Goal: Task Accomplishment & Management: Use online tool/utility

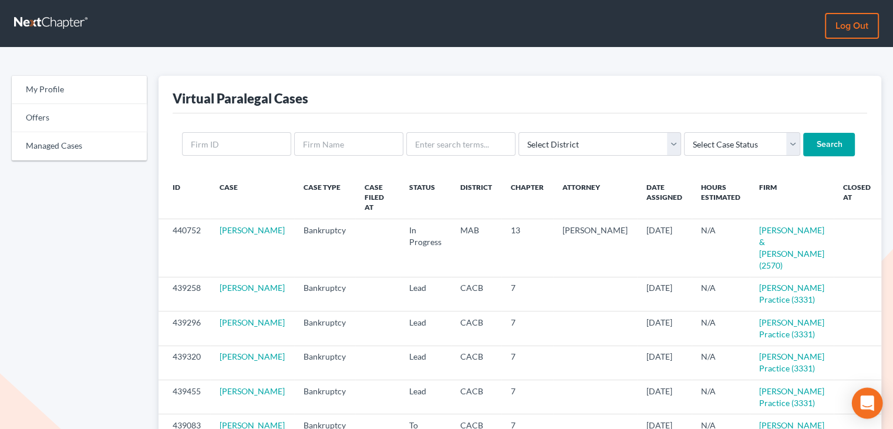
click at [868, 411] on div "Open Intercom Messenger" at bounding box center [867, 402] width 31 height 31
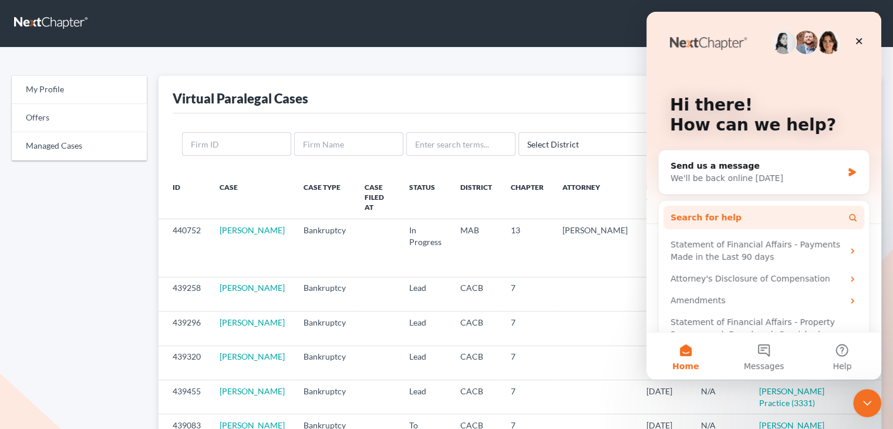
click at [766, 220] on button "Search for help" at bounding box center [763, 216] width 201 height 23
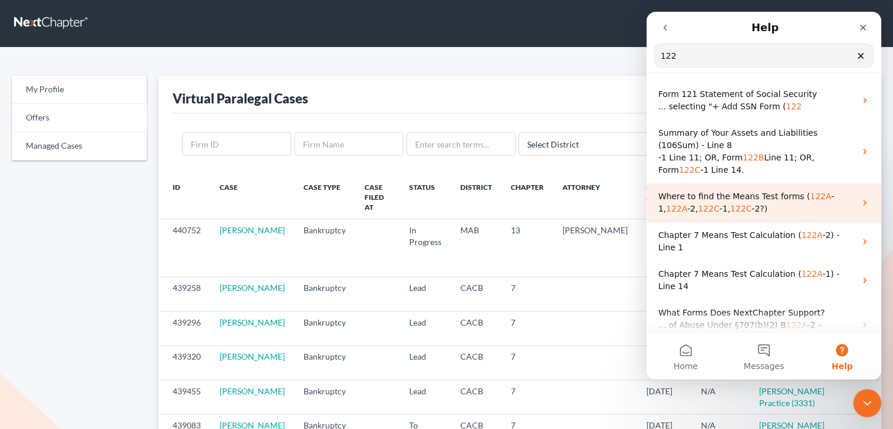
type input "122"
click at [750, 200] on span "Where to find the Means Test forms (" at bounding box center [734, 195] width 152 height 9
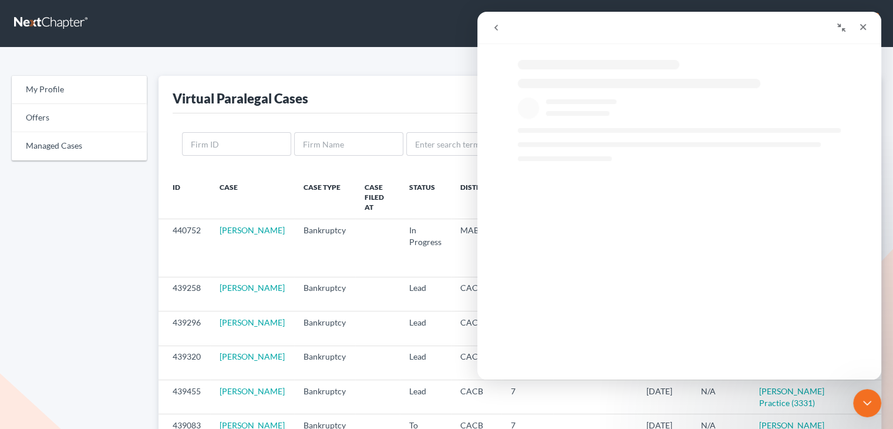
click at [750, 200] on h1 "Where to find the Means Test forms (122A-1, 122A-2, 122C-1, 122C-2?)" at bounding box center [691, 190] width 404 height 57
click at [496, 28] on icon "go back" at bounding box center [495, 27] width 9 height 9
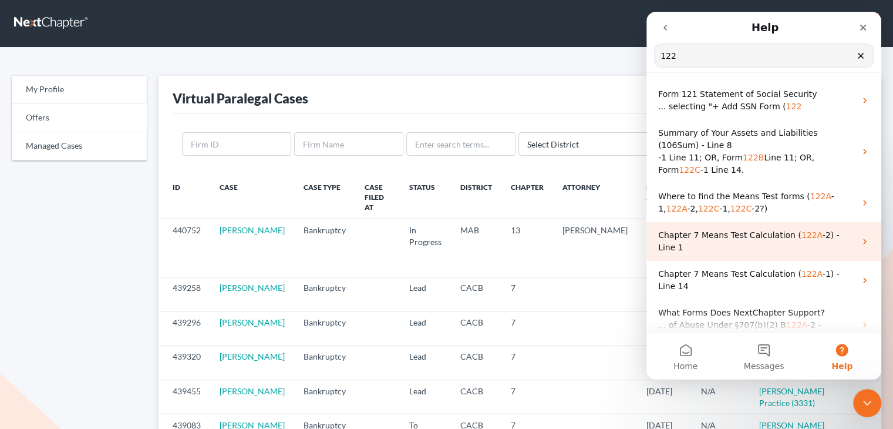
click at [839, 237] on span "-2) - Line 1" at bounding box center [748, 241] width 181 height 22
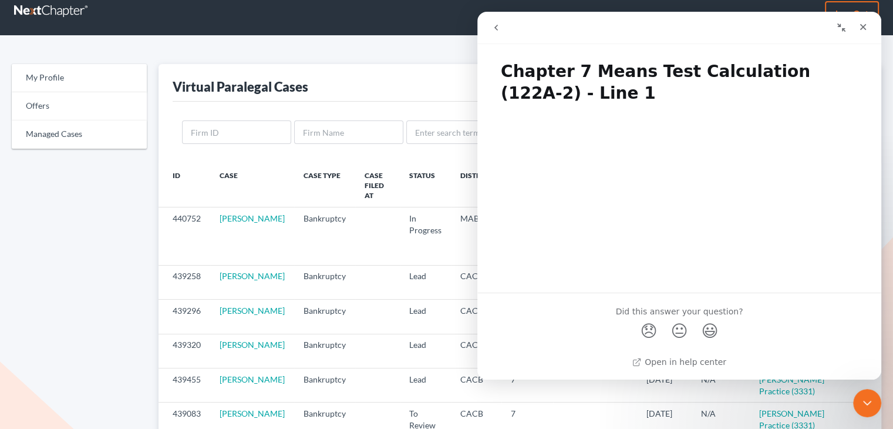
scroll to position [12, 0]
click at [503, 36] on button "go back" at bounding box center [496, 27] width 22 height 22
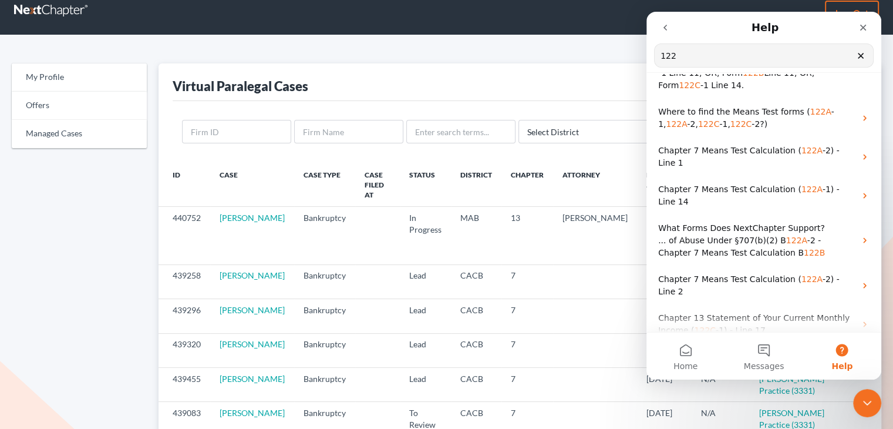
scroll to position [85, 0]
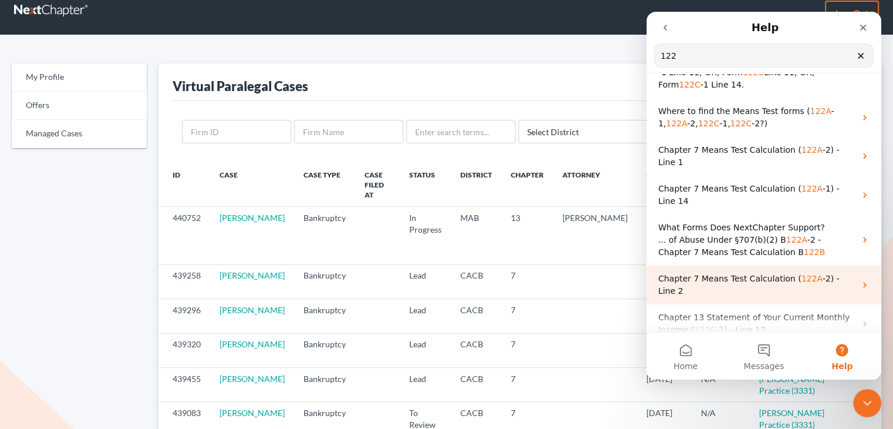
click at [844, 272] on p "Chapter 7 Means Test Calculation ( 122A -2) - Line 2" at bounding box center [756, 284] width 197 height 25
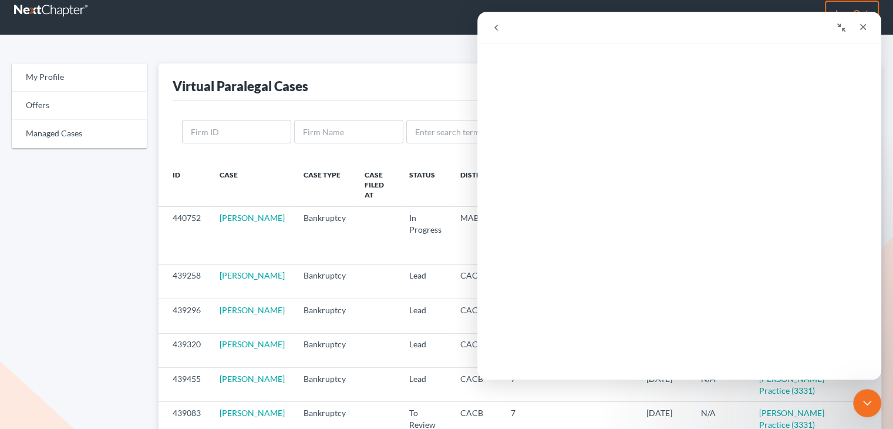
scroll to position [0, 0]
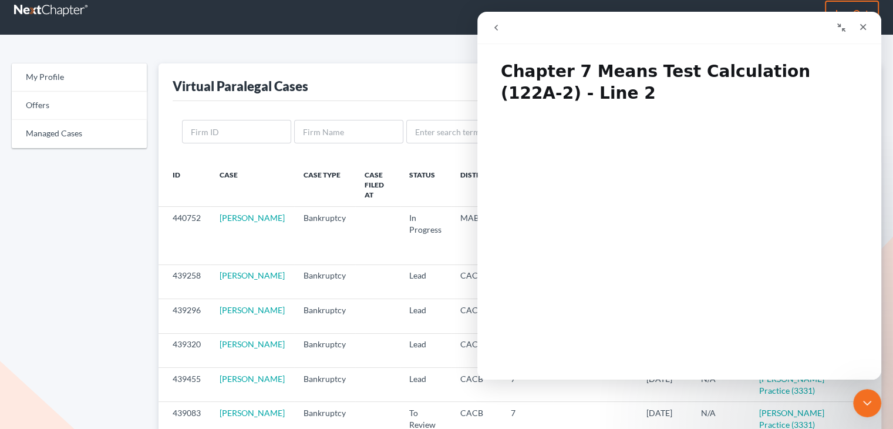
click at [496, 27] on icon "go back" at bounding box center [495, 27] width 9 height 9
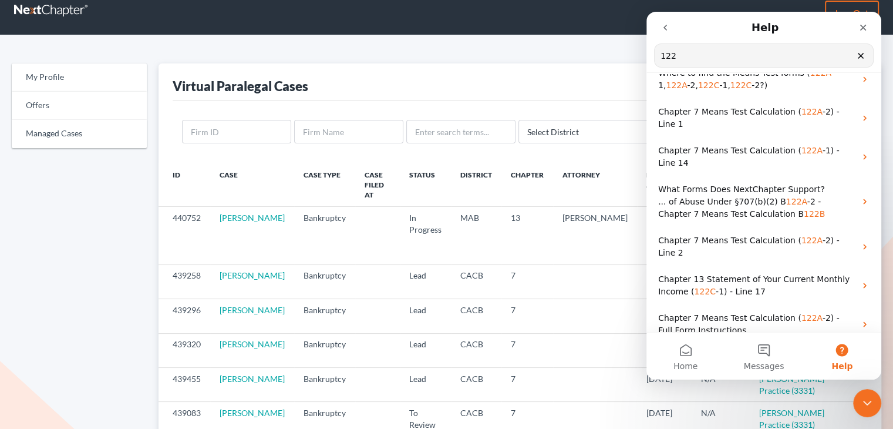
scroll to position [124, 0]
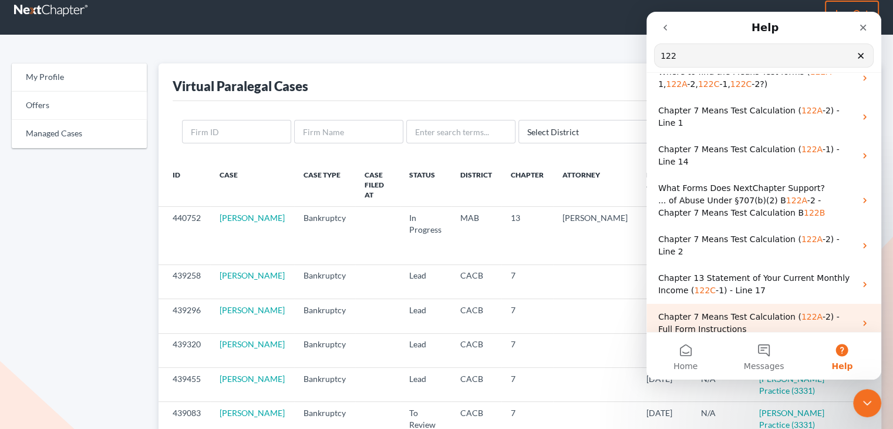
click at [851, 303] on div "Chapter 7 Means Test Calculation ( 122A -2) - Full Form Instructions" at bounding box center [763, 322] width 235 height 39
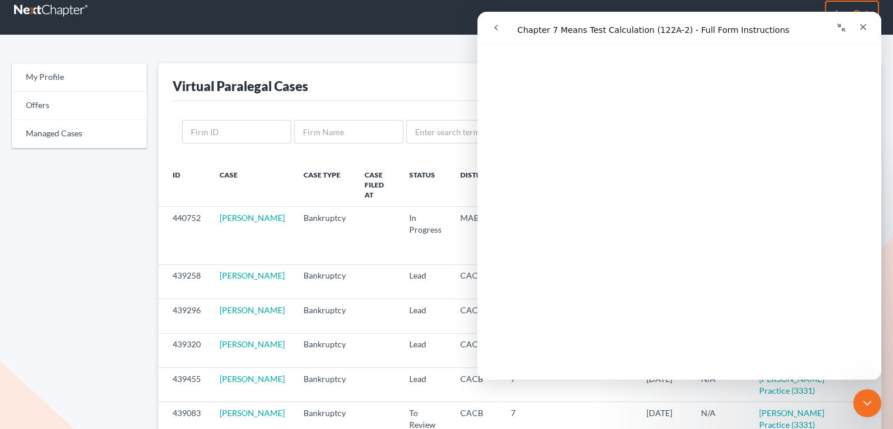
scroll to position [252, 0]
click at [862, 28] on icon "Close" at bounding box center [863, 27] width 6 height 6
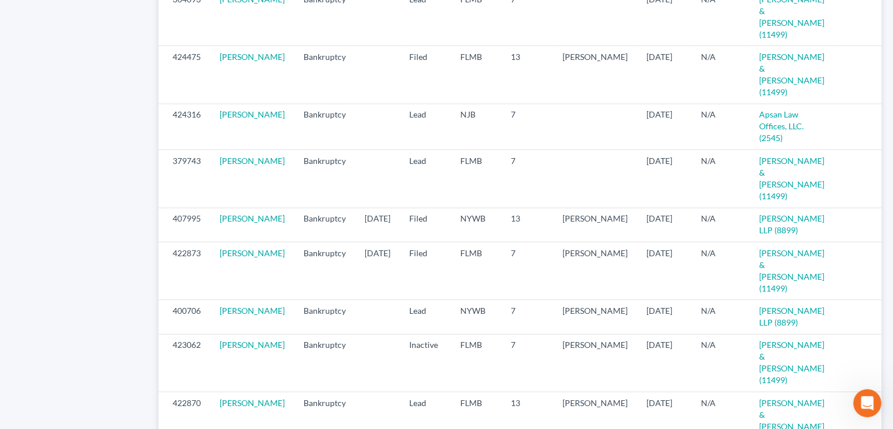
scroll to position [1127, 0]
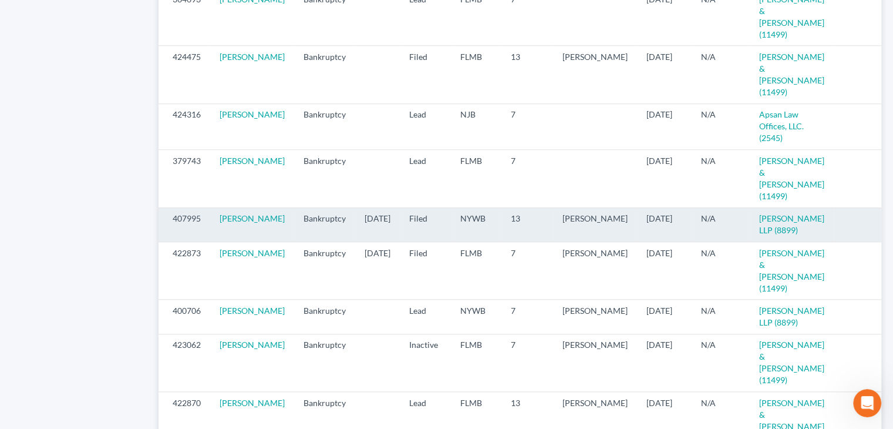
click at [889, 223] on icon "visibility" at bounding box center [893, 219] width 8 height 8
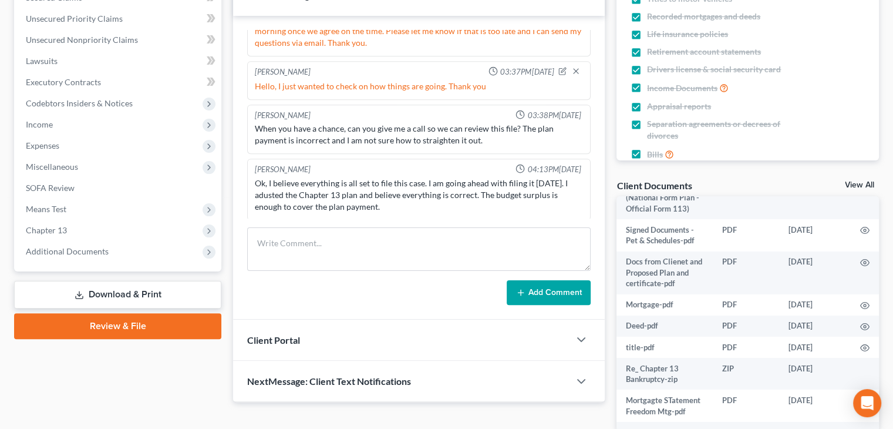
scroll to position [261, 0]
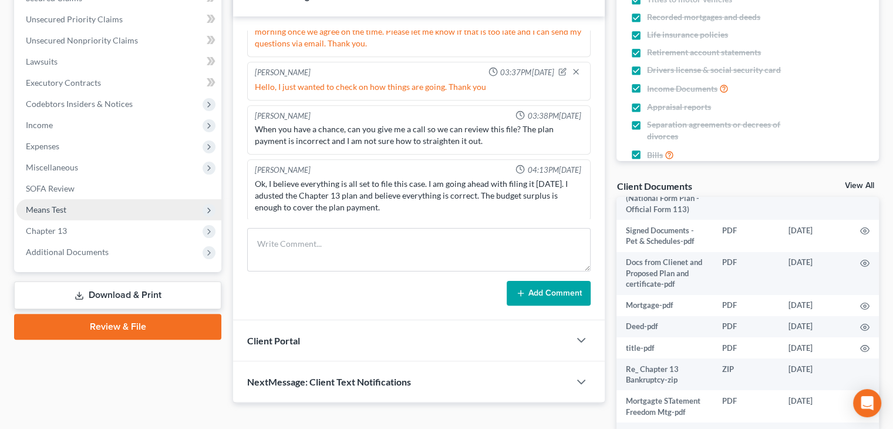
click at [46, 209] on span "Means Test" at bounding box center [46, 209] width 41 height 10
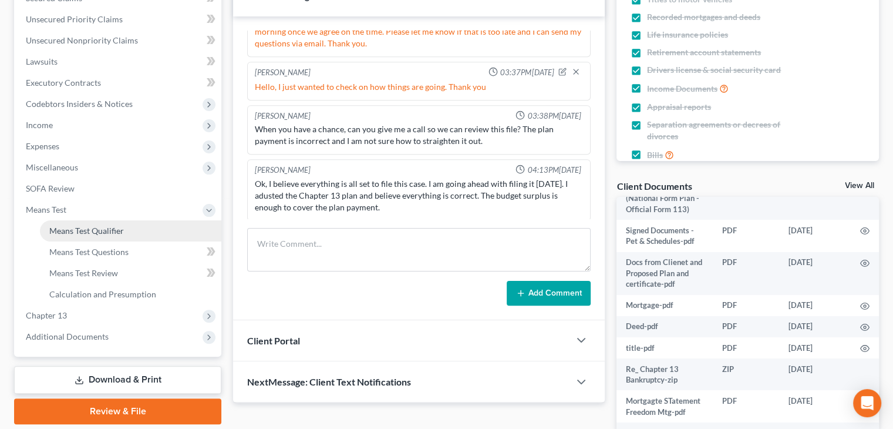
click at [61, 230] on span "Means Test Qualifier" at bounding box center [86, 230] width 75 height 10
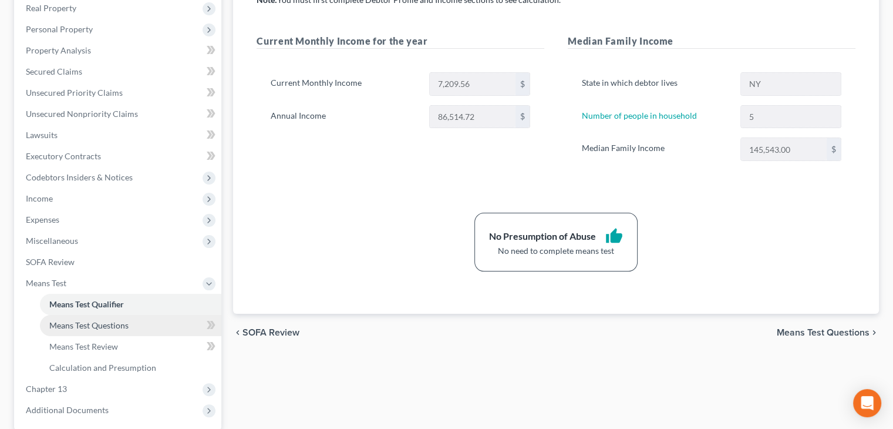
click at [66, 329] on span "Means Test Questions" at bounding box center [88, 325] width 79 height 10
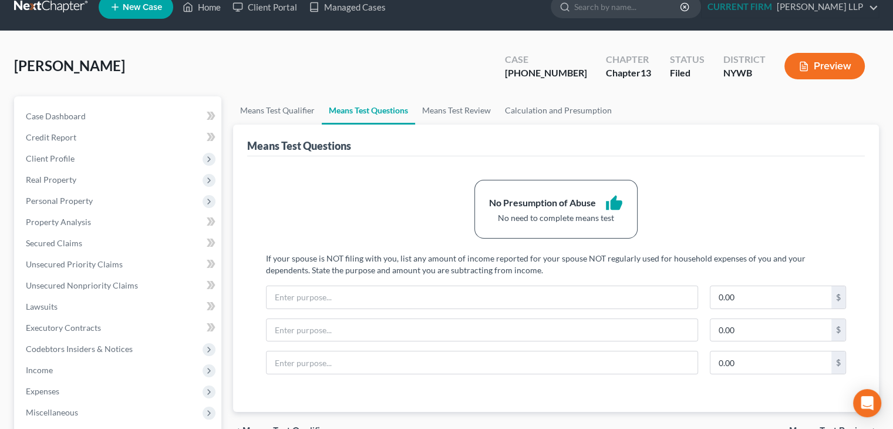
scroll to position [18, 0]
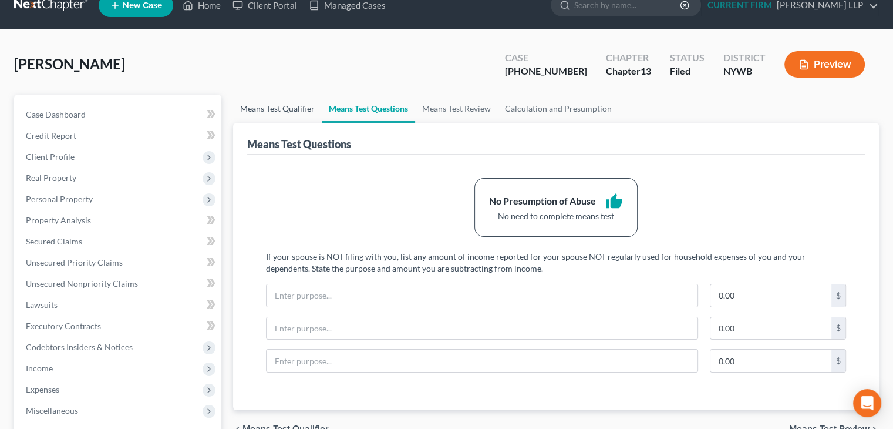
click at [282, 111] on link "Means Test Qualifier" at bounding box center [277, 109] width 89 height 28
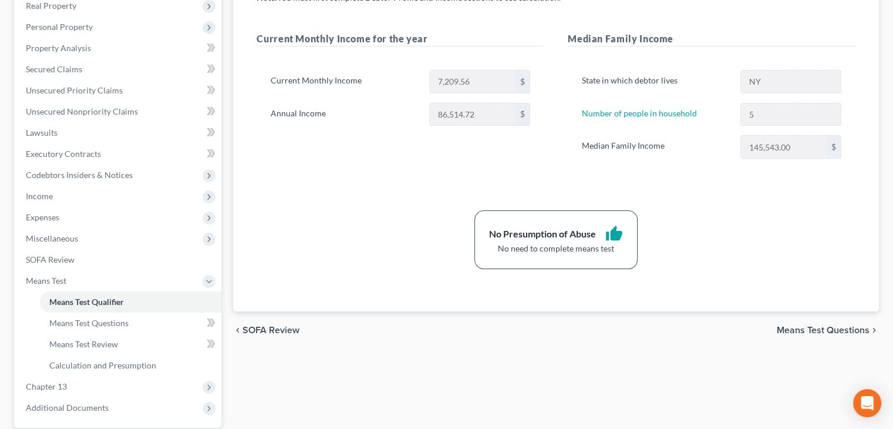
scroll to position [191, 0]
click at [200, 198] on span "Income" at bounding box center [118, 195] width 205 height 21
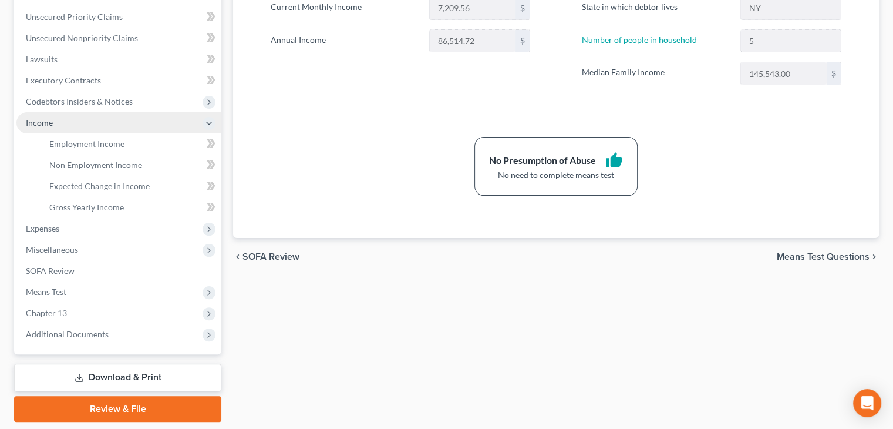
scroll to position [264, 0]
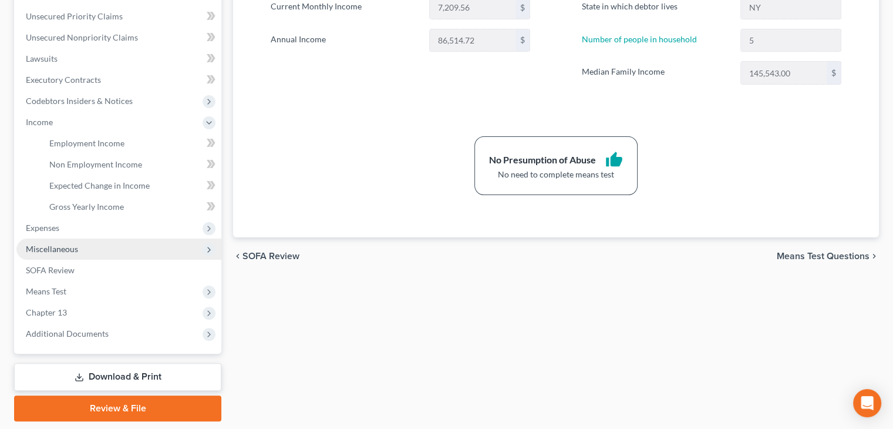
click at [119, 247] on span "Miscellaneous" at bounding box center [118, 248] width 205 height 21
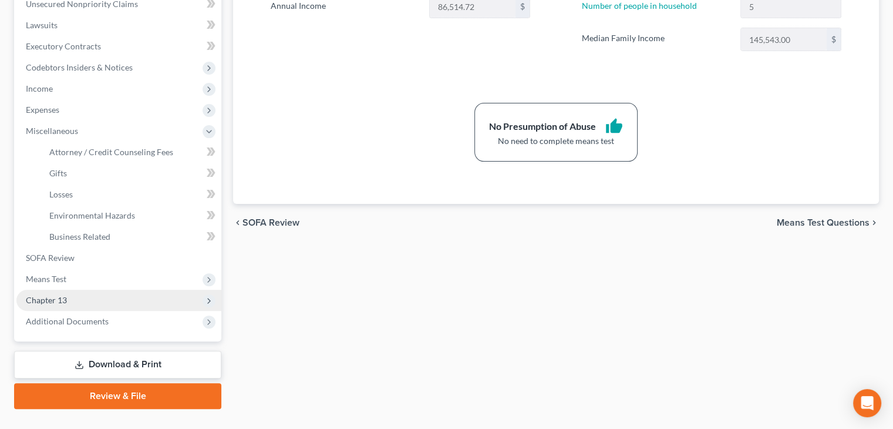
click at [35, 301] on span "Chapter 13" at bounding box center [46, 300] width 41 height 10
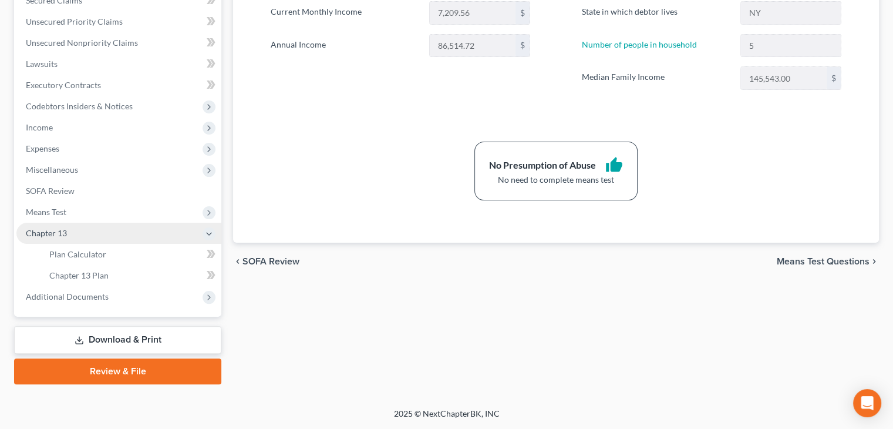
scroll to position [258, 0]
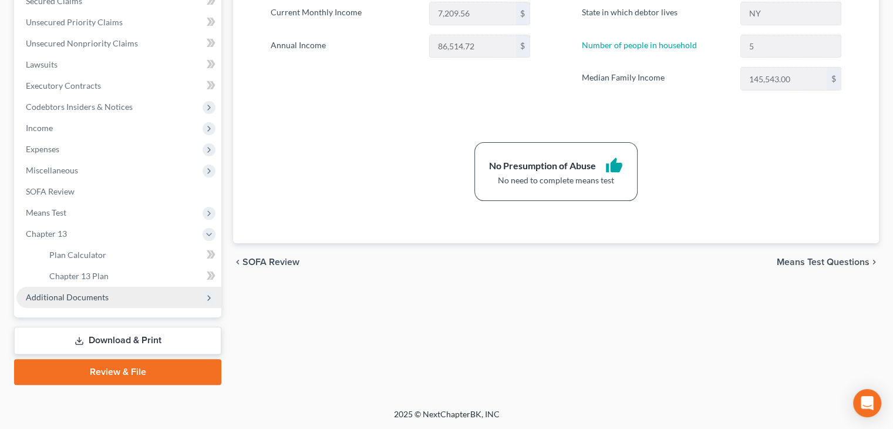
click at [45, 301] on span "Additional Documents" at bounding box center [67, 297] width 83 height 10
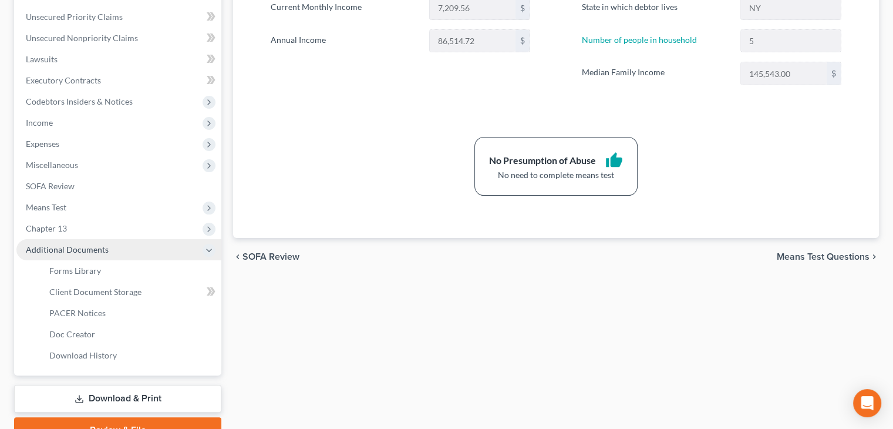
scroll to position [298, 0]
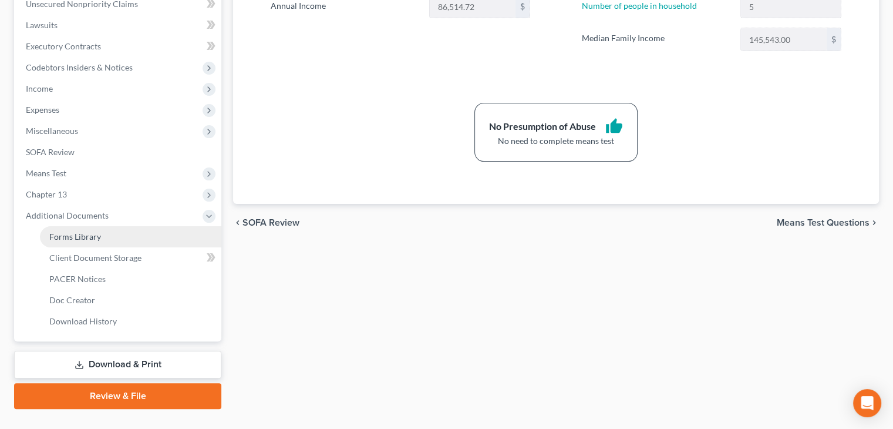
click at [58, 240] on span "Forms Library" at bounding box center [75, 236] width 52 height 10
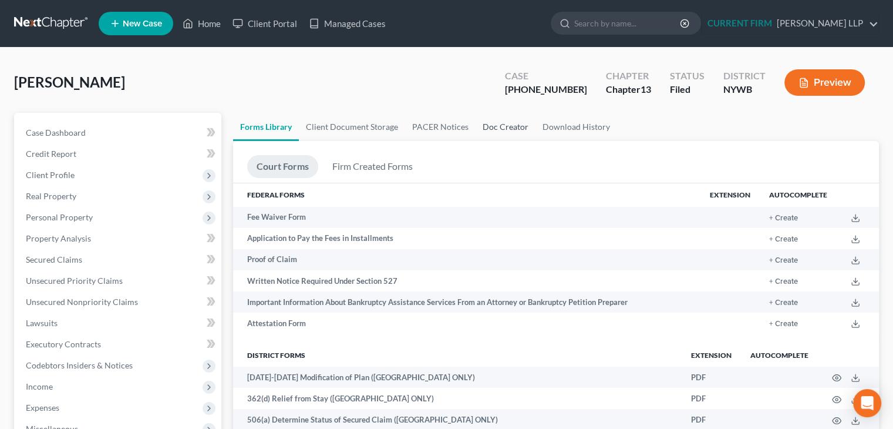
click at [509, 127] on link "Doc Creator" at bounding box center [506, 127] width 60 height 28
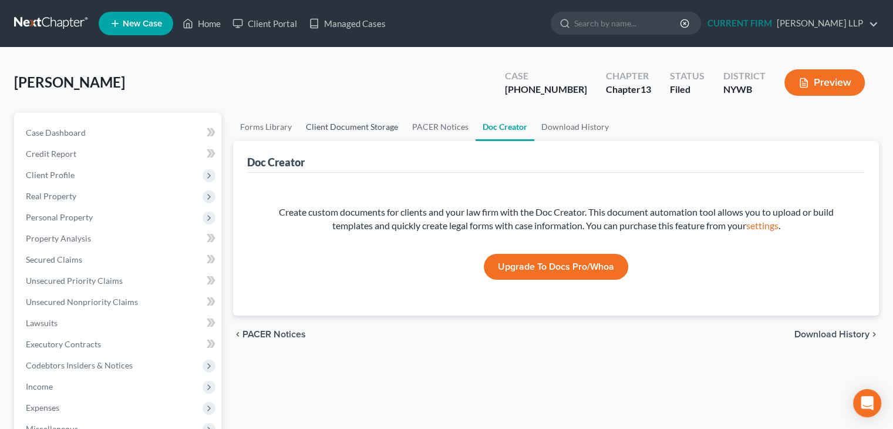
click at [365, 124] on link "Client Document Storage" at bounding box center [352, 127] width 106 height 28
select select "0"
select select "6"
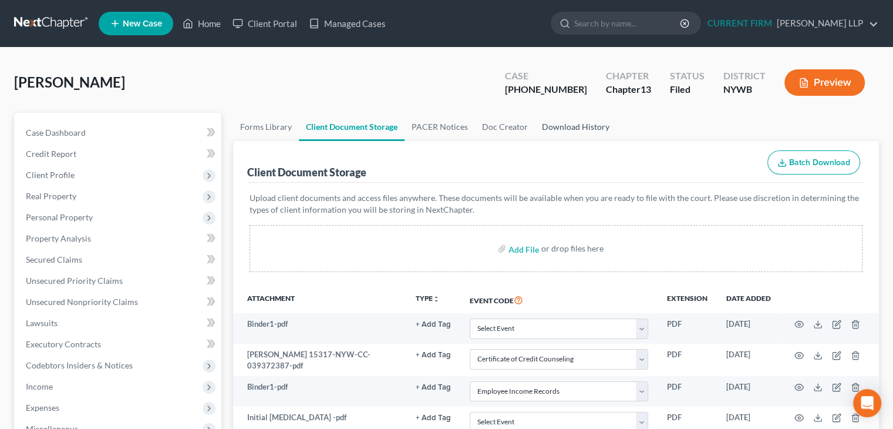
click at [575, 126] on link "Download History" at bounding box center [576, 127] width 82 height 28
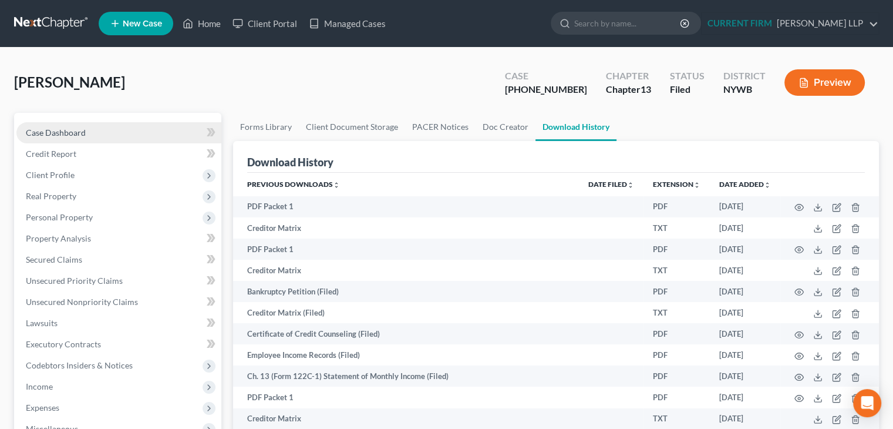
click at [47, 127] on span "Case Dashboard" at bounding box center [56, 132] width 60 height 10
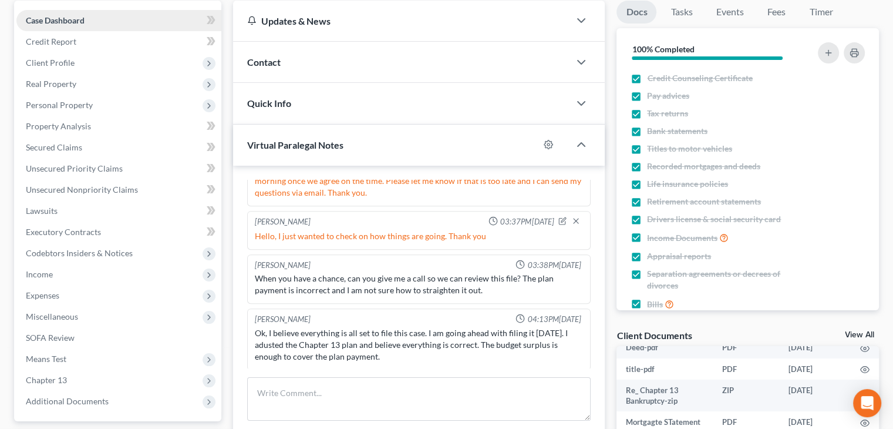
scroll to position [112, 0]
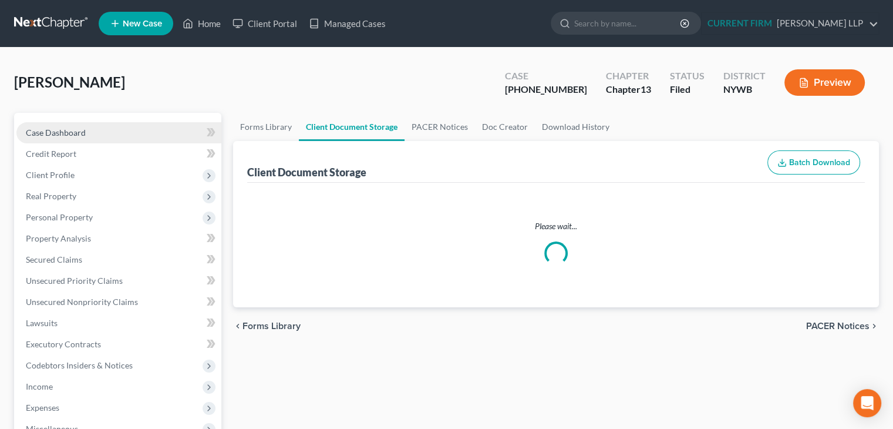
select select "0"
select select "6"
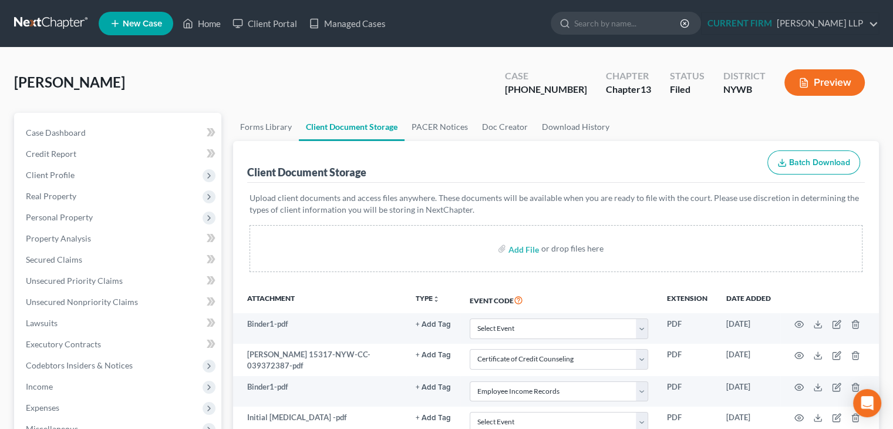
click at [40, 29] on link at bounding box center [51, 23] width 75 height 21
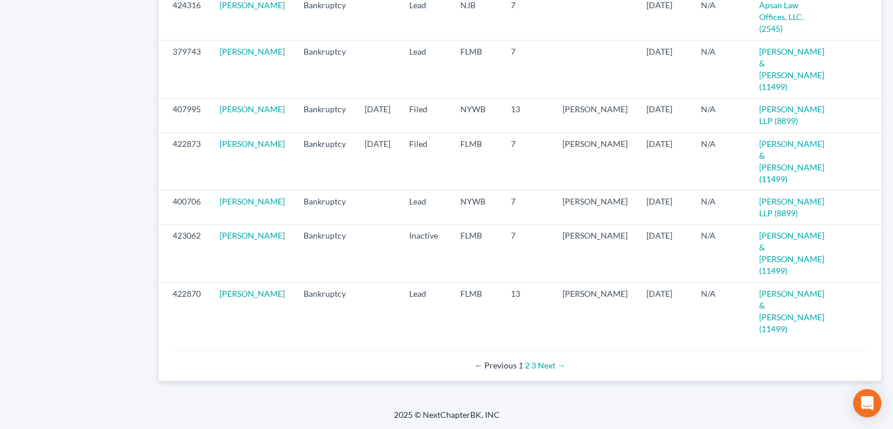
scroll to position [1241, 0]
click at [548, 369] on link "Next →" at bounding box center [552, 364] width 28 height 10
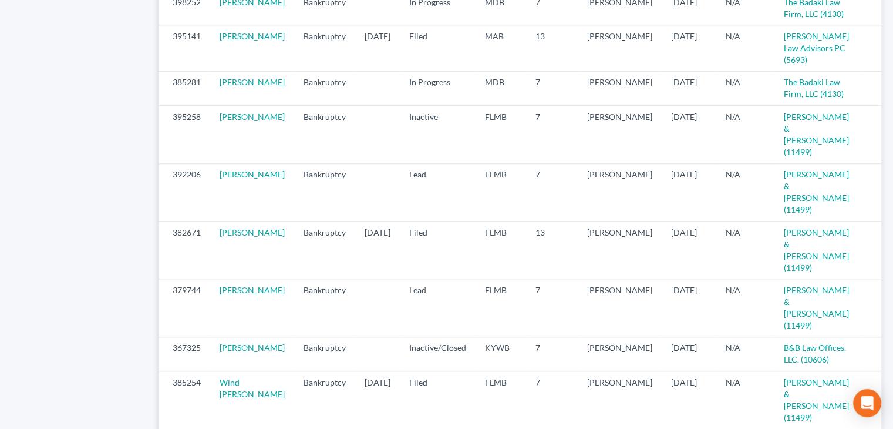
scroll to position [1071, 0]
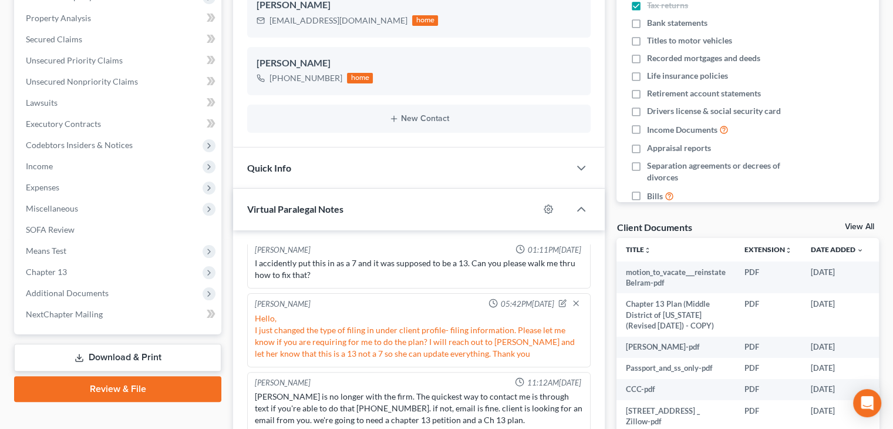
scroll to position [201, 0]
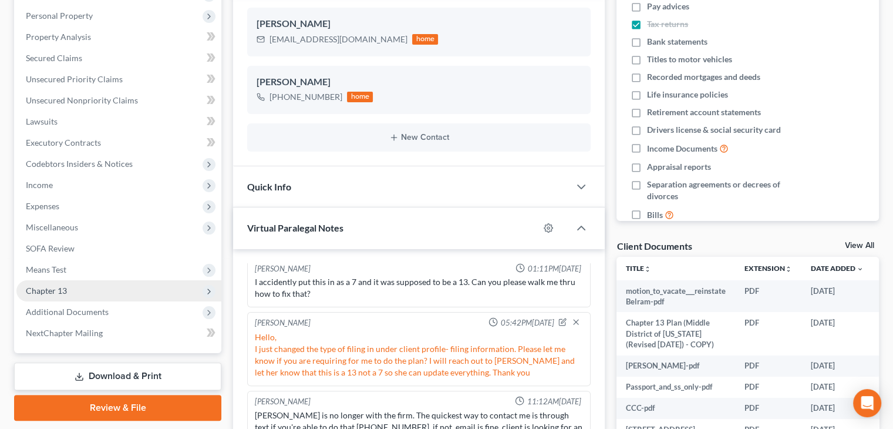
click at [68, 289] on span "Chapter 13" at bounding box center [118, 290] width 205 height 21
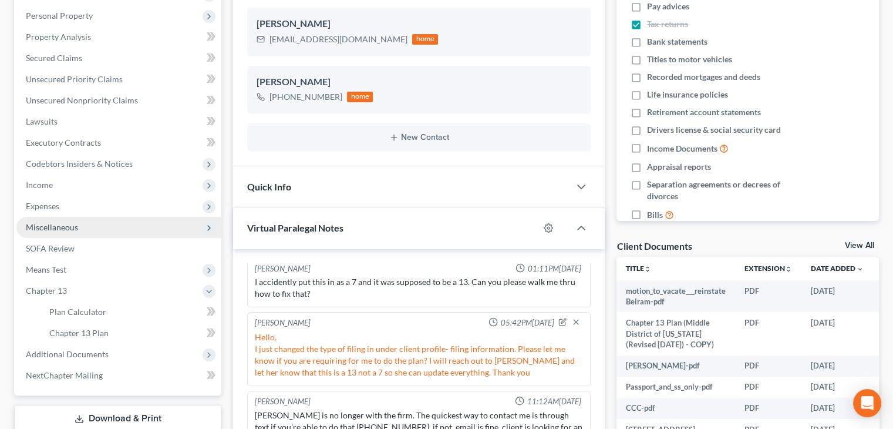
click at [110, 224] on span "Miscellaneous" at bounding box center [118, 227] width 205 height 21
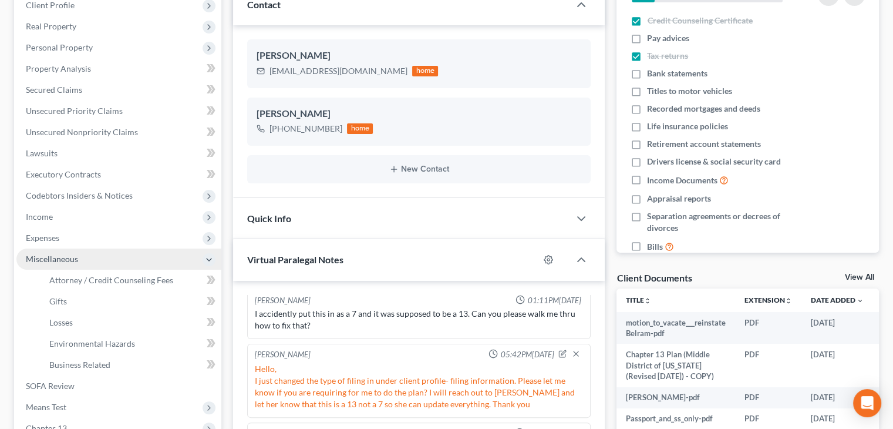
scroll to position [157, 0]
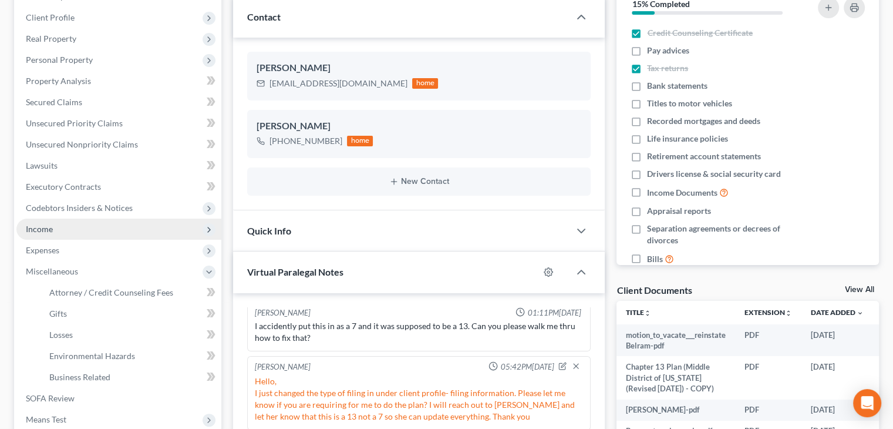
click at [209, 228] on icon at bounding box center [208, 229] width 9 height 9
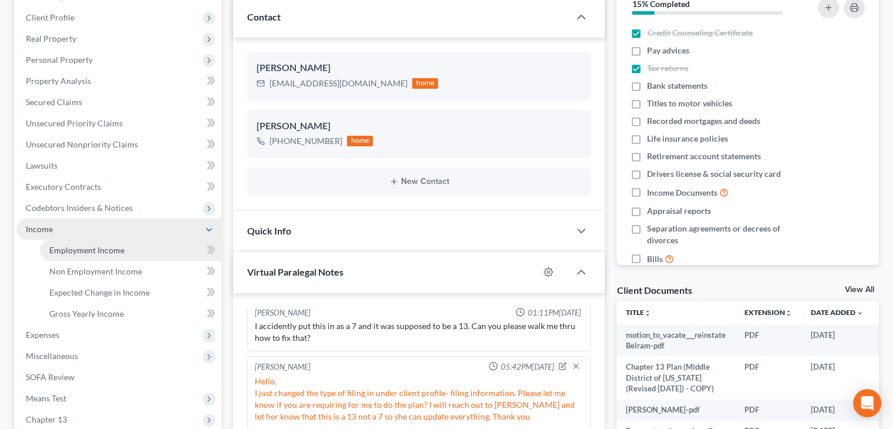
click at [115, 247] on span "Employment Income" at bounding box center [86, 250] width 75 height 10
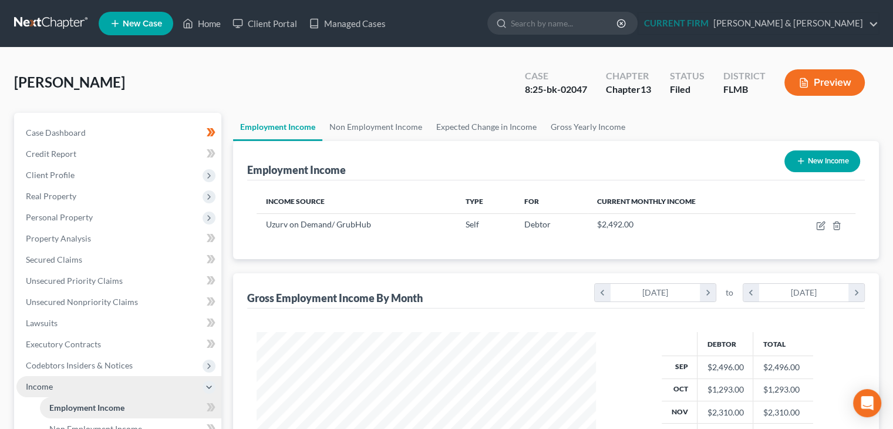
scroll to position [209, 362]
click at [390, 129] on link "Non Employment Income" at bounding box center [375, 127] width 107 height 28
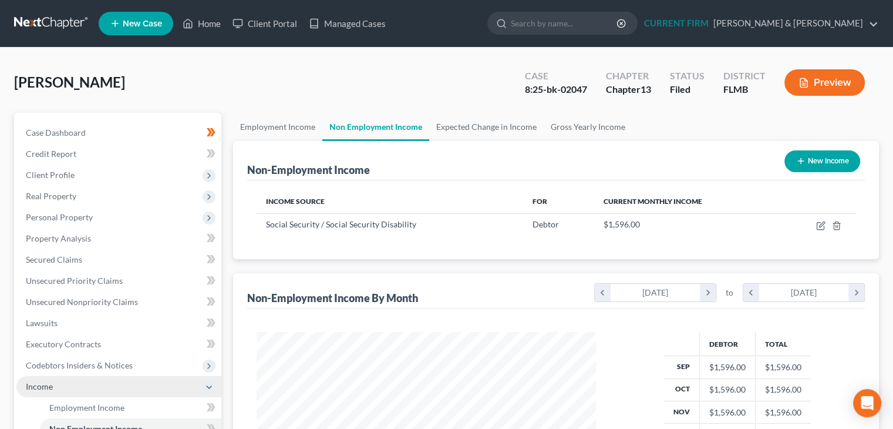
scroll to position [209, 362]
click at [494, 139] on link "Expected Change in Income" at bounding box center [486, 127] width 114 height 28
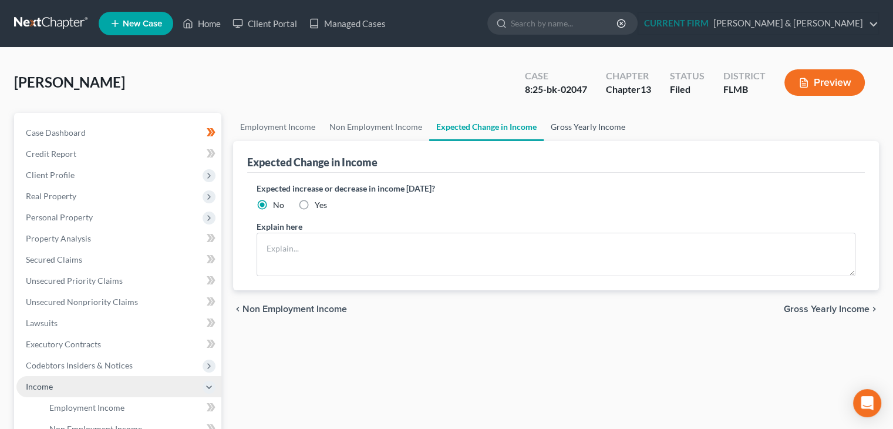
click at [601, 126] on link "Gross Yearly Income" at bounding box center [588, 127] width 89 height 28
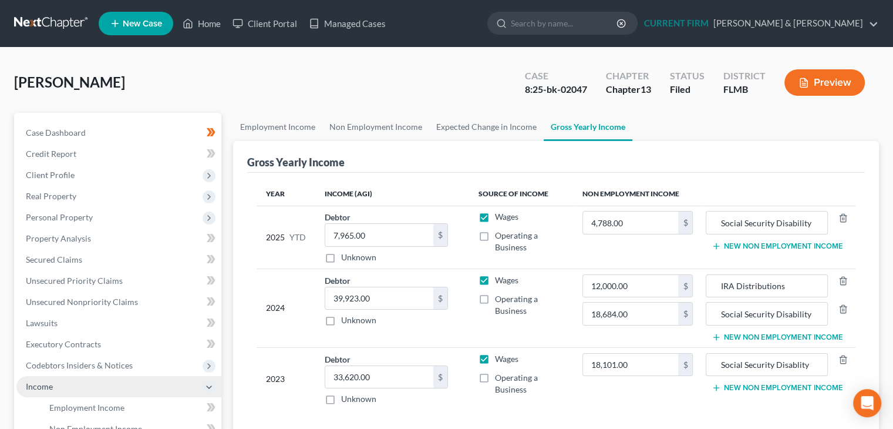
click at [825, 82] on button "Preview" at bounding box center [824, 82] width 80 height 26
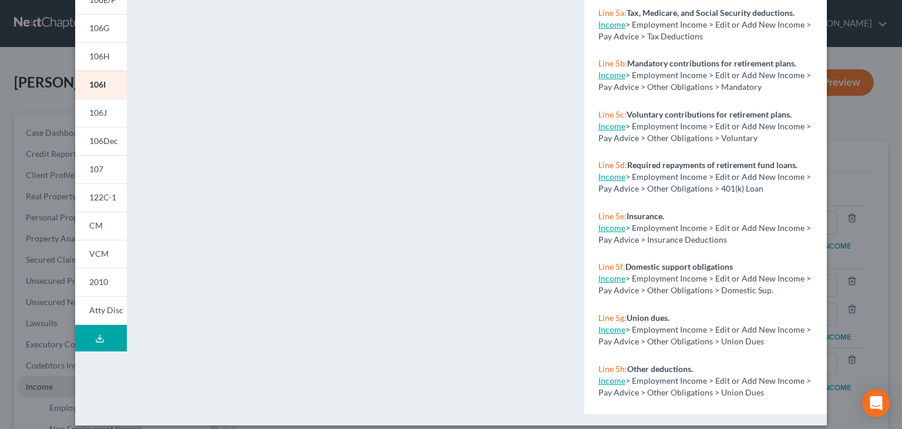
scroll to position [221, 0]
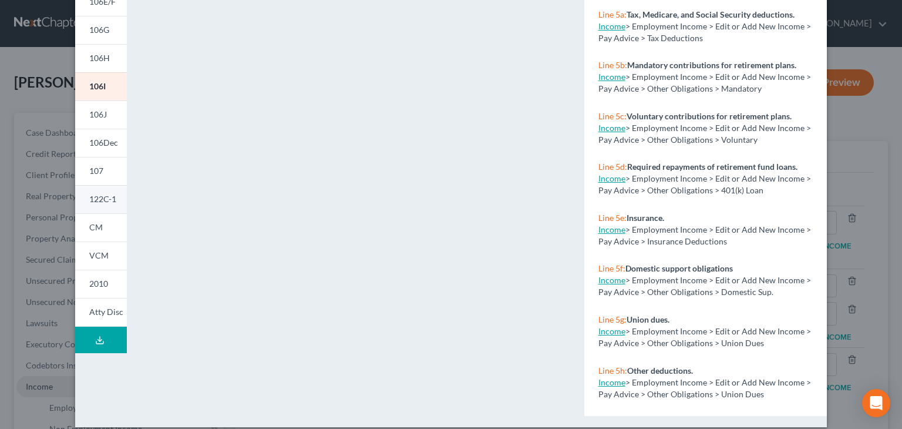
click at [92, 204] on link "122C-1" at bounding box center [101, 199] width 52 height 28
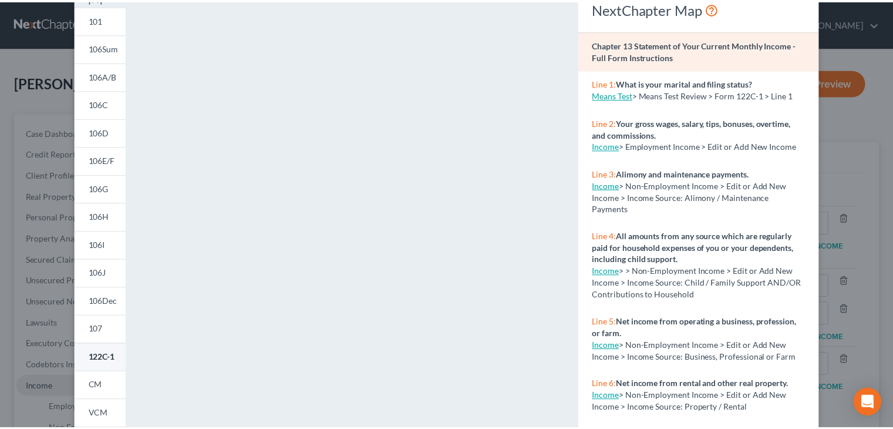
scroll to position [0, 0]
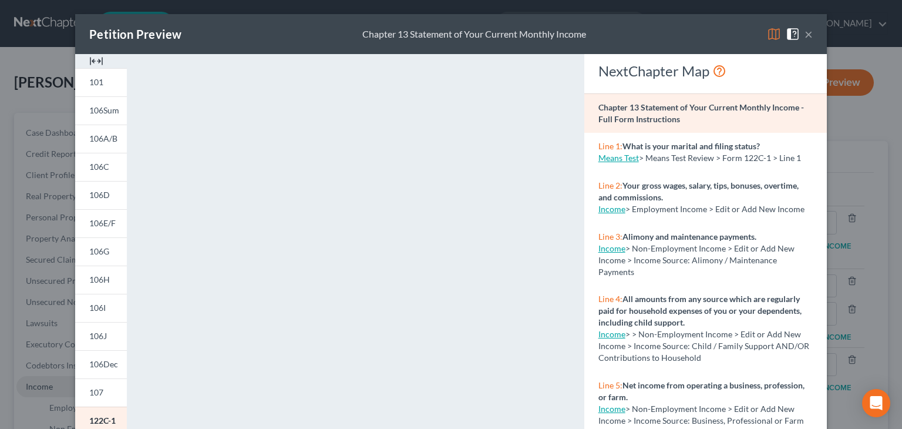
click at [804, 36] on button "×" at bounding box center [808, 34] width 8 height 14
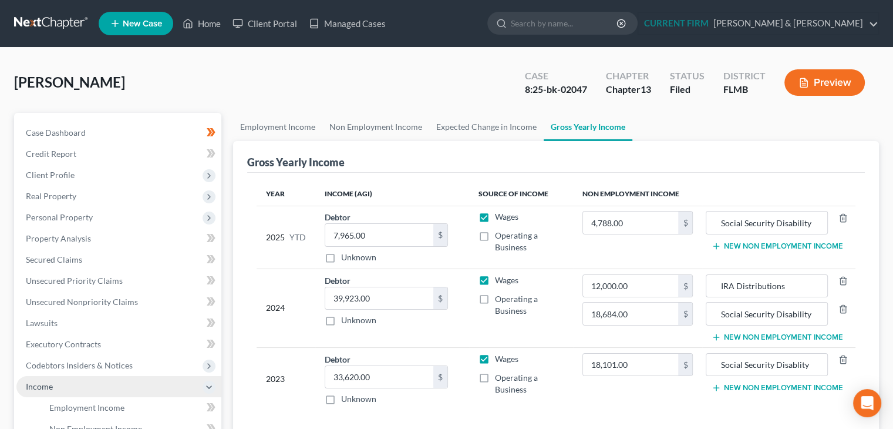
click at [58, 24] on link at bounding box center [51, 23] width 75 height 21
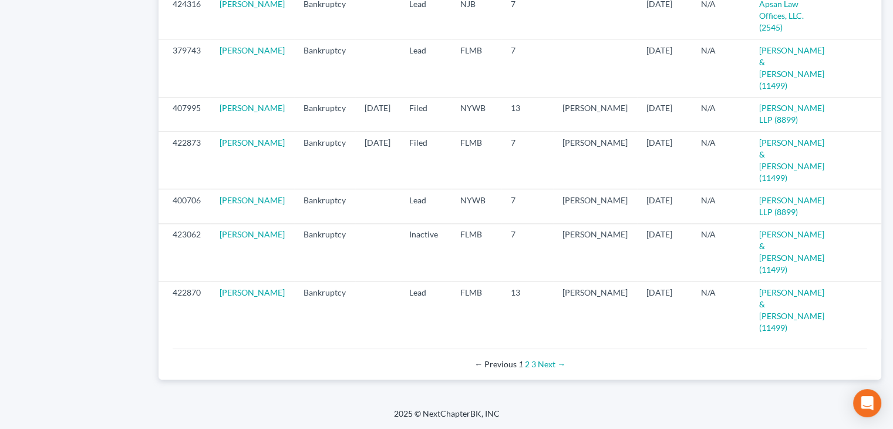
scroll to position [1247, 0]
click at [549, 366] on link "Next →" at bounding box center [552, 364] width 28 height 10
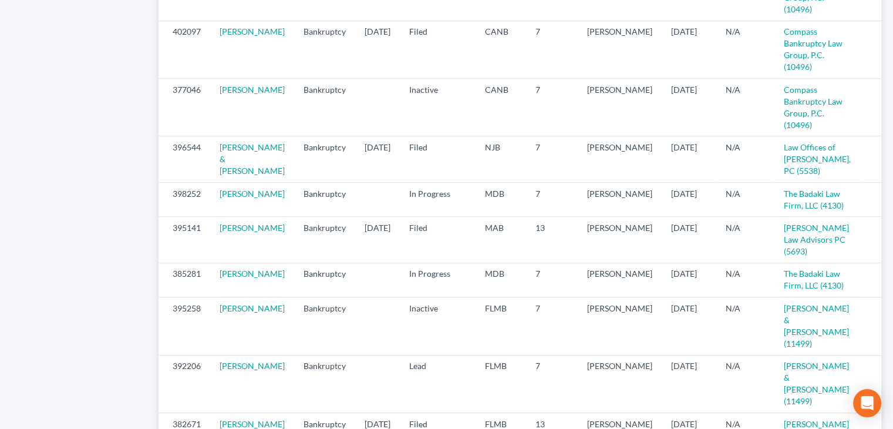
scroll to position [880, 0]
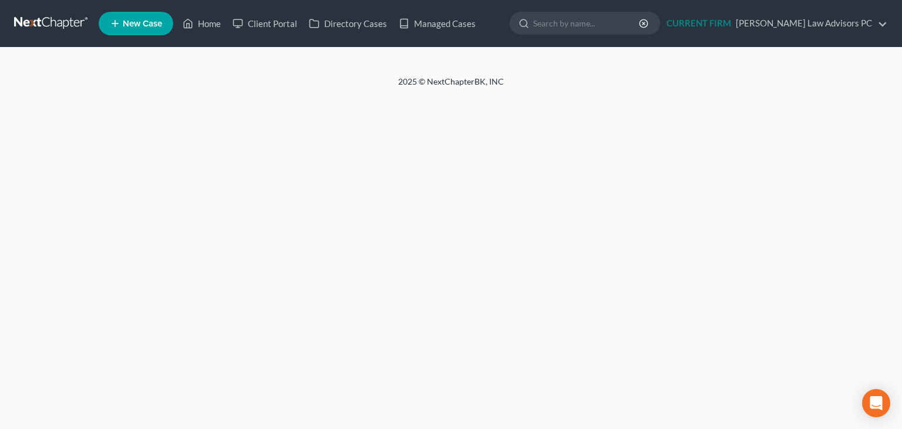
select select "5"
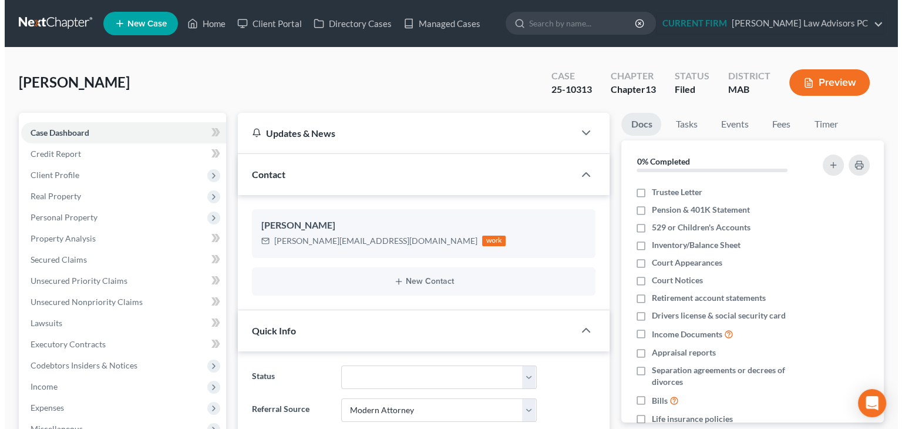
scroll to position [143, 0]
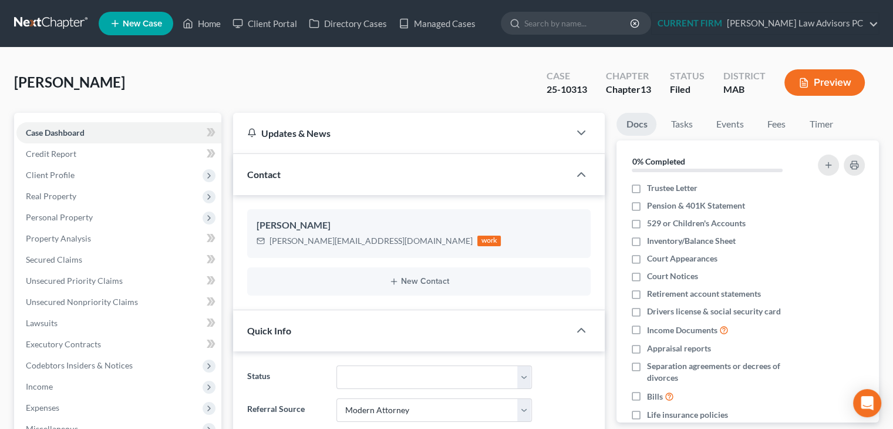
click at [827, 86] on button "Preview" at bounding box center [824, 82] width 80 height 26
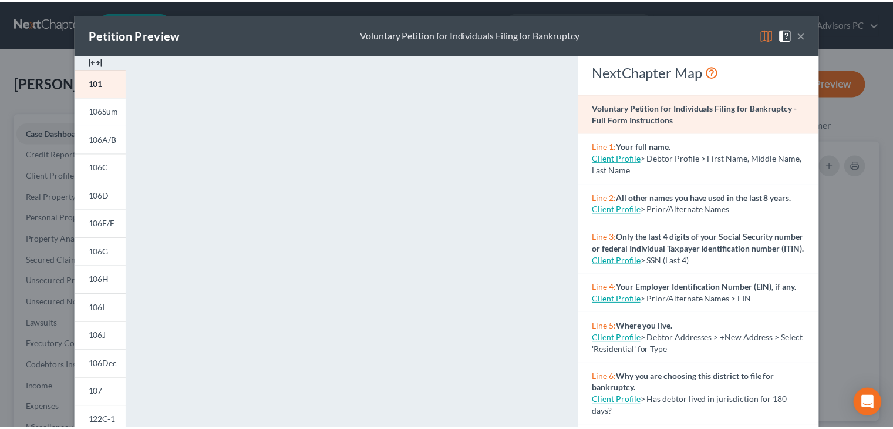
scroll to position [0, 0]
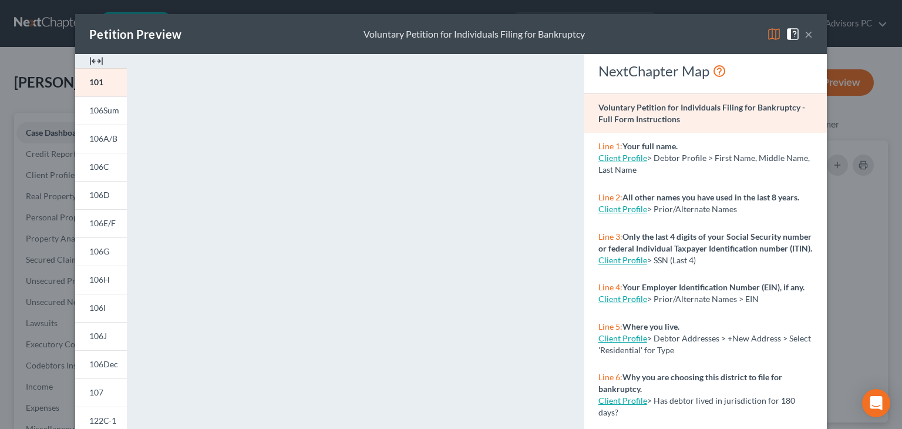
click at [805, 38] on button "×" at bounding box center [808, 34] width 8 height 14
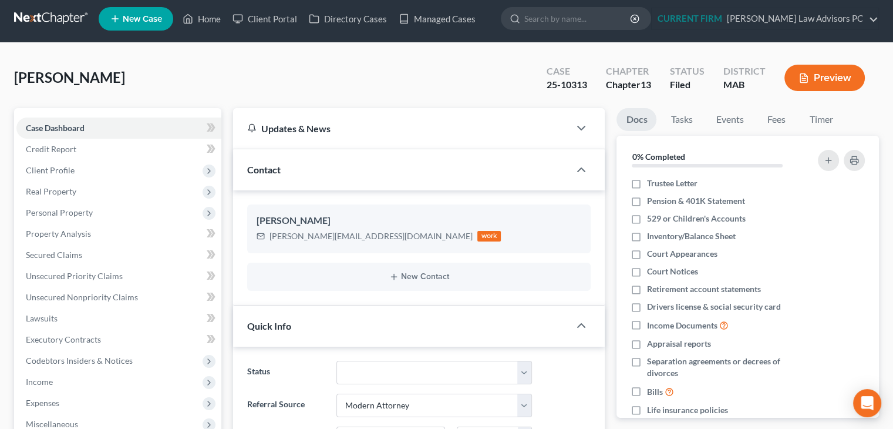
scroll to position [4, 0]
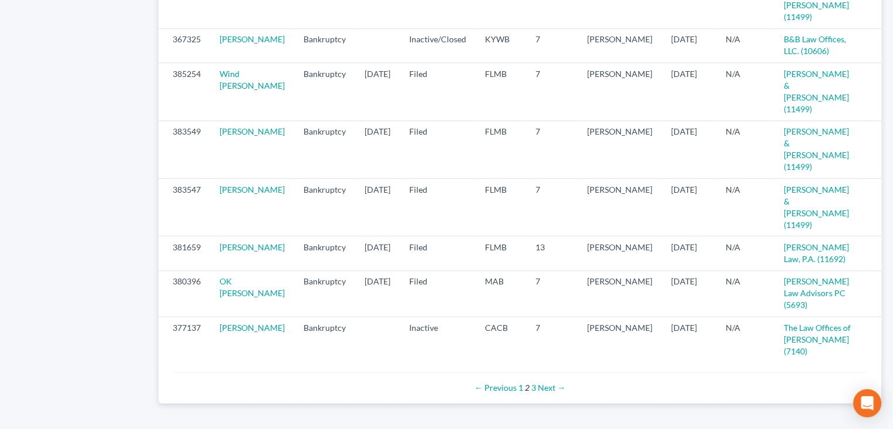
scroll to position [1380, 0]
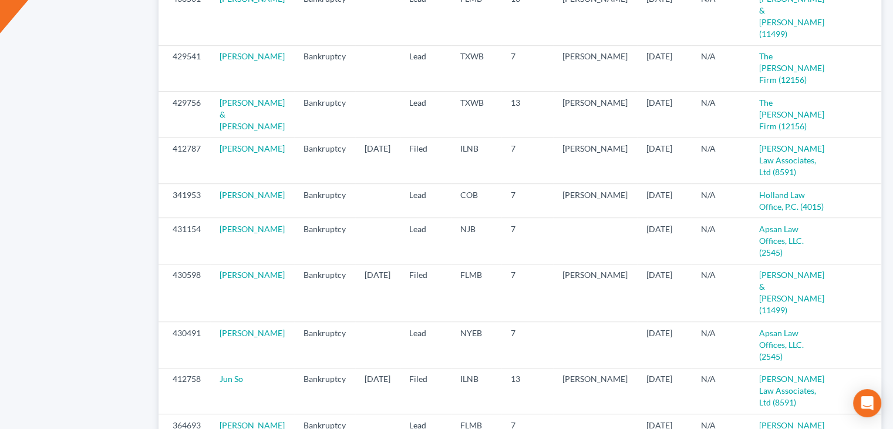
scroll to position [702, 0]
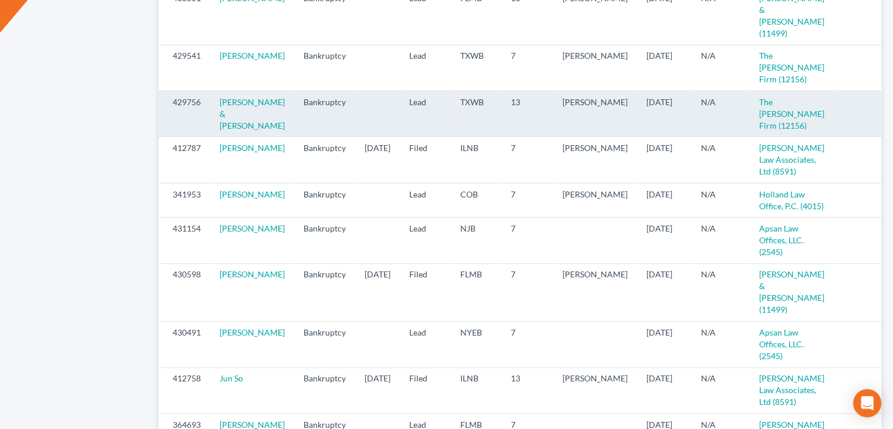
click at [889, 107] on icon "visibility" at bounding box center [893, 103] width 8 height 8
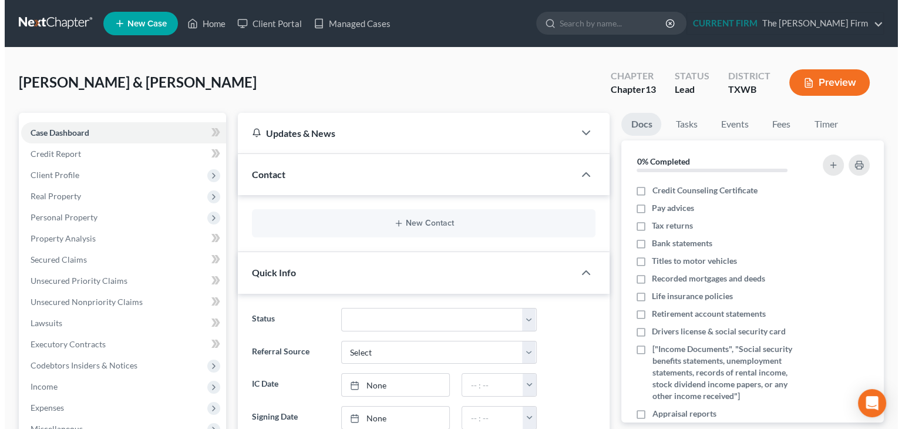
scroll to position [1101, 0]
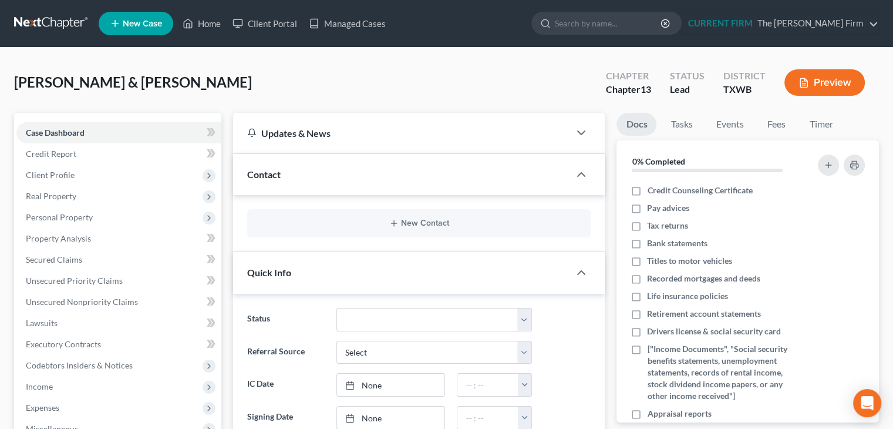
click at [827, 88] on button "Preview" at bounding box center [824, 82] width 80 height 26
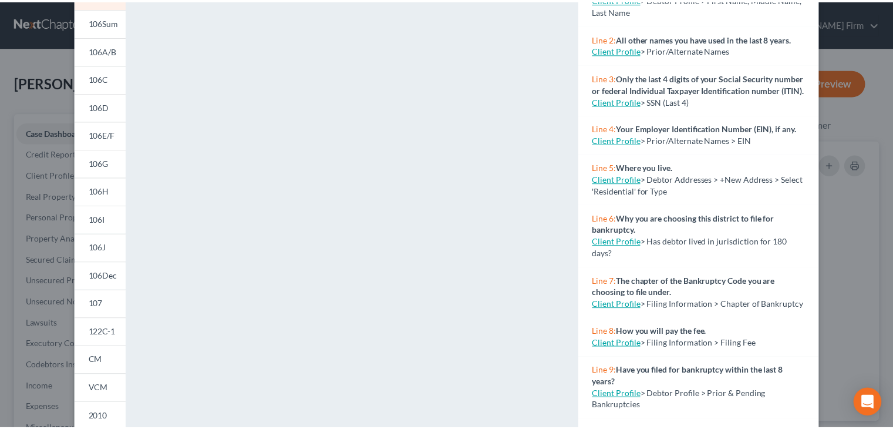
scroll to position [0, 0]
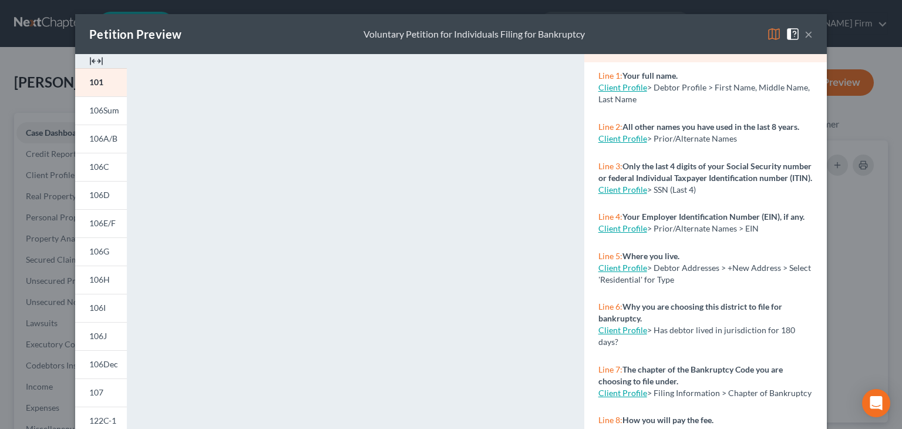
click at [806, 40] on button "×" at bounding box center [808, 34] width 8 height 14
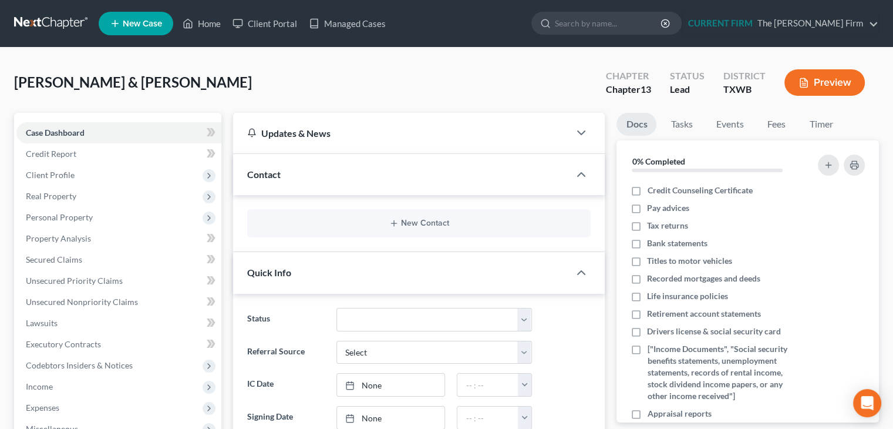
click at [55, 29] on link at bounding box center [51, 23] width 75 height 21
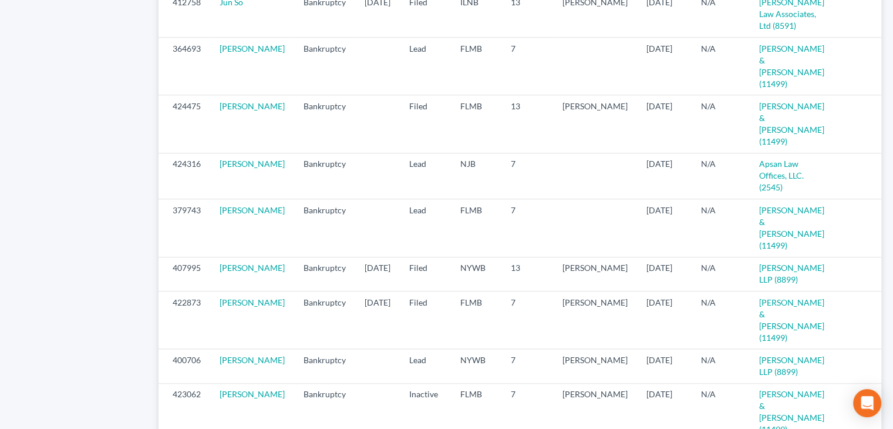
scroll to position [1080, 0]
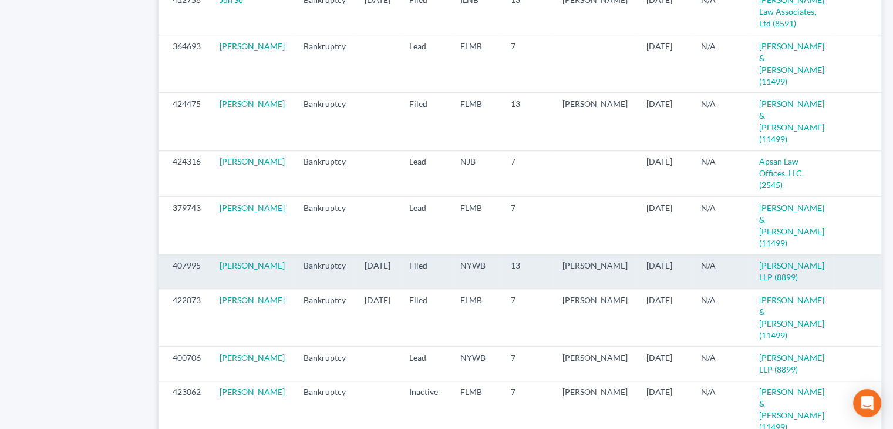
click at [889, 270] on icon "visibility" at bounding box center [893, 266] width 8 height 8
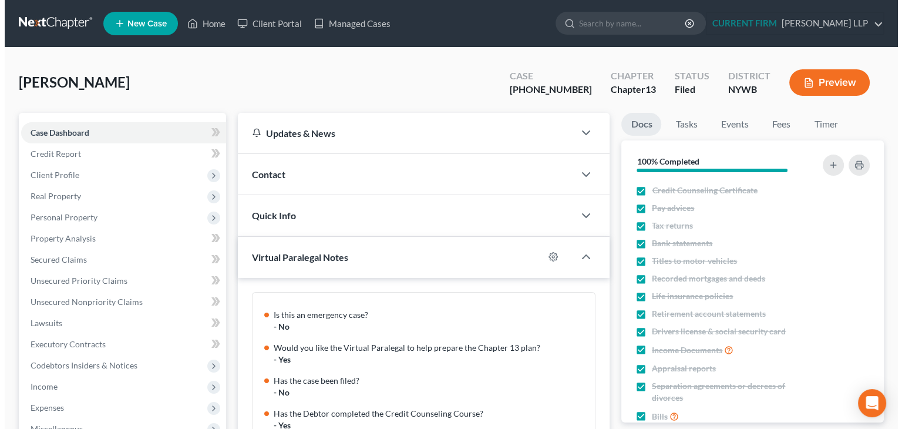
scroll to position [585, 0]
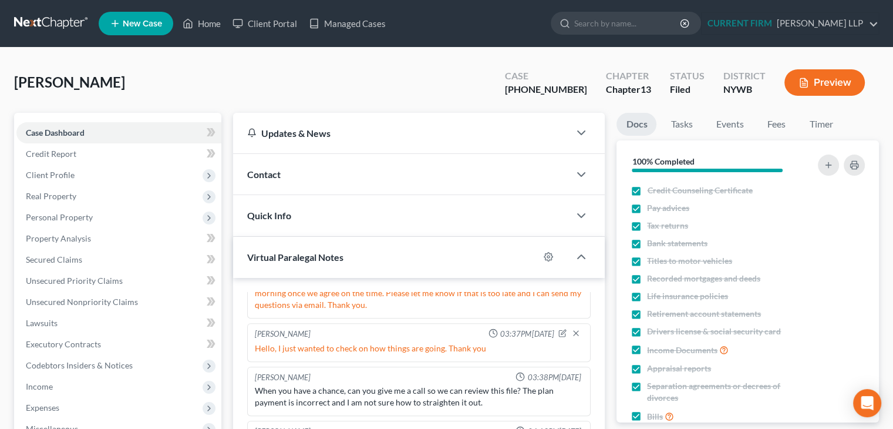
click at [832, 85] on button "Preview" at bounding box center [824, 82] width 80 height 26
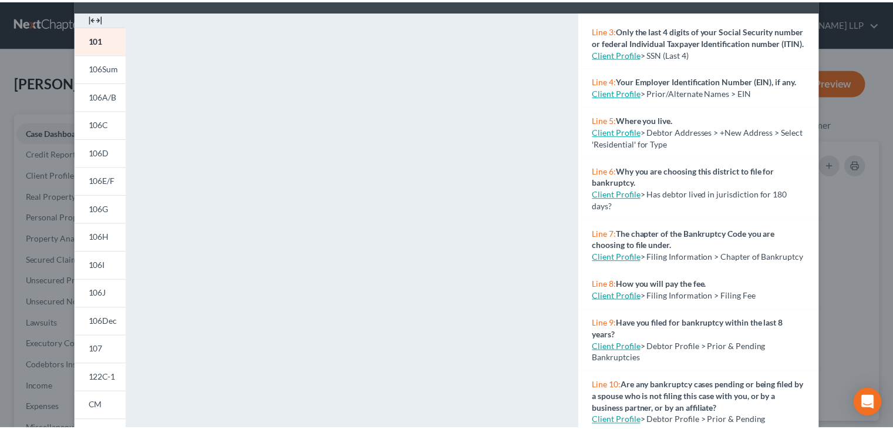
scroll to position [0, 0]
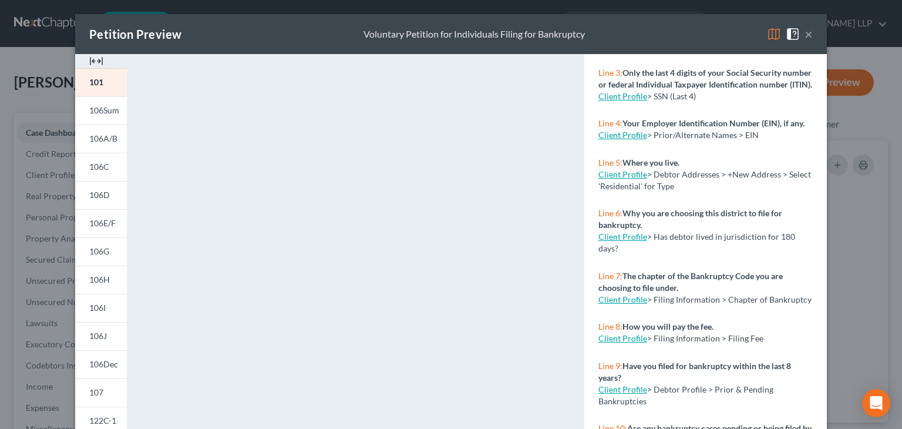
click at [804, 35] on button "×" at bounding box center [808, 34] width 8 height 14
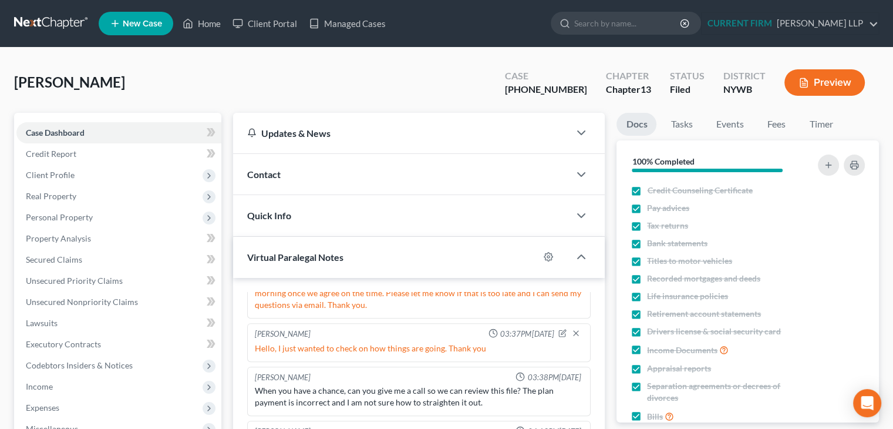
click at [68, 29] on link at bounding box center [51, 23] width 75 height 21
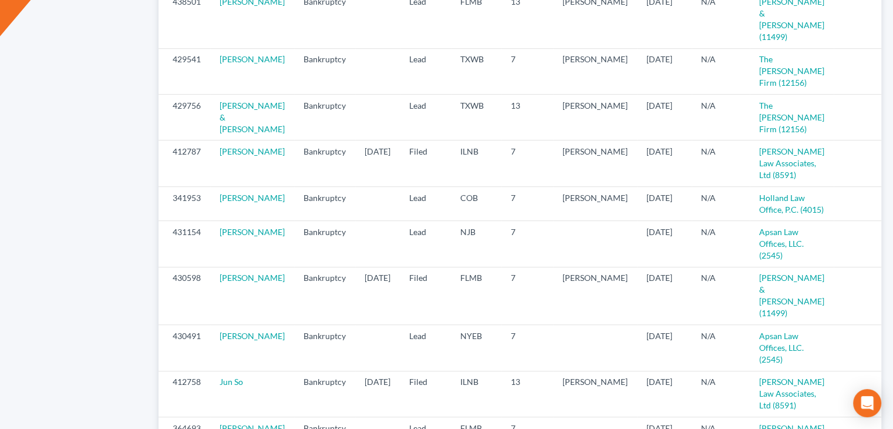
scroll to position [690, 0]
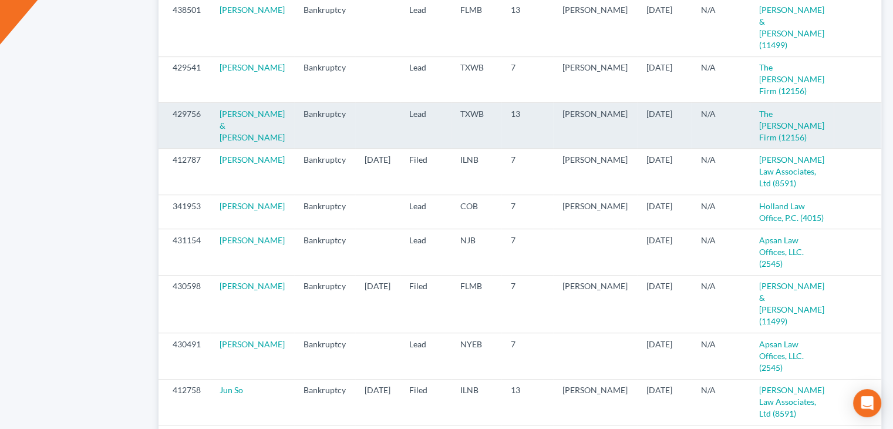
click at [889, 119] on icon "visibility" at bounding box center [893, 114] width 8 height 8
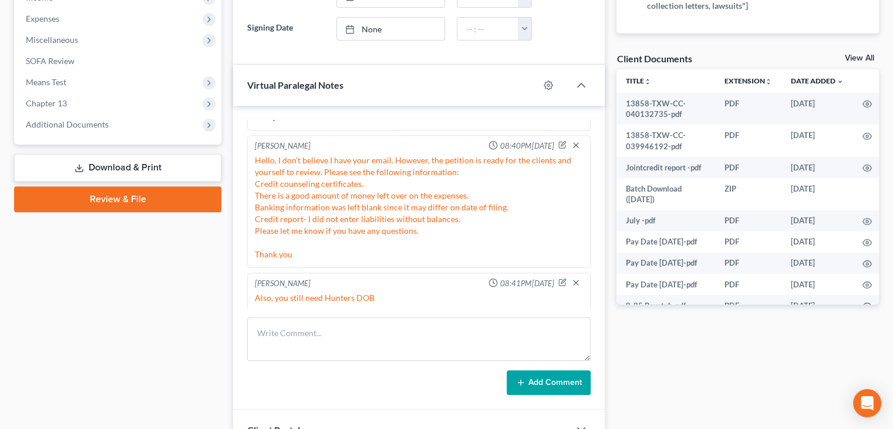
scroll to position [387, 0]
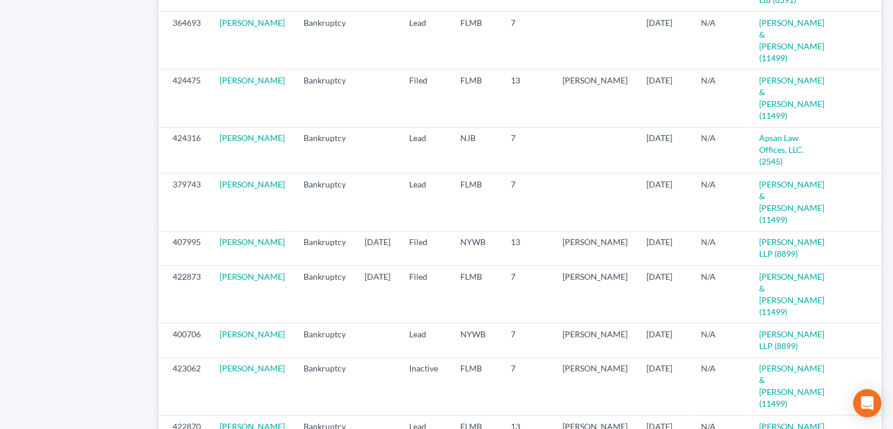
scroll to position [1104, 0]
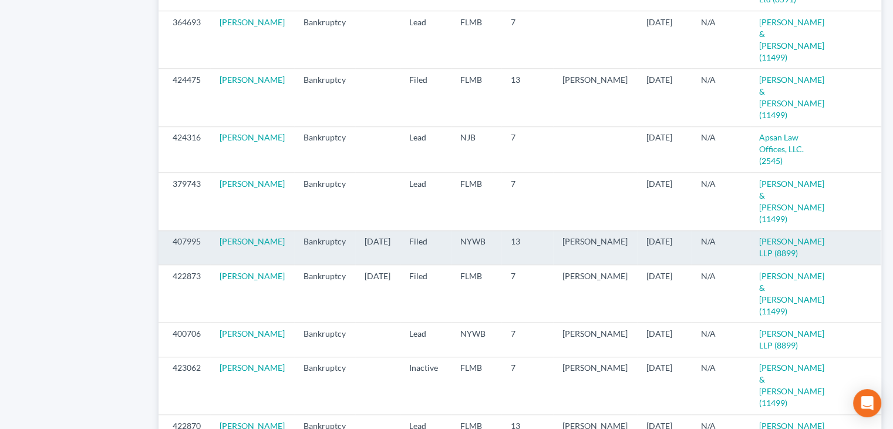
click at [889, 246] on icon "visibility" at bounding box center [893, 242] width 8 height 8
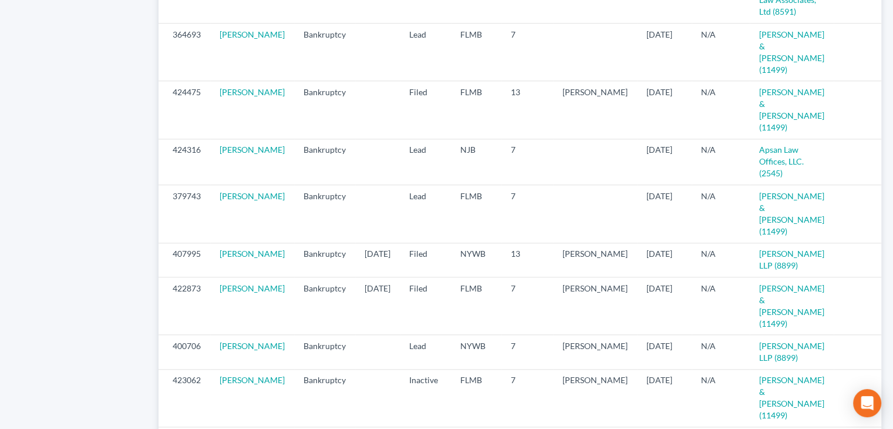
scroll to position [1096, 0]
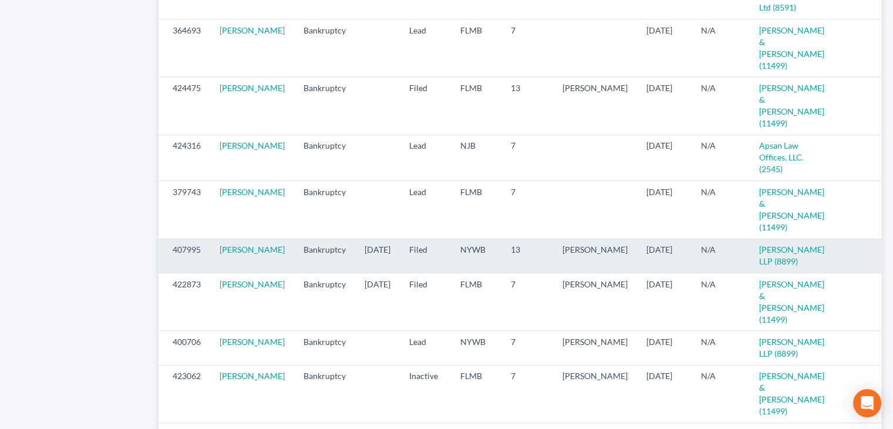
click at [889, 254] on icon "visibility" at bounding box center [893, 250] width 8 height 8
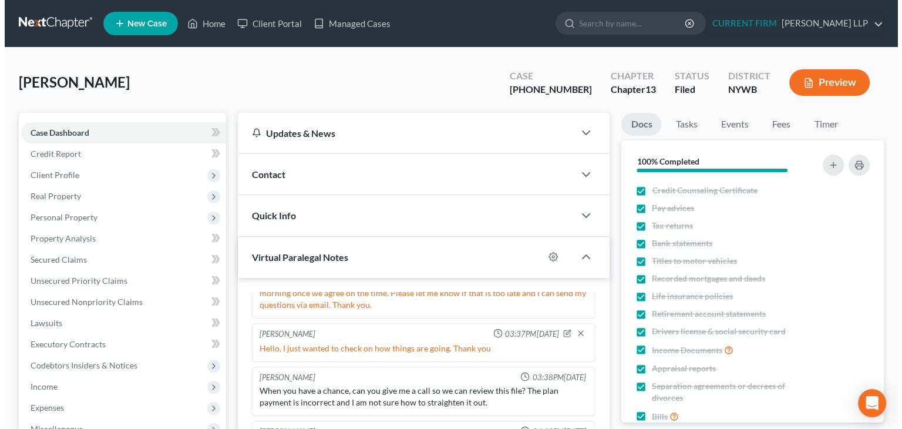
scroll to position [22, 0]
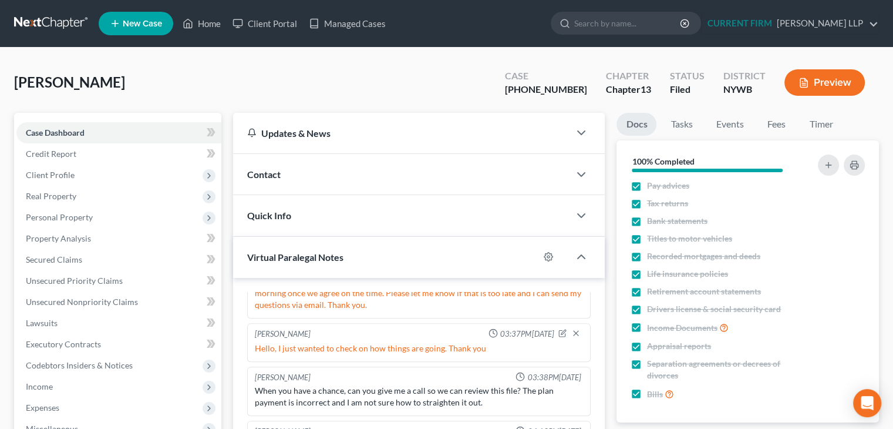
click at [814, 85] on button "Preview" at bounding box center [824, 82] width 80 height 26
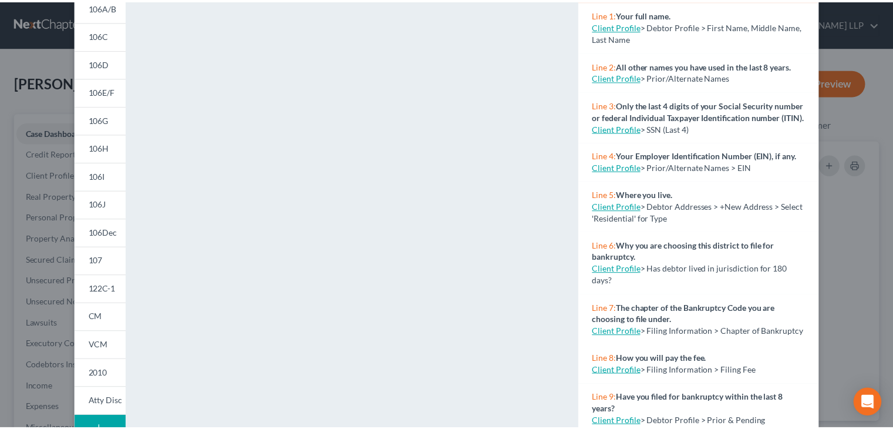
scroll to position [0, 0]
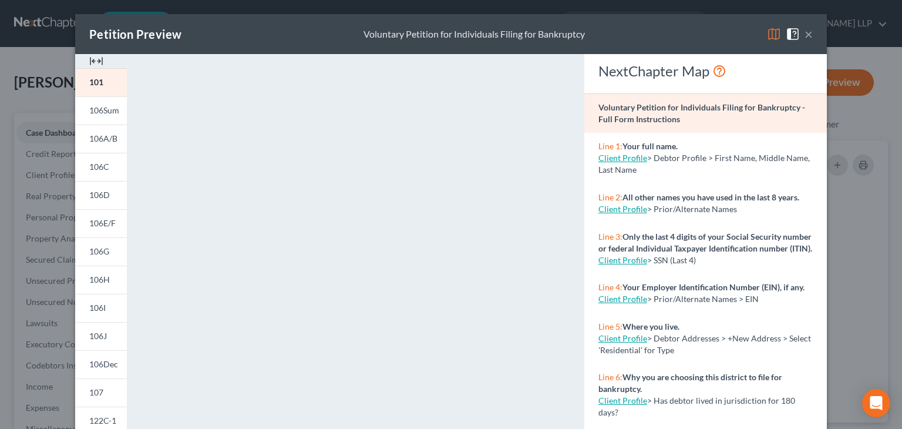
click at [804, 38] on button "×" at bounding box center [808, 34] width 8 height 14
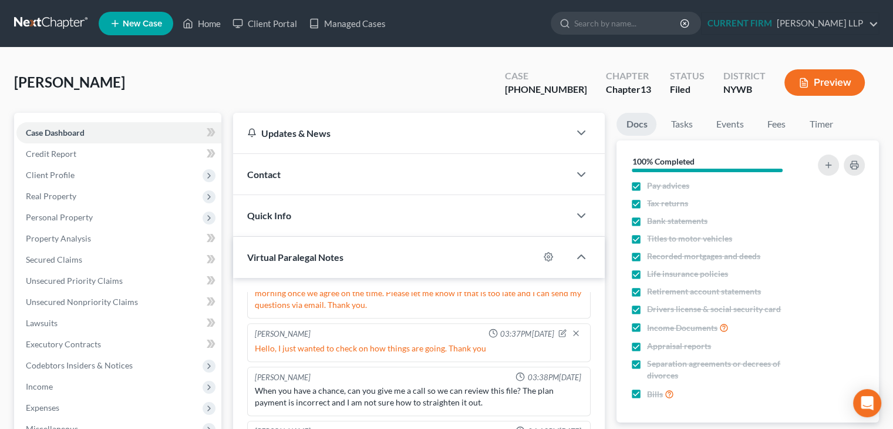
click at [66, 32] on link at bounding box center [51, 23] width 75 height 21
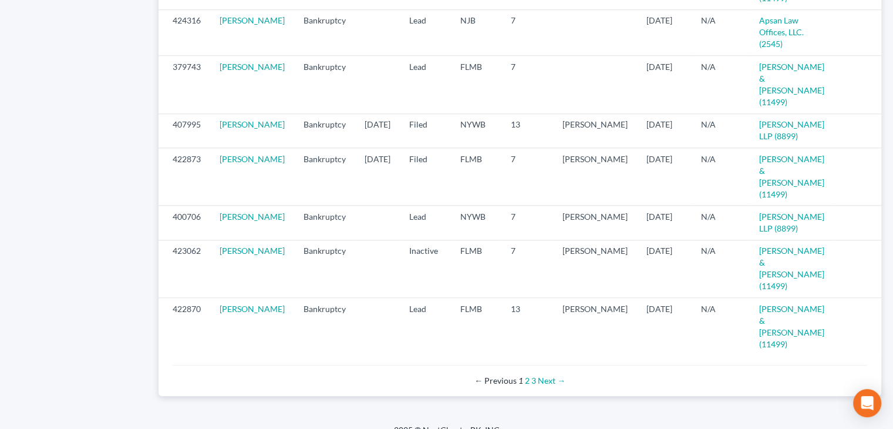
scroll to position [1221, 0]
click at [533, 385] on link "3" at bounding box center [533, 380] width 5 height 10
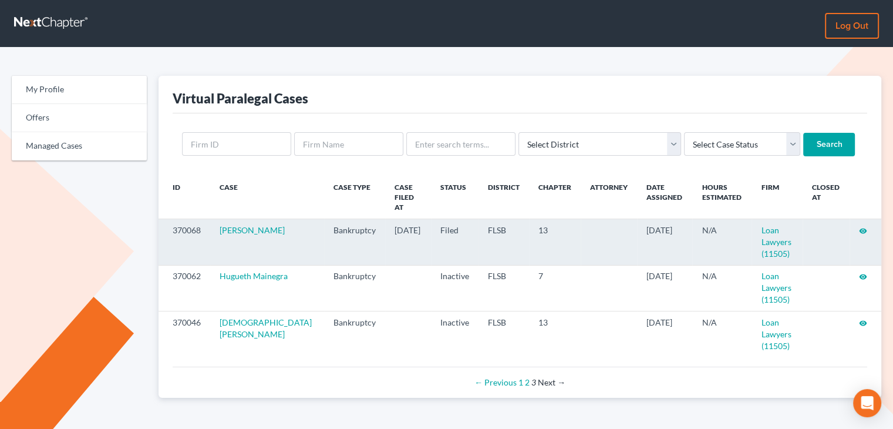
click at [862, 227] on icon "visibility" at bounding box center [863, 231] width 8 height 8
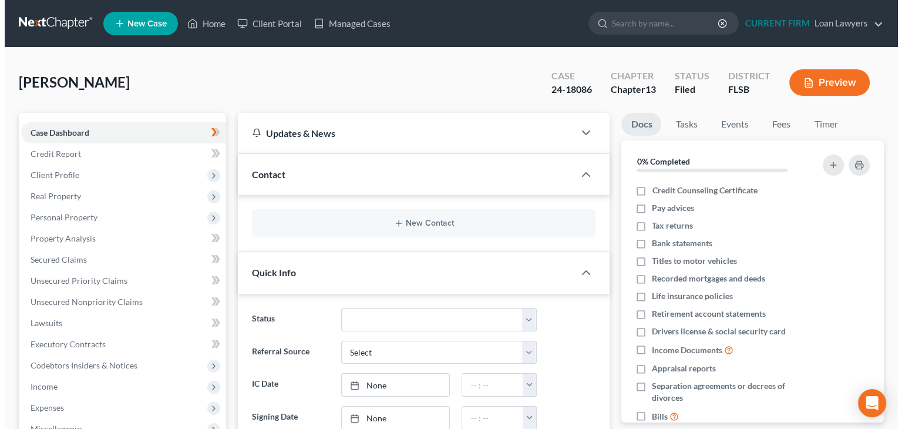
scroll to position [127, 0]
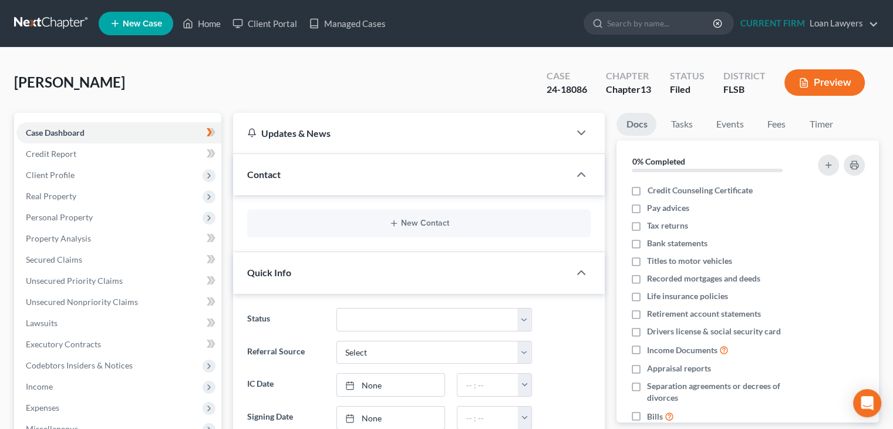
click at [836, 93] on button "Preview" at bounding box center [824, 82] width 80 height 26
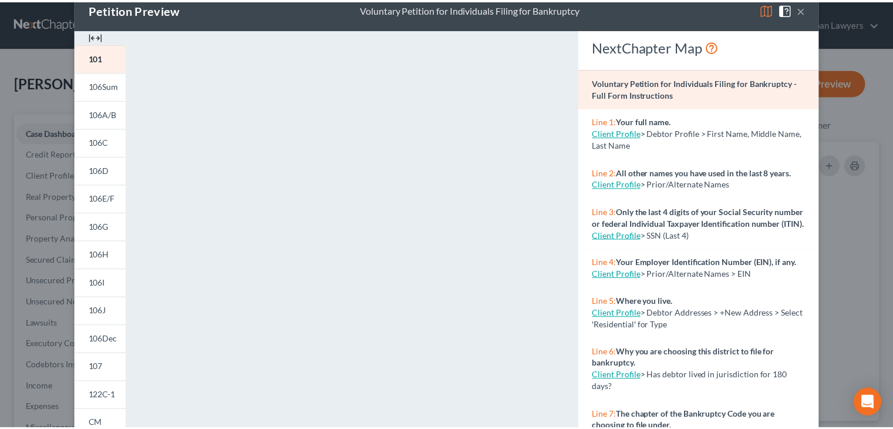
scroll to position [0, 0]
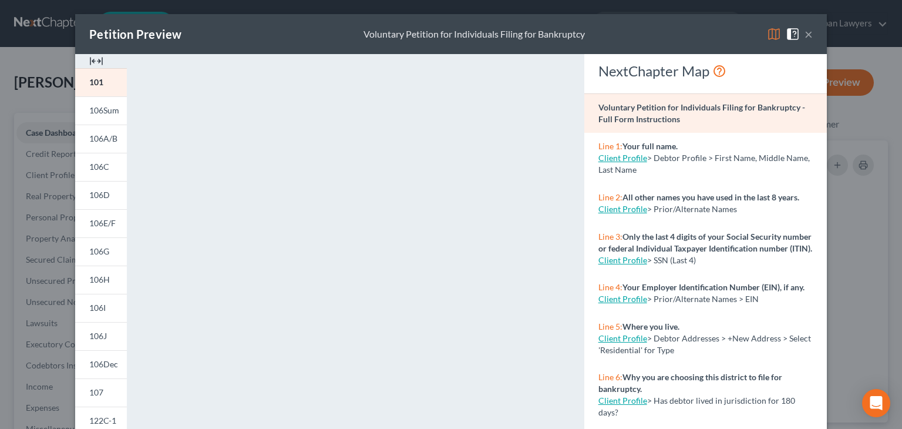
click at [804, 39] on button "×" at bounding box center [808, 34] width 8 height 14
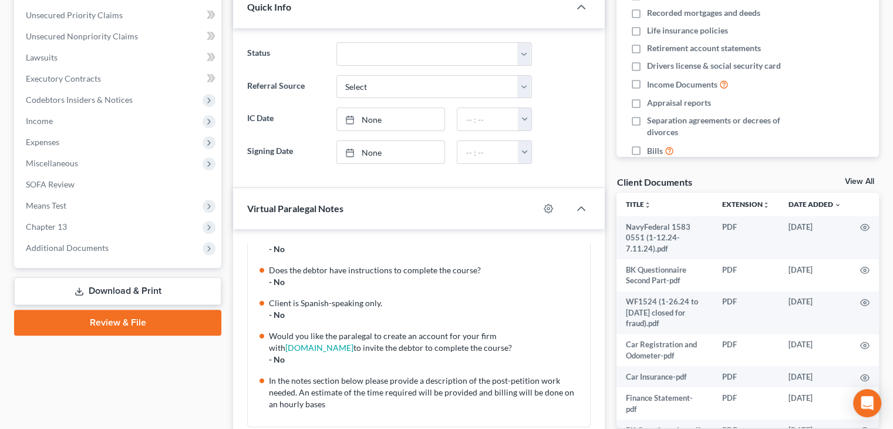
scroll to position [272, 0]
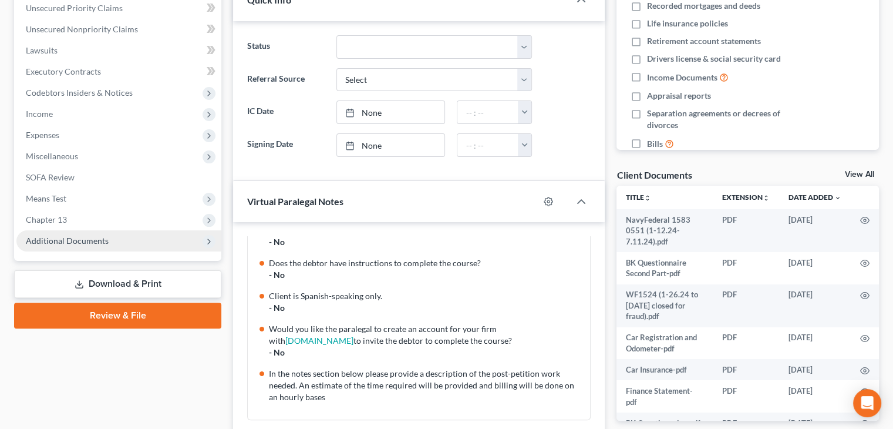
click at [70, 245] on span "Additional Documents" at bounding box center [118, 240] width 205 height 21
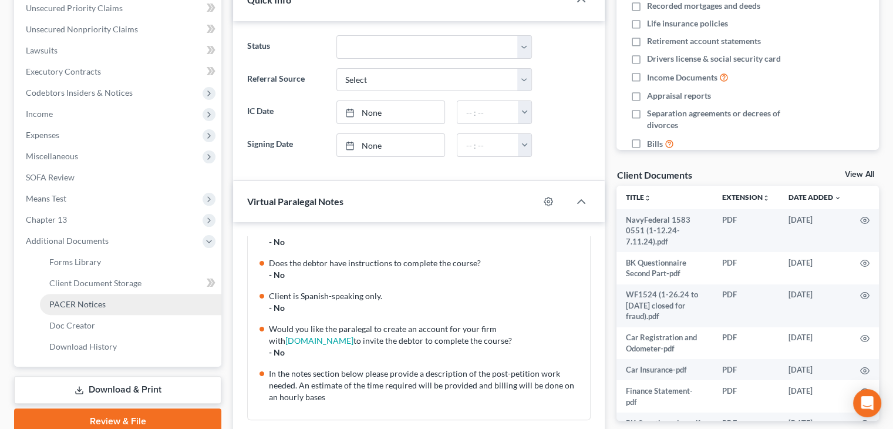
click at [92, 296] on link "PACER Notices" at bounding box center [130, 304] width 181 height 21
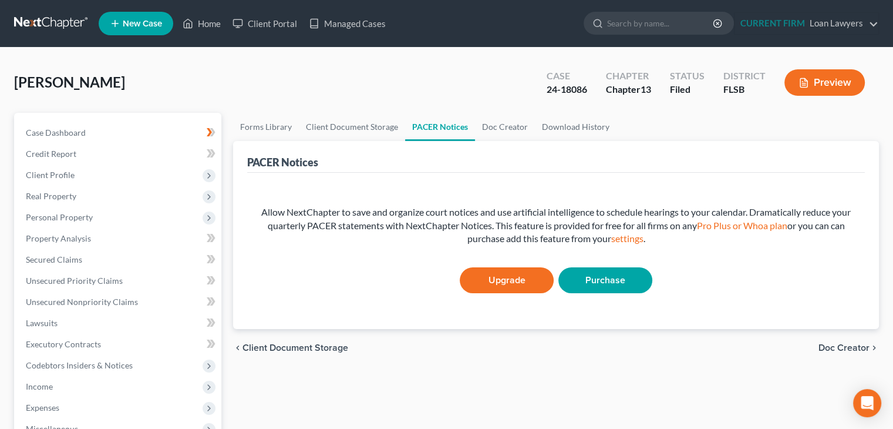
click at [52, 17] on link at bounding box center [51, 23] width 75 height 21
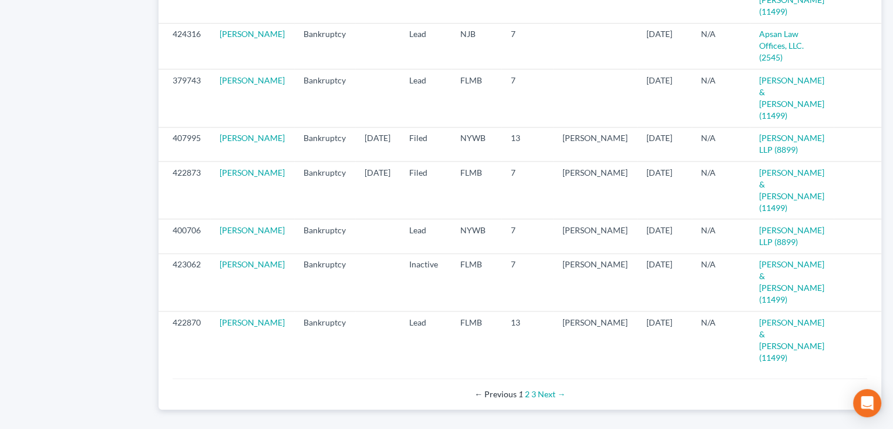
scroll to position [1207, 0]
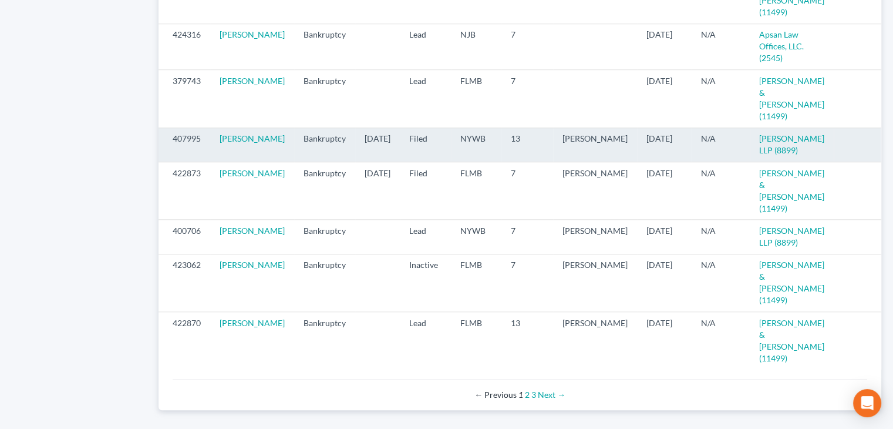
click at [889, 143] on icon "visibility" at bounding box center [893, 139] width 8 height 8
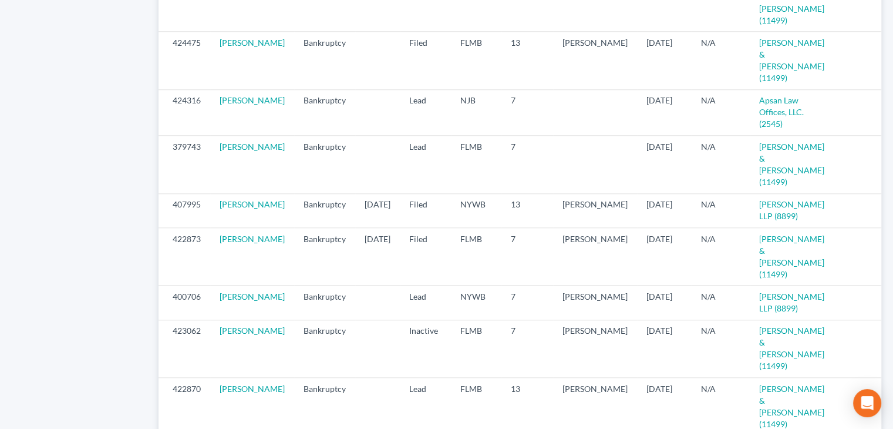
scroll to position [1247, 0]
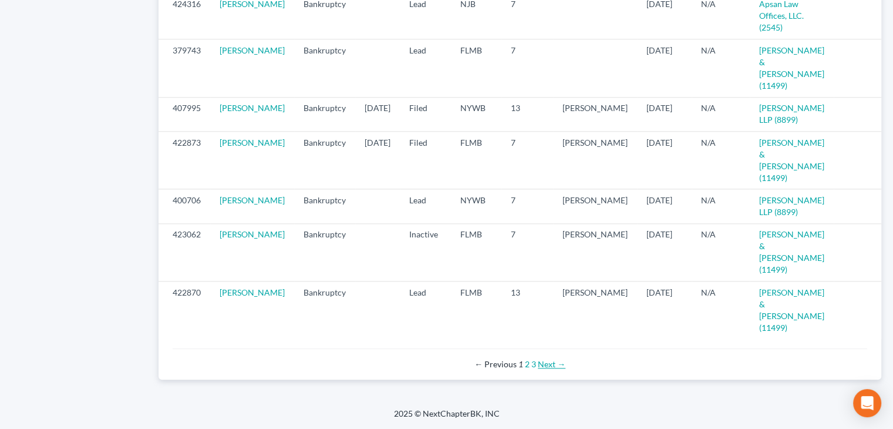
click at [549, 364] on link "Next →" at bounding box center [552, 364] width 28 height 10
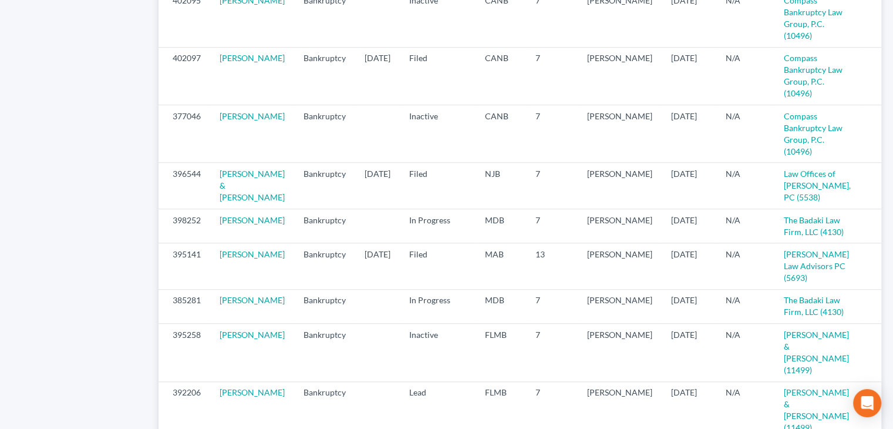
scroll to position [864, 0]
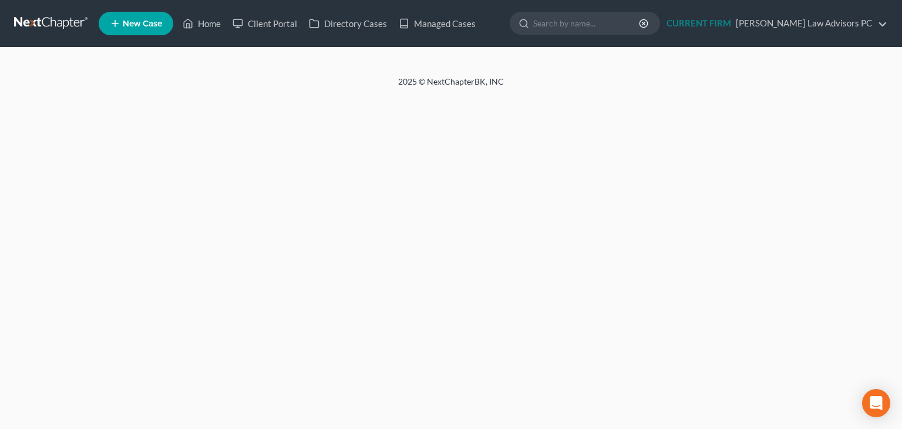
select select "5"
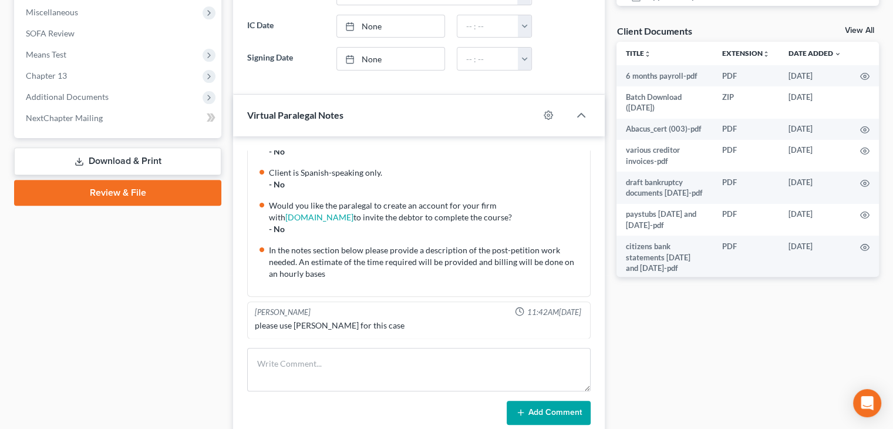
scroll to position [433, 0]
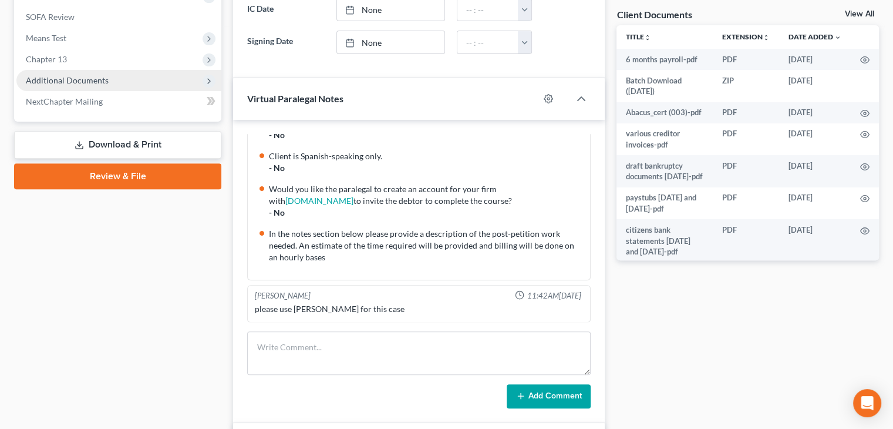
click at [197, 84] on span "Additional Documents" at bounding box center [118, 80] width 205 height 21
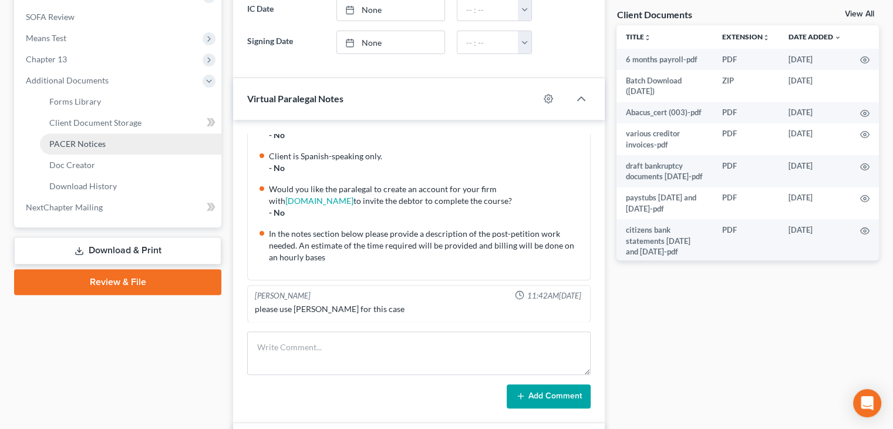
click at [103, 141] on span "PACER Notices" at bounding box center [77, 144] width 56 height 10
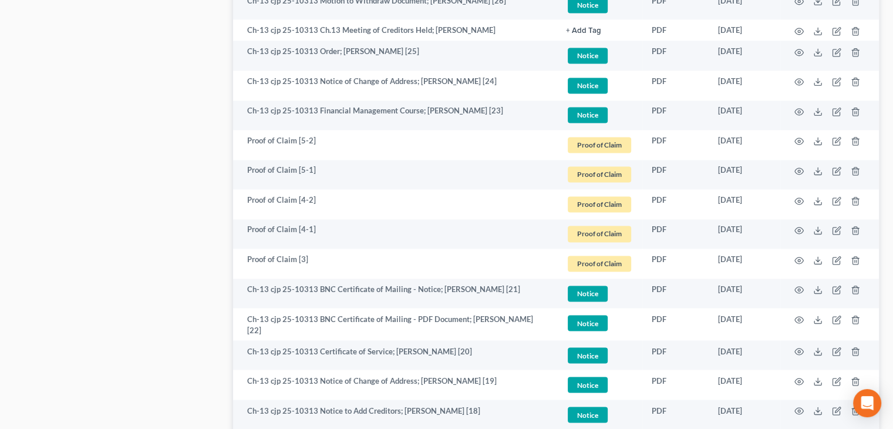
scroll to position [2213, 0]
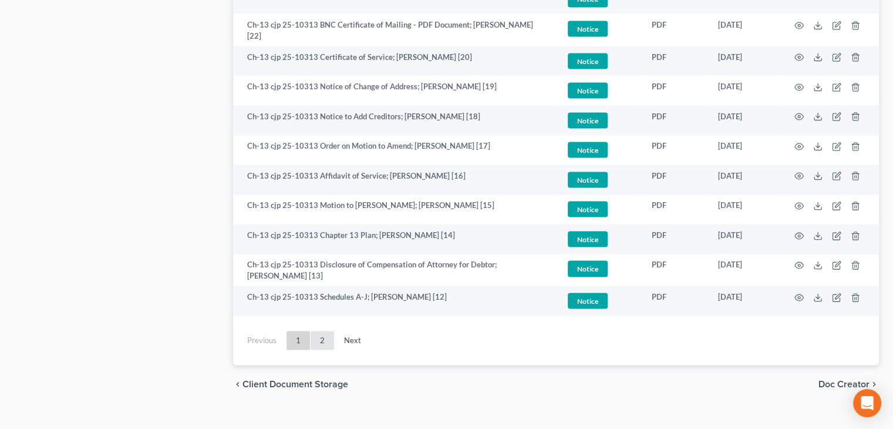
click at [323, 331] on link "2" at bounding box center [322, 340] width 23 height 19
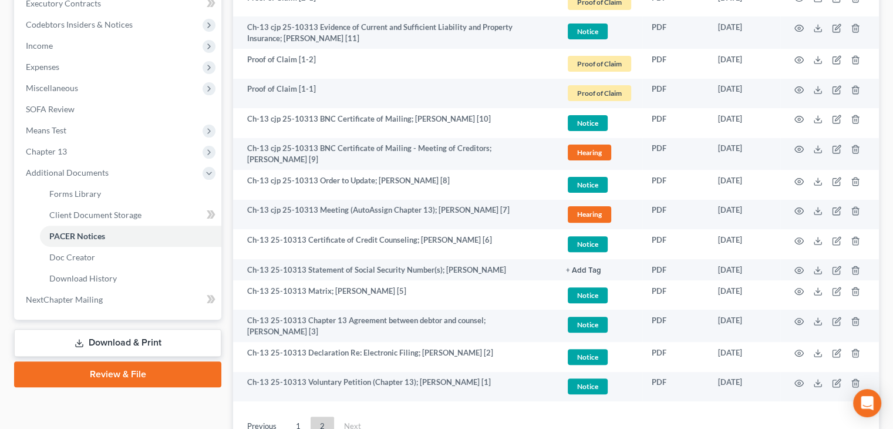
scroll to position [431, 0]
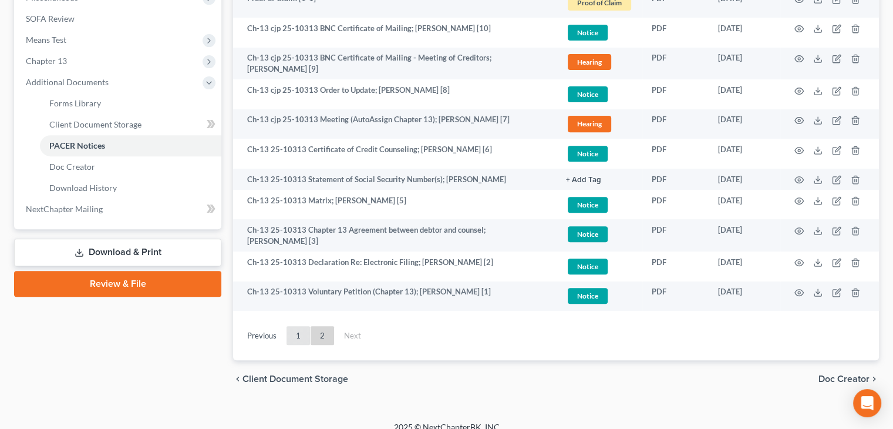
click at [302, 336] on link "1" at bounding box center [297, 335] width 23 height 19
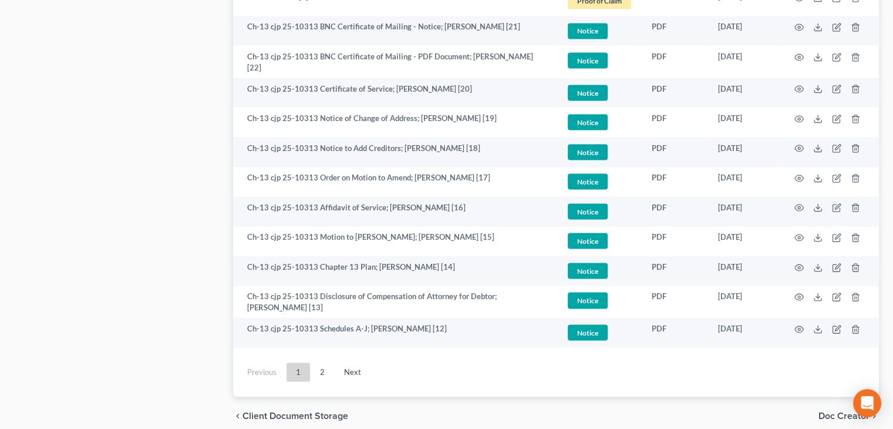
scroll to position [2200, 0]
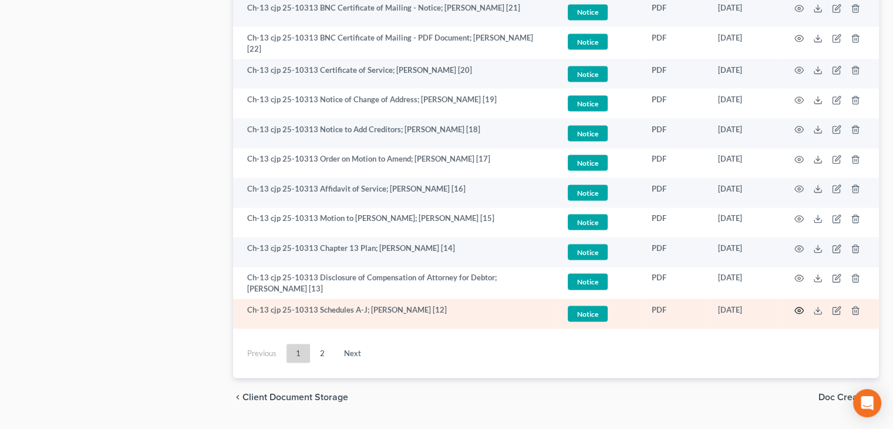
click at [798, 305] on icon "button" at bounding box center [798, 309] width 9 height 9
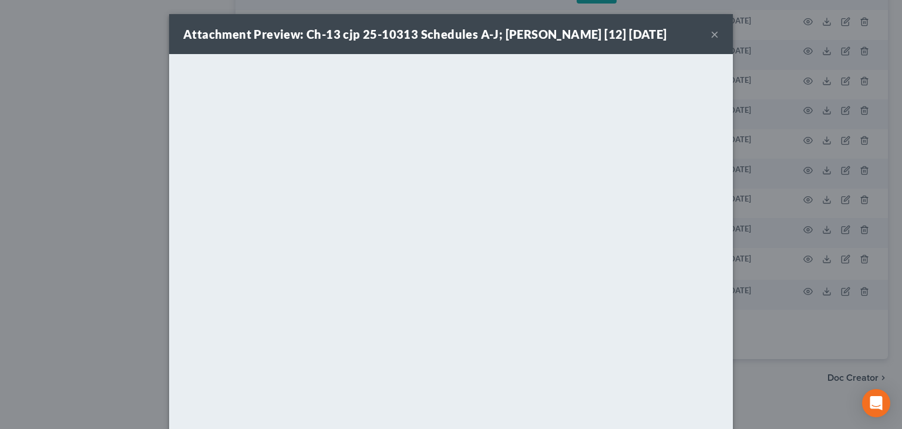
click at [713, 35] on button "×" at bounding box center [714, 34] width 8 height 14
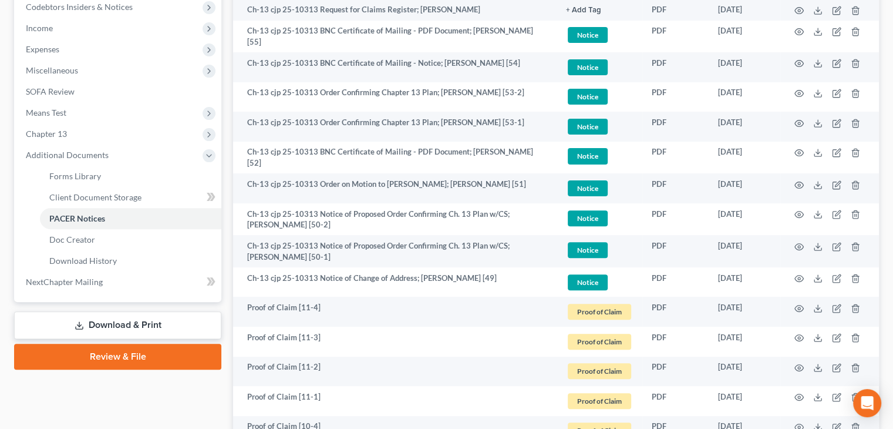
scroll to position [0, 0]
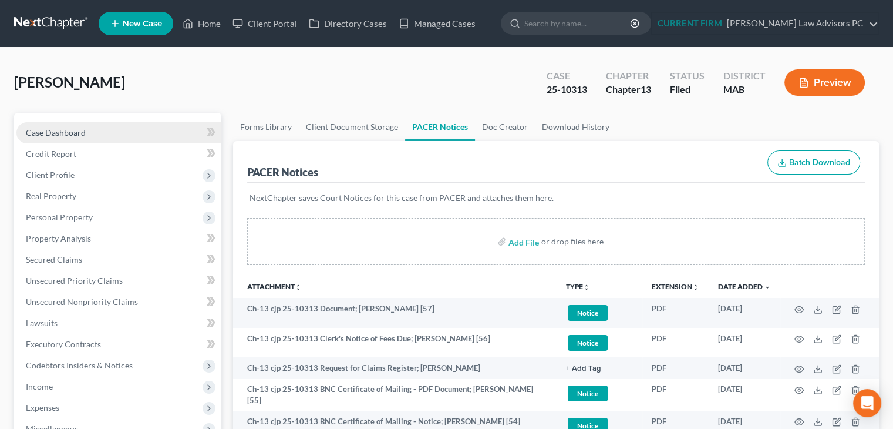
click at [107, 124] on link "Case Dashboard" at bounding box center [118, 132] width 205 height 21
select select "5"
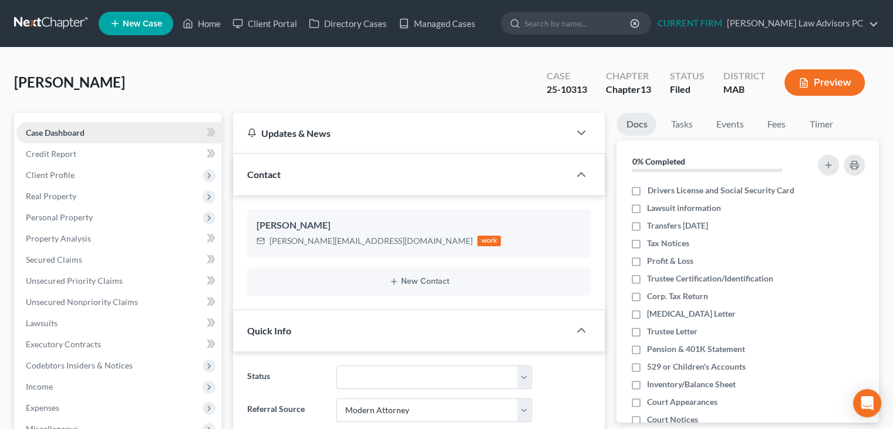
scroll to position [165, 0]
click at [89, 151] on link "Credit Report" at bounding box center [118, 153] width 205 height 21
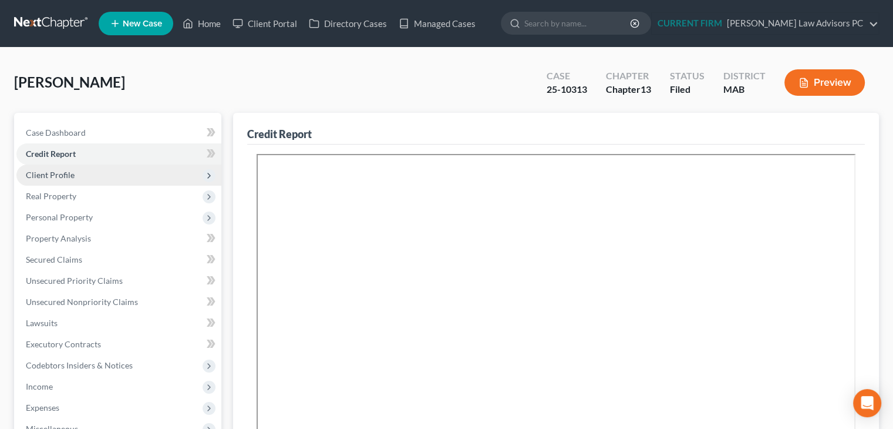
click at [80, 178] on span "Client Profile" at bounding box center [118, 174] width 205 height 21
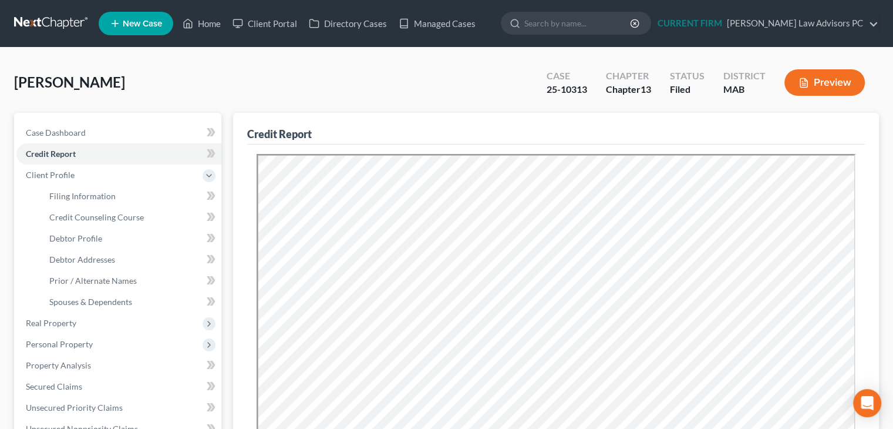
click at [56, 22] on link at bounding box center [51, 23] width 75 height 21
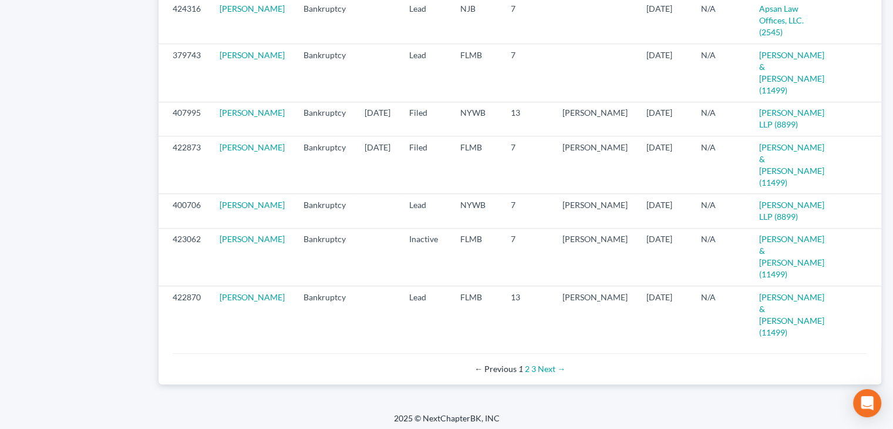
scroll to position [1247, 0]
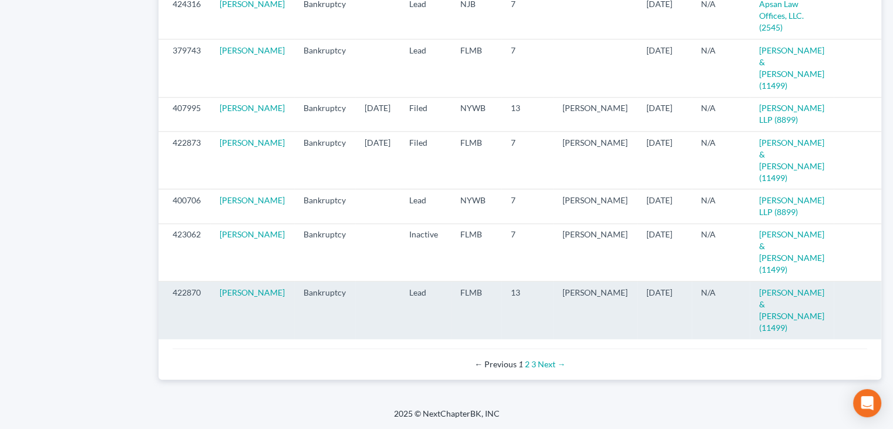
click at [889, 297] on icon "visibility" at bounding box center [893, 293] width 8 height 8
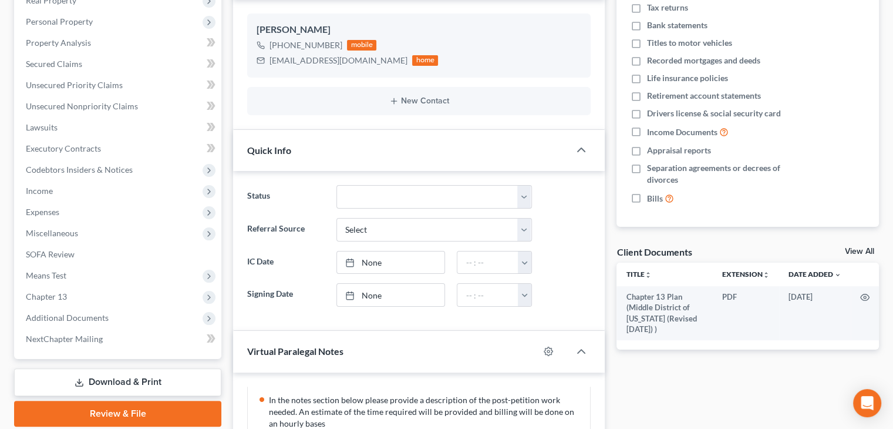
scroll to position [197, 0]
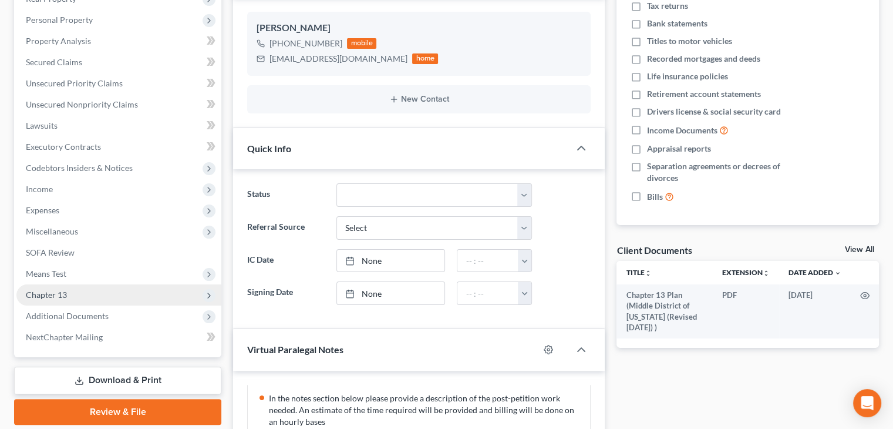
click at [93, 294] on span "Chapter 13" at bounding box center [118, 294] width 205 height 21
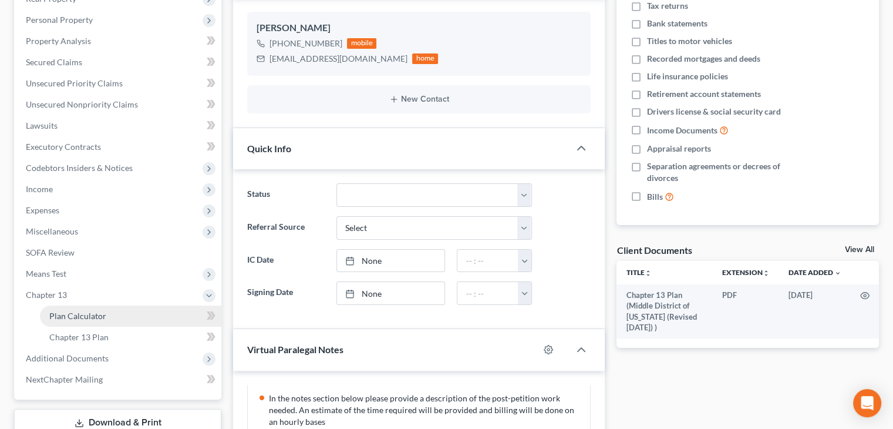
click at [136, 318] on link "Plan Calculator" at bounding box center [130, 315] width 181 height 21
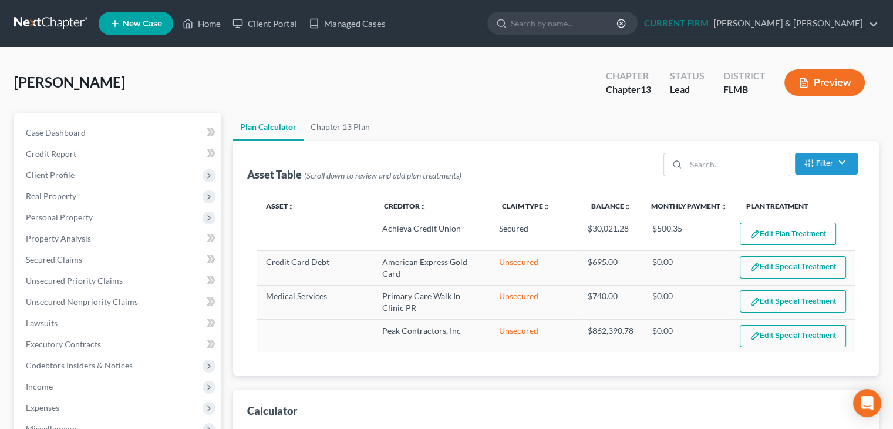
select select "59"
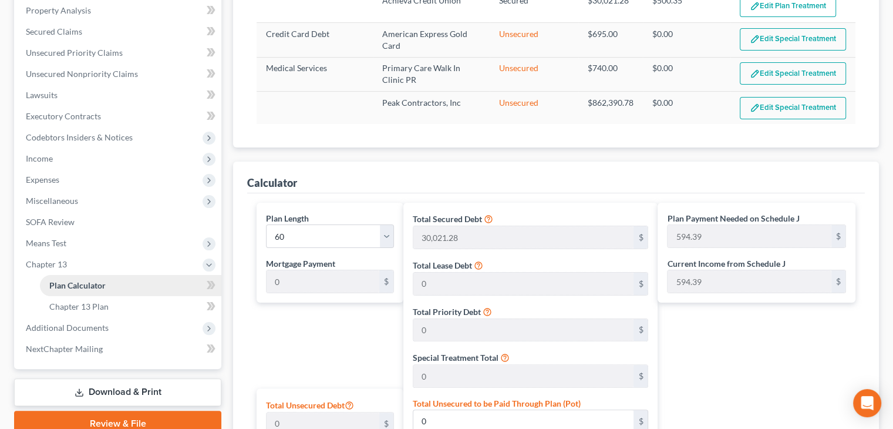
scroll to position [231, 0]
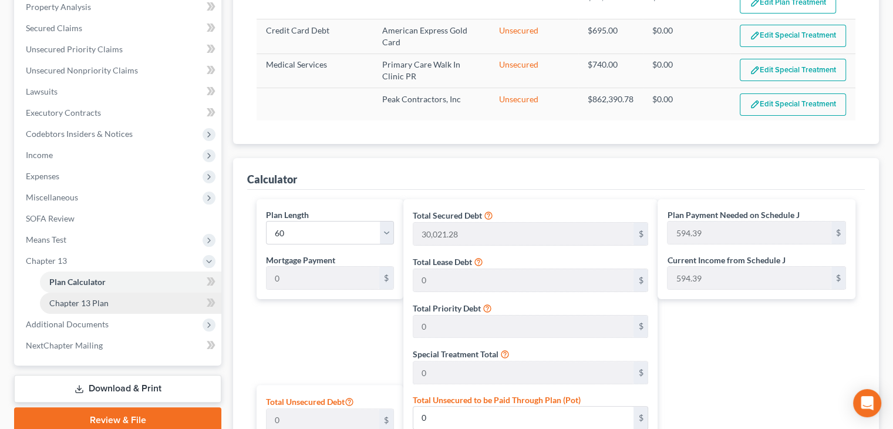
click at [105, 307] on link "Chapter 13 Plan" at bounding box center [130, 302] width 181 height 21
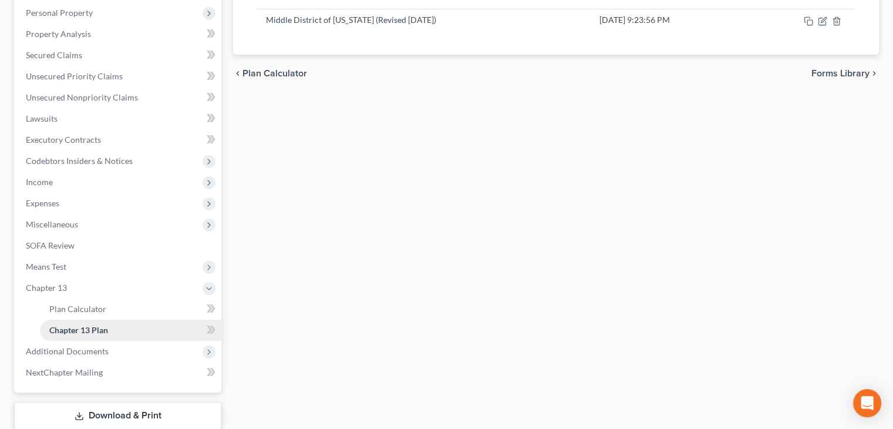
scroll to position [205, 0]
click at [63, 181] on span "Income" at bounding box center [118, 180] width 205 height 21
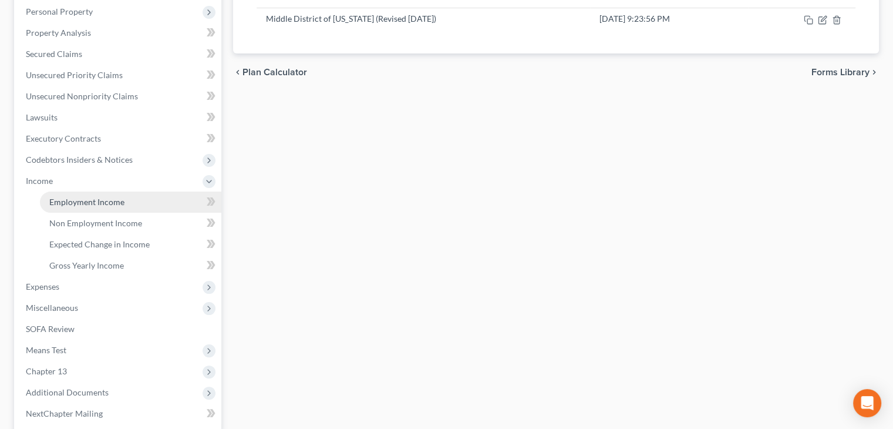
click at [121, 205] on span "Employment Income" at bounding box center [86, 202] width 75 height 10
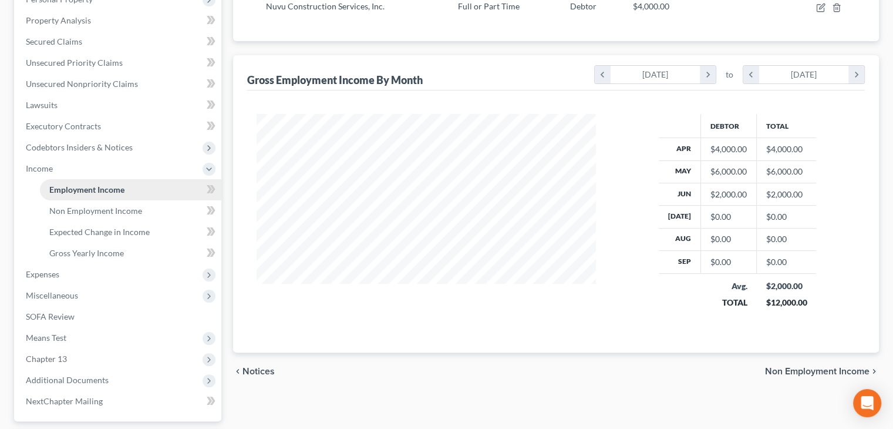
scroll to position [220, 0]
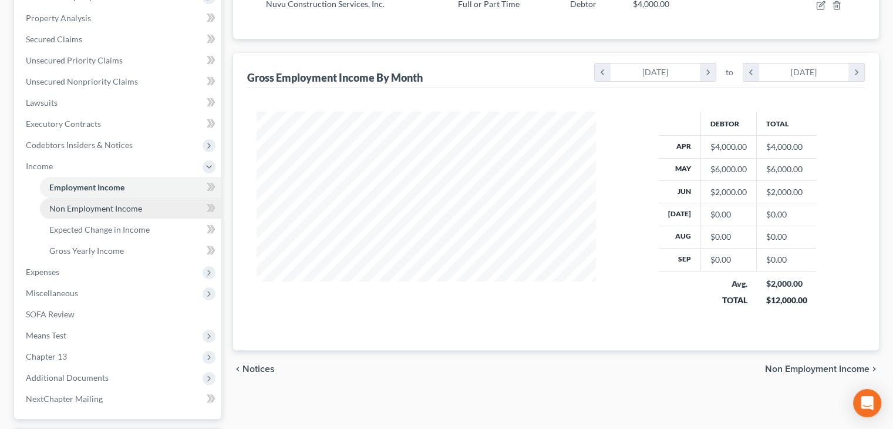
click at [100, 205] on span "Non Employment Income" at bounding box center [95, 208] width 93 height 10
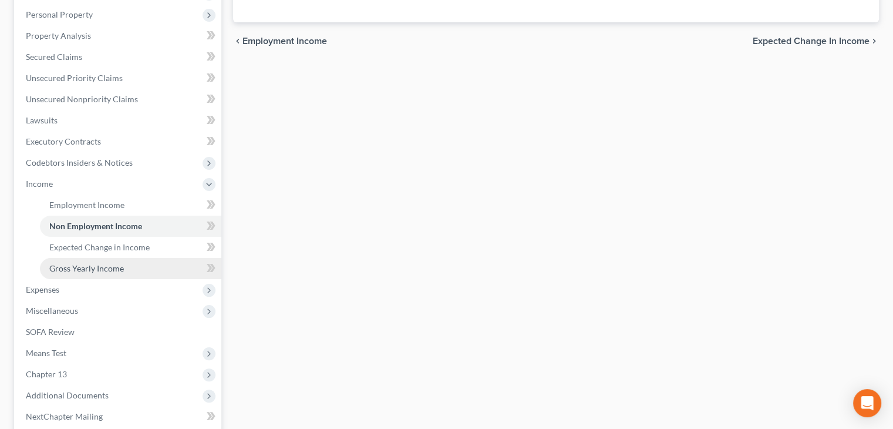
click at [110, 266] on span "Gross Yearly Income" at bounding box center [86, 268] width 75 height 10
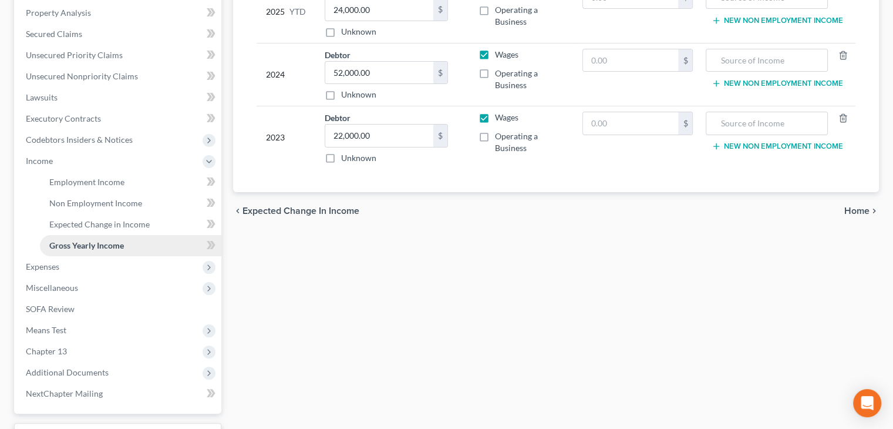
scroll to position [234, 0]
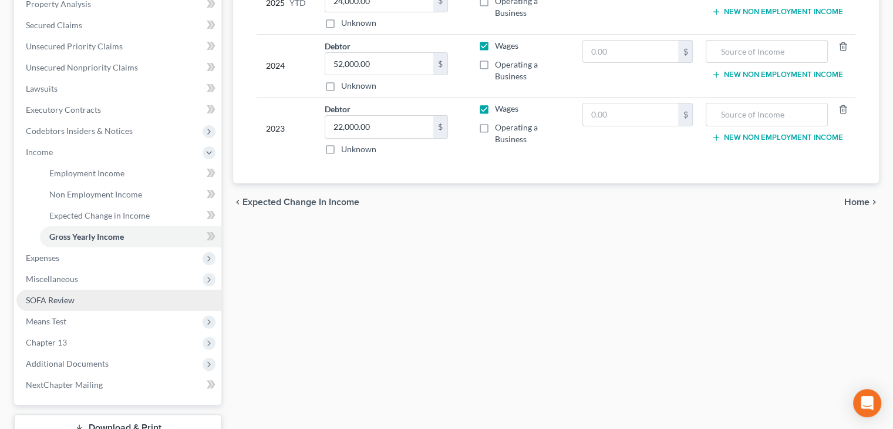
click at [85, 306] on link "SOFA Review" at bounding box center [118, 299] width 205 height 21
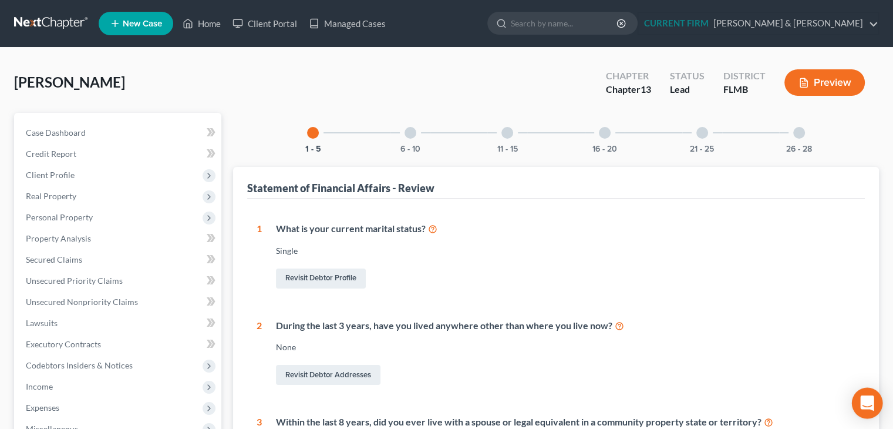
click at [862, 406] on icon "Open Intercom Messenger" at bounding box center [867, 402] width 14 height 15
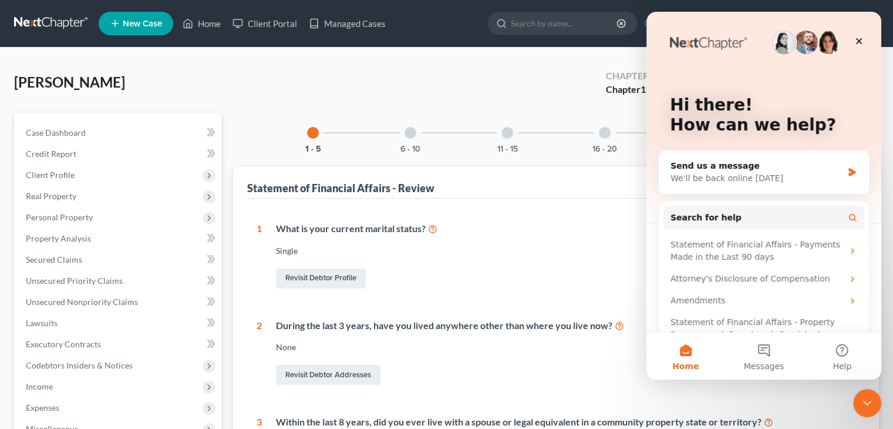
scroll to position [36, 0]
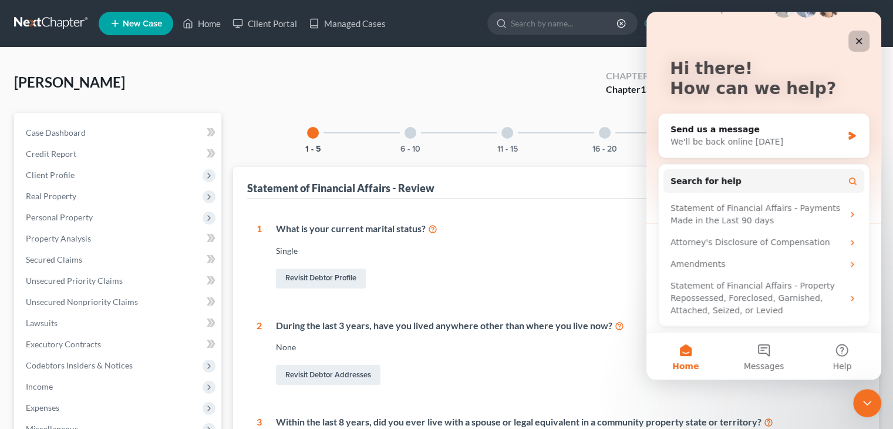
click at [857, 48] on div "Close" at bounding box center [858, 41] width 21 height 21
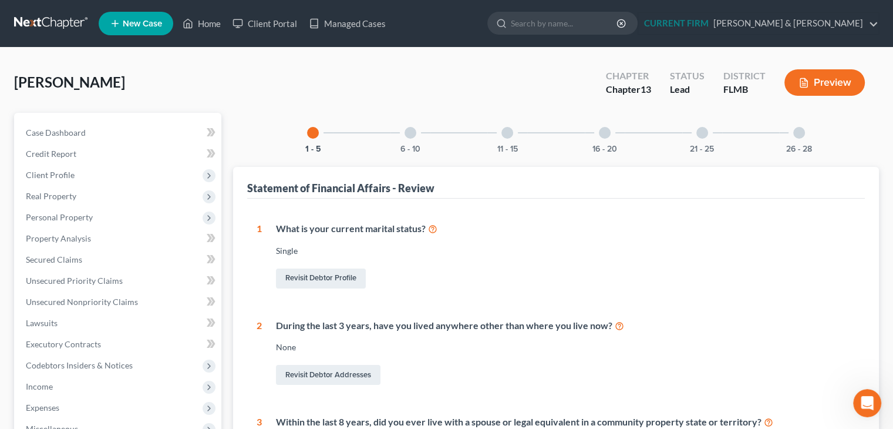
scroll to position [0, 0]
click at [23, 19] on link at bounding box center [51, 23] width 75 height 21
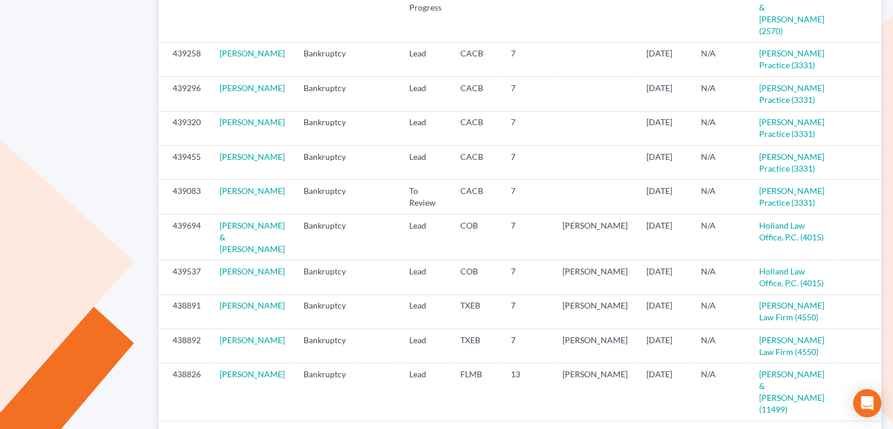
scroll to position [238, 0]
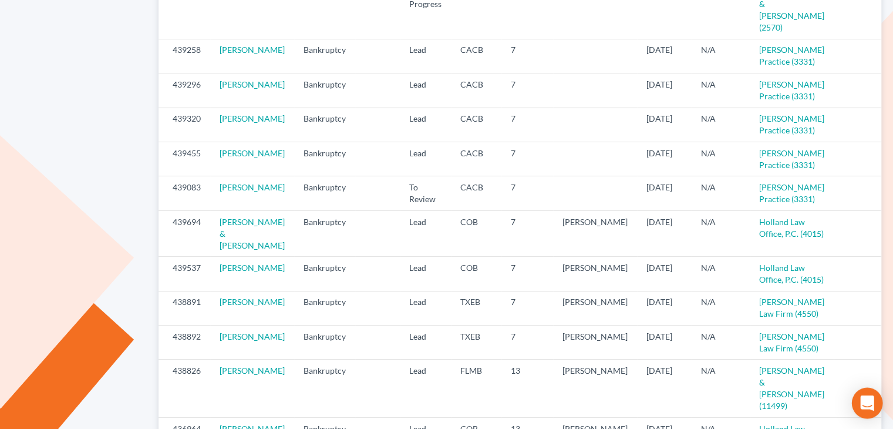
click at [868, 402] on icon "Open Intercom Messenger" at bounding box center [867, 402] width 14 height 15
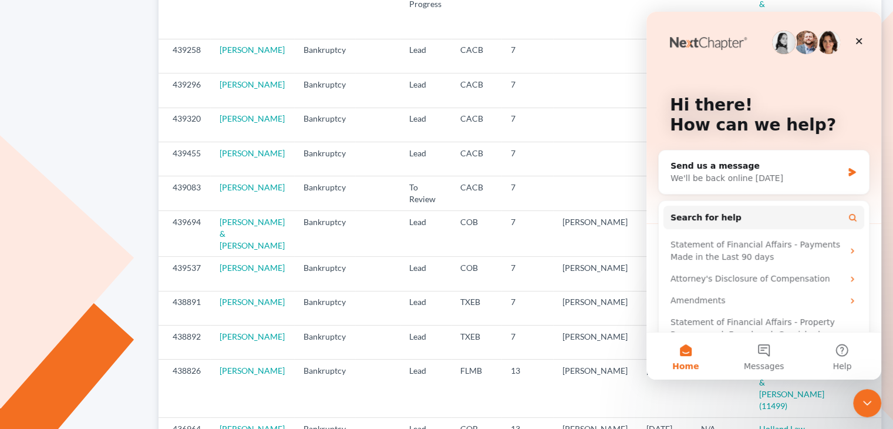
scroll to position [0, 0]
click at [762, 346] on button "Messages" at bounding box center [763, 355] width 78 height 47
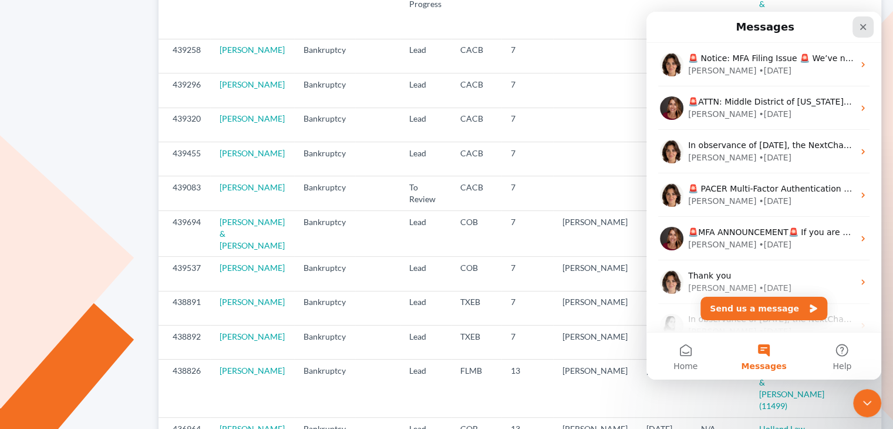
click at [871, 26] on div "Close" at bounding box center [862, 26] width 21 height 21
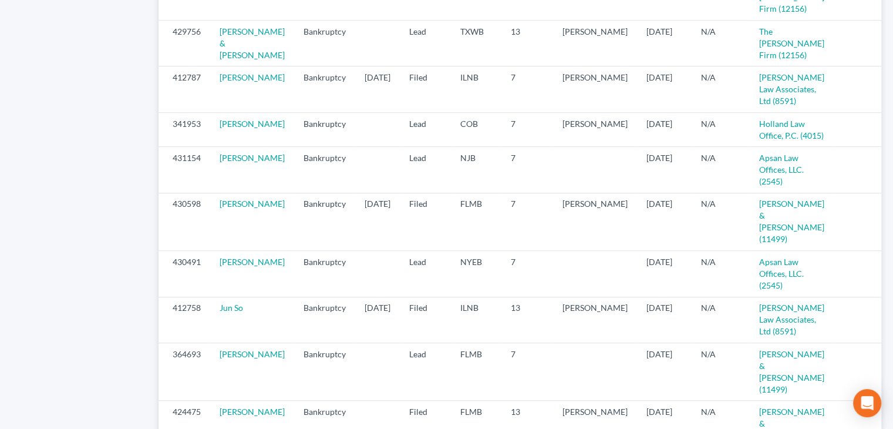
scroll to position [775, 0]
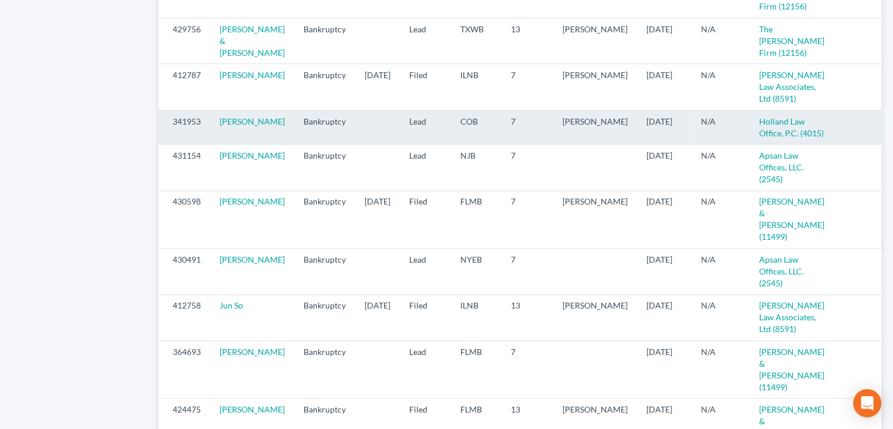
click at [889, 126] on icon "visibility" at bounding box center [893, 122] width 8 height 8
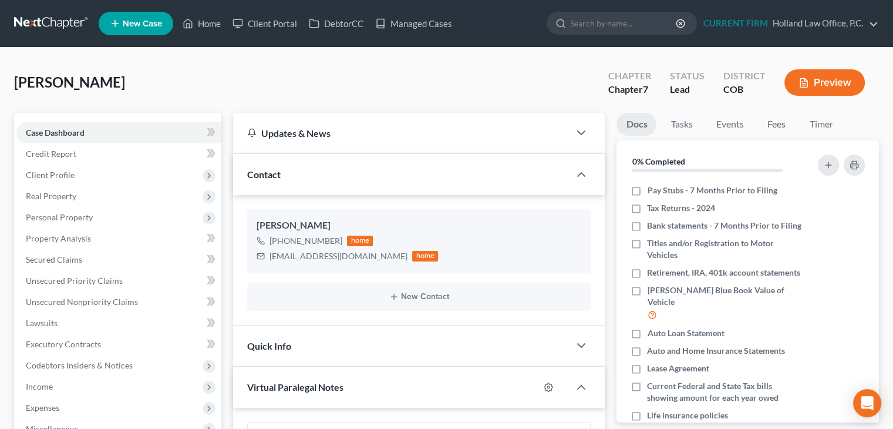
scroll to position [1071, 0]
click at [208, 26] on link "Home" at bounding box center [202, 23] width 50 height 21
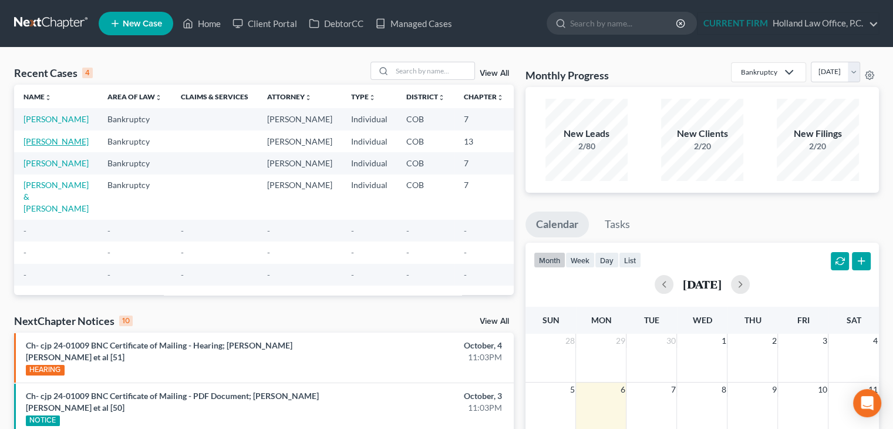
click at [56, 146] on link "[PERSON_NAME]" at bounding box center [55, 141] width 65 height 10
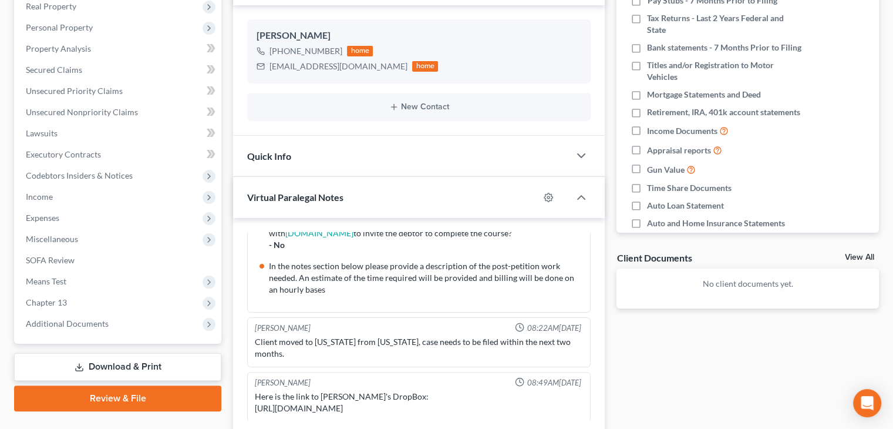
scroll to position [190, 0]
click at [113, 329] on span "Additional Documents" at bounding box center [118, 322] width 205 height 21
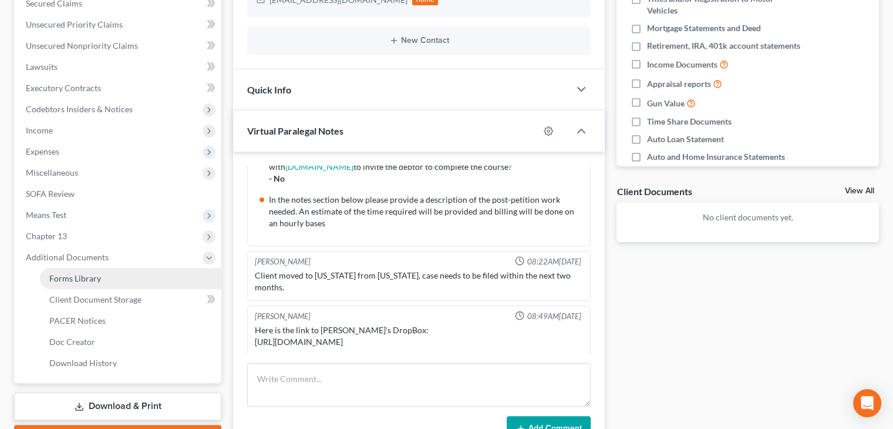
click at [109, 277] on link "Forms Library" at bounding box center [130, 278] width 181 height 21
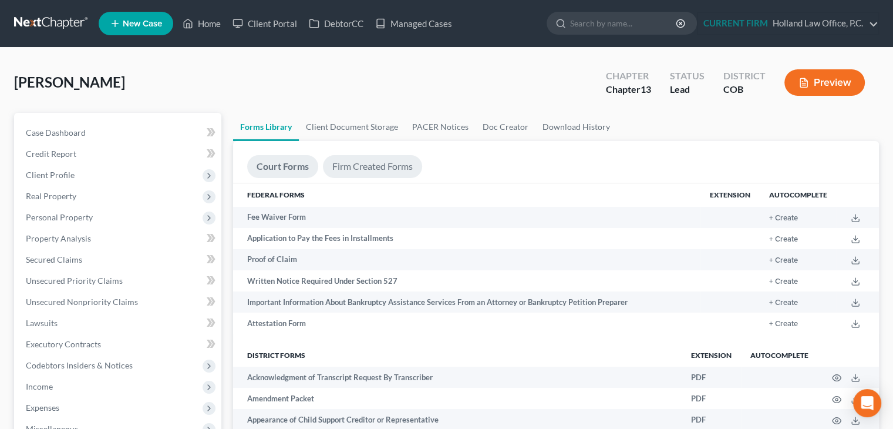
click at [377, 166] on link "Firm Created Forms" at bounding box center [372, 166] width 99 height 23
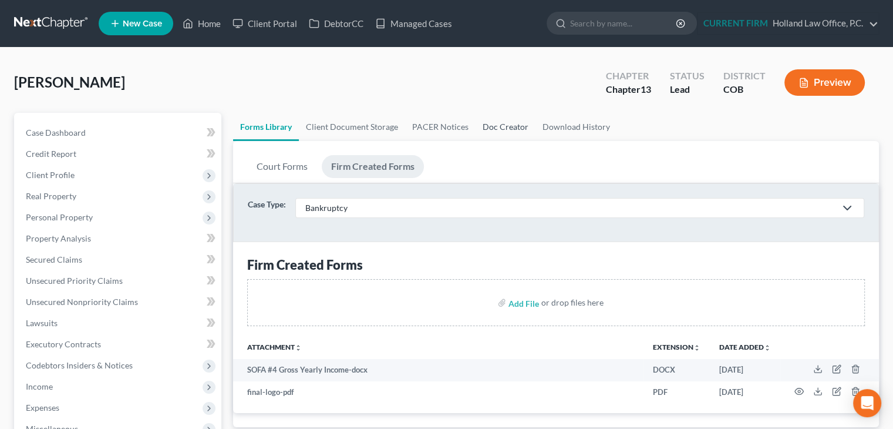
click at [508, 124] on link "Doc Creator" at bounding box center [506, 127] width 60 height 28
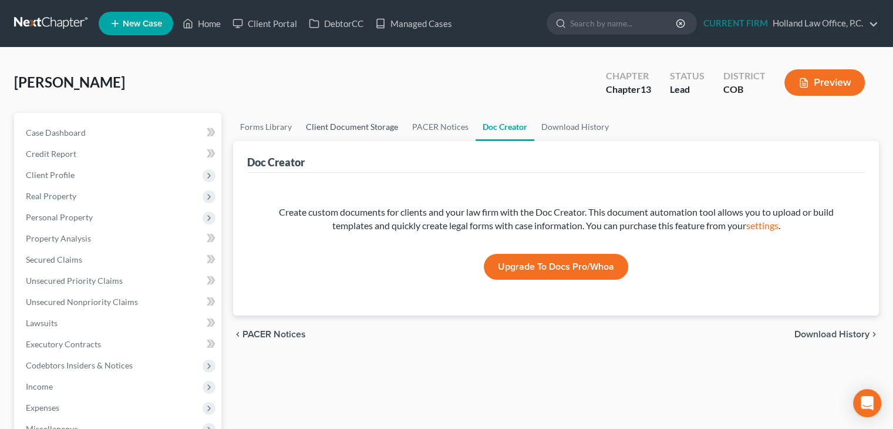
click at [349, 129] on link "Client Document Storage" at bounding box center [352, 127] width 106 height 28
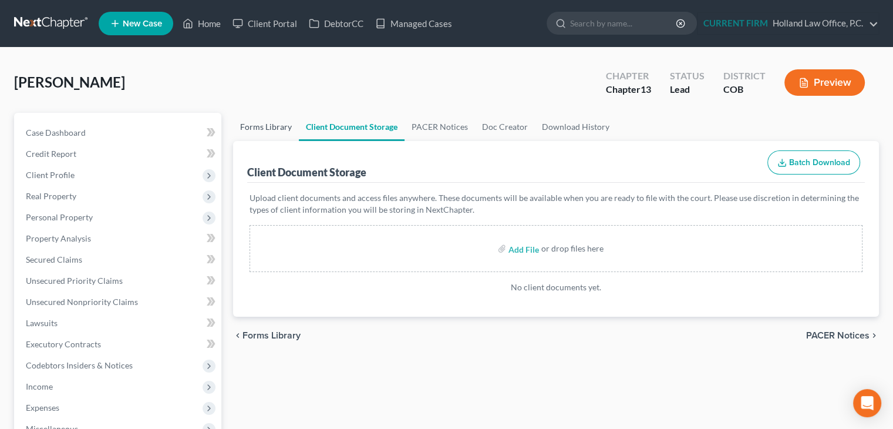
click at [264, 128] on link "Forms Library" at bounding box center [266, 127] width 66 height 28
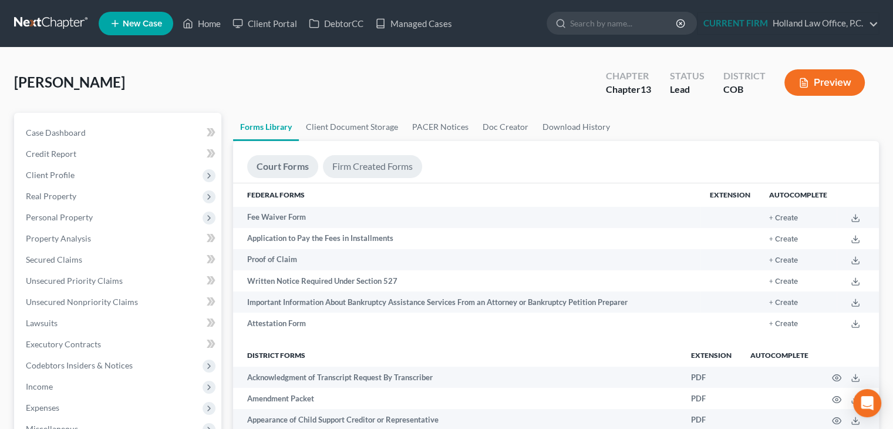
click at [384, 157] on link "Firm Created Forms" at bounding box center [372, 166] width 99 height 23
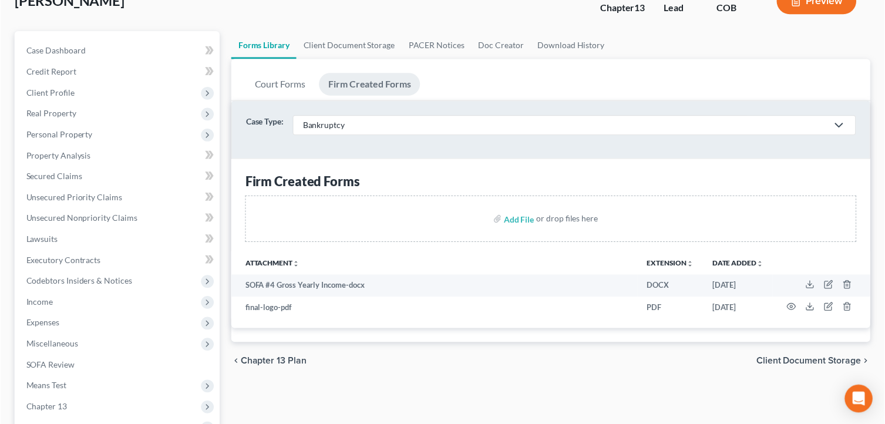
scroll to position [82, 0]
click at [525, 222] on input "file" at bounding box center [522, 220] width 28 height 21
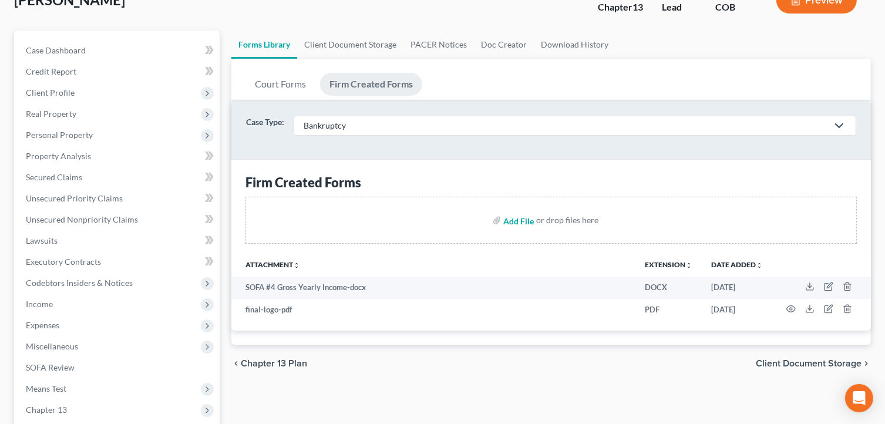
click at [517, 223] on input "file" at bounding box center [517, 220] width 28 height 21
type input "C:\fakepath\3015-1.4.docx"
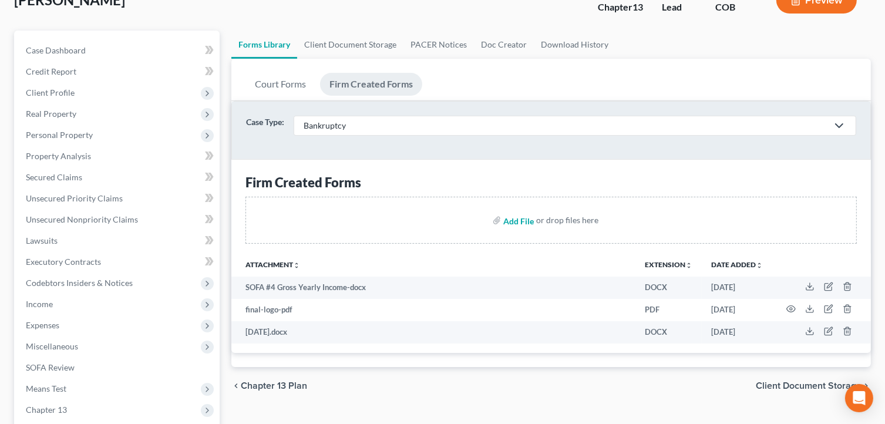
click at [524, 216] on input "file" at bounding box center [517, 220] width 28 height 21
type input "C:\fakepath\3015-1.4.pdf"
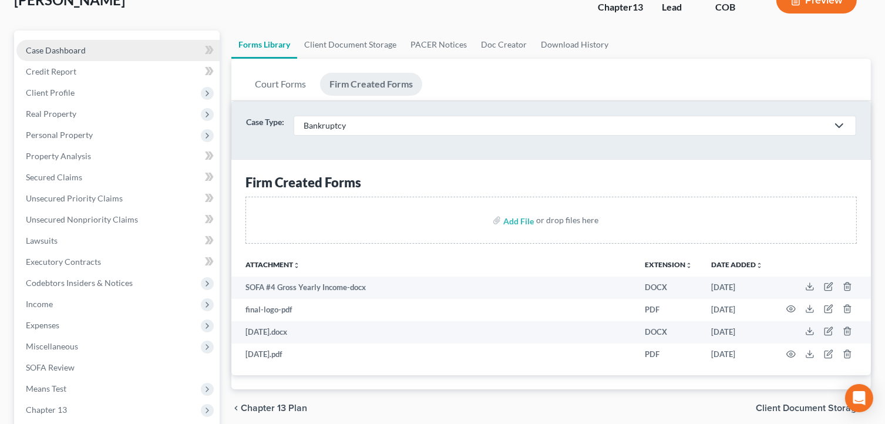
click at [85, 47] on link "Case Dashboard" at bounding box center [117, 50] width 203 height 21
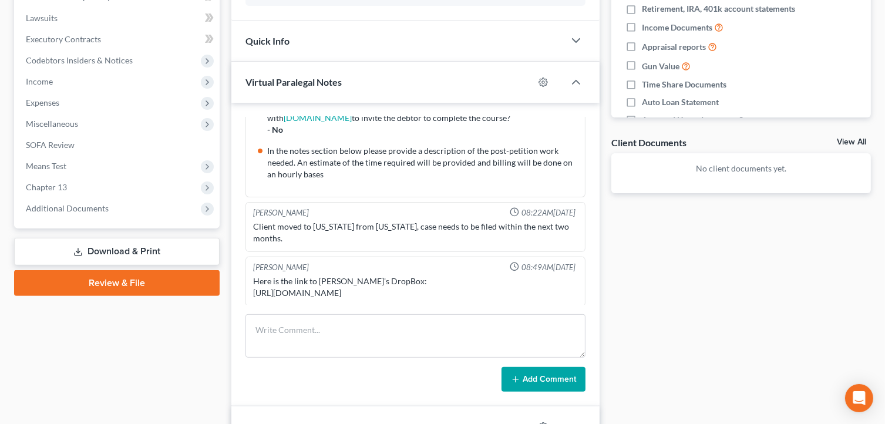
scroll to position [309, 0]
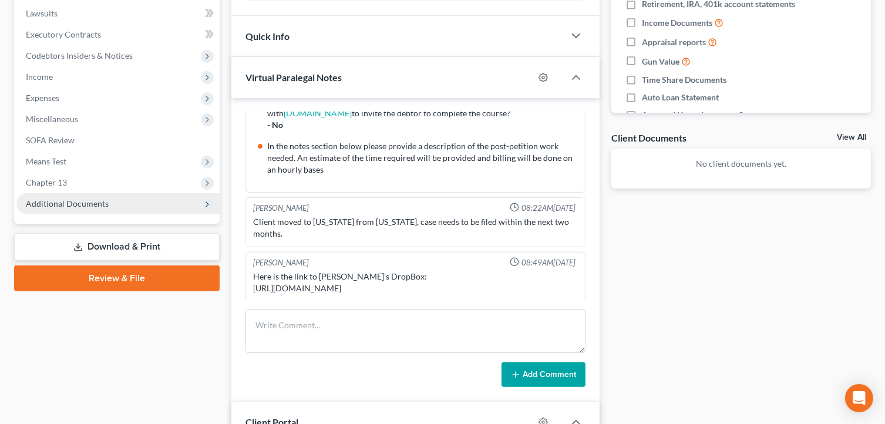
click at [97, 210] on span "Additional Documents" at bounding box center [117, 203] width 203 height 21
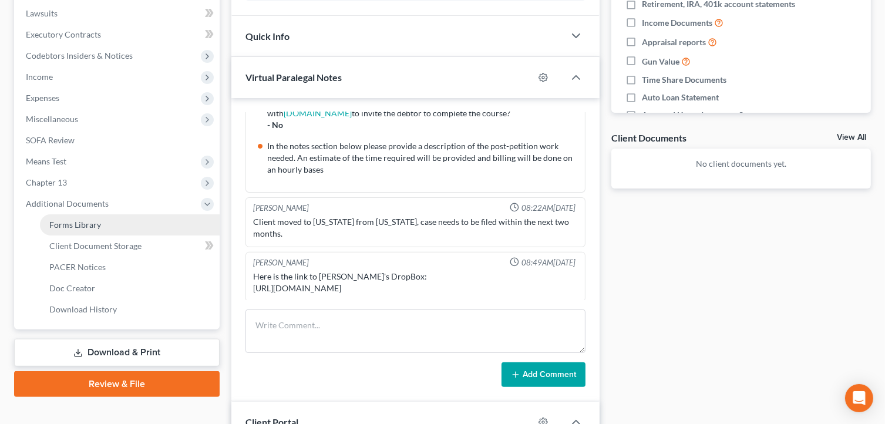
click at [98, 233] on link "Forms Library" at bounding box center [130, 224] width 180 height 21
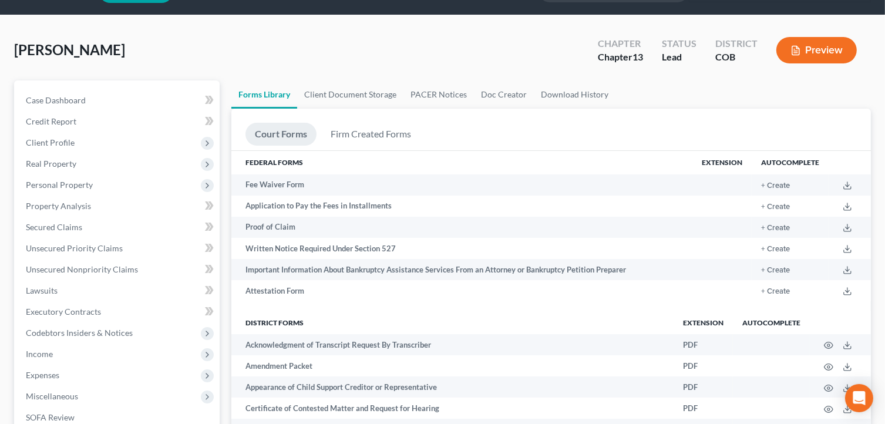
scroll to position [34, 0]
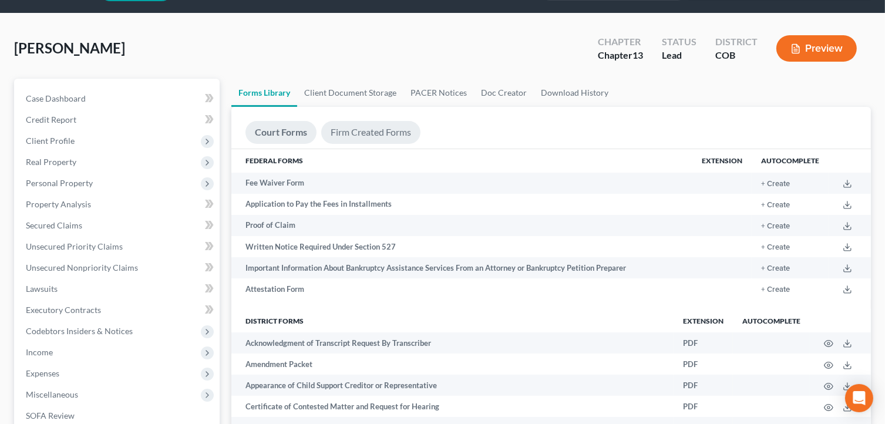
click at [370, 137] on link "Firm Created Forms" at bounding box center [370, 132] width 99 height 23
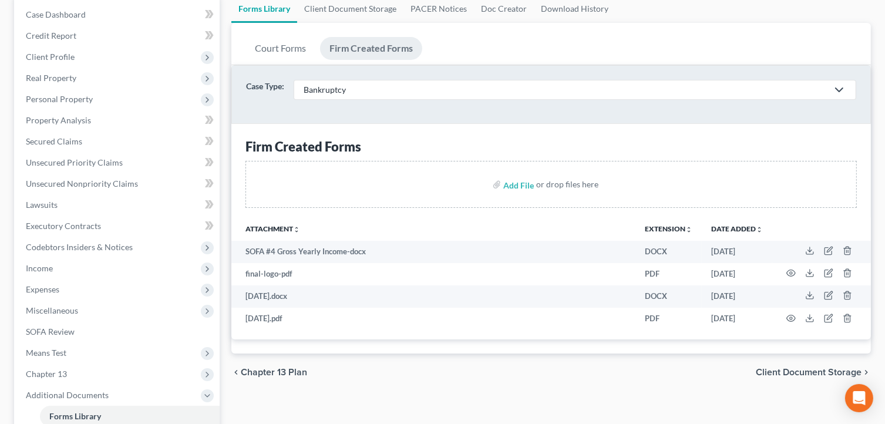
scroll to position [119, 0]
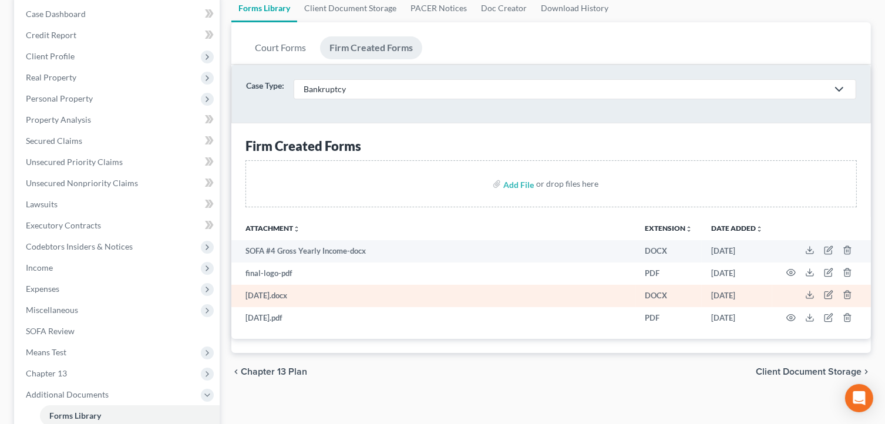
click at [276, 292] on td "[DATE].docx" at bounding box center [433, 296] width 404 height 22
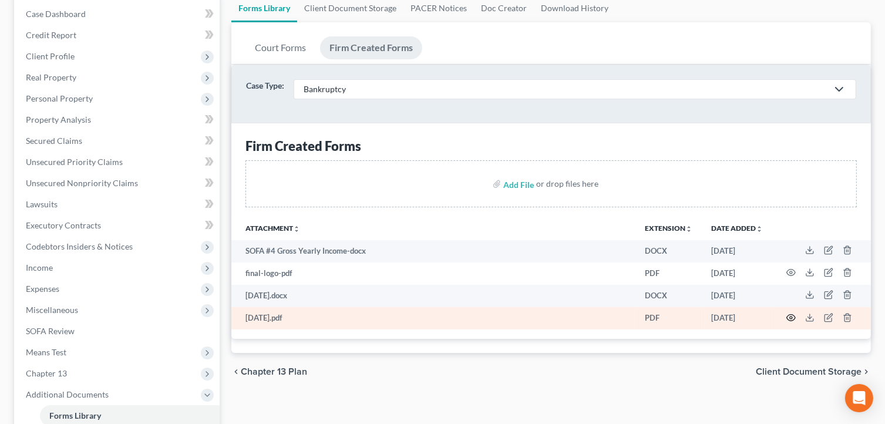
click at [788, 321] on icon "button" at bounding box center [790, 317] width 9 height 9
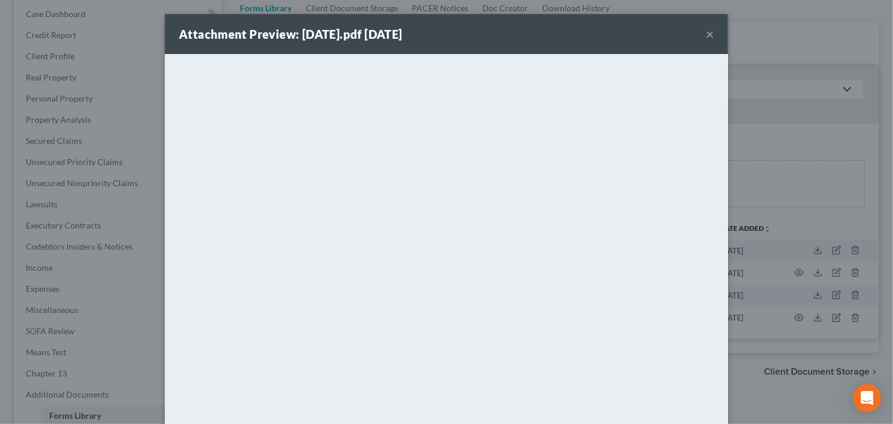
click at [706, 33] on button "×" at bounding box center [710, 34] width 8 height 14
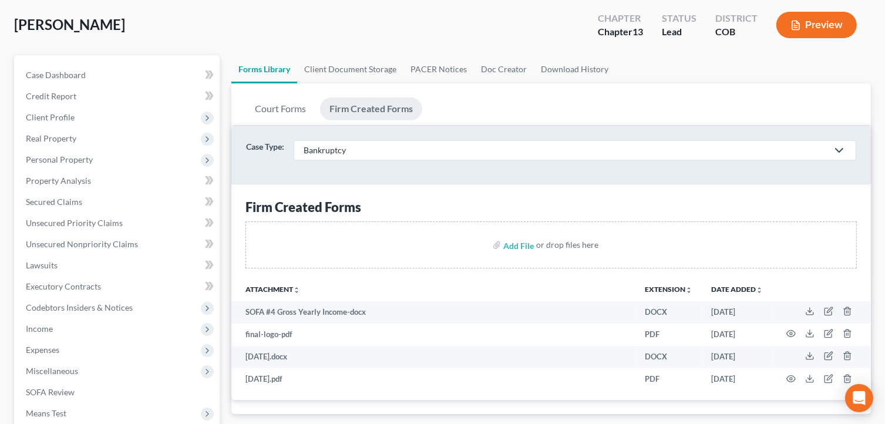
scroll to position [57, 0]
click at [371, 75] on link "Client Document Storage" at bounding box center [350, 70] width 106 height 28
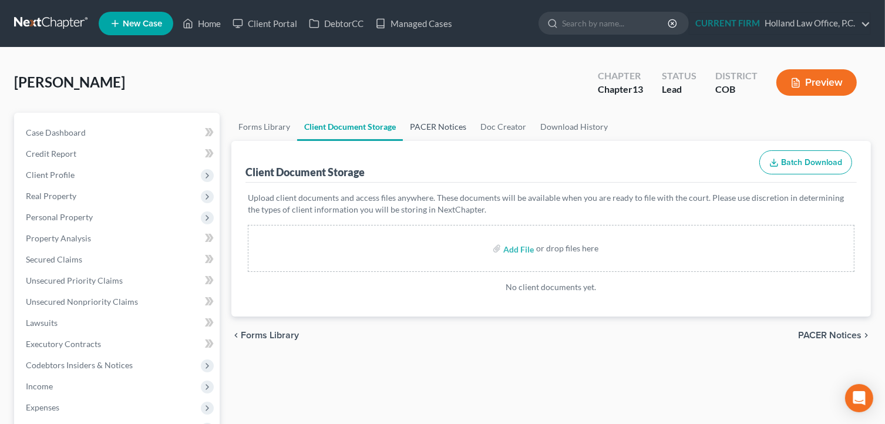
click at [446, 131] on link "PACER Notices" at bounding box center [438, 127] width 70 height 28
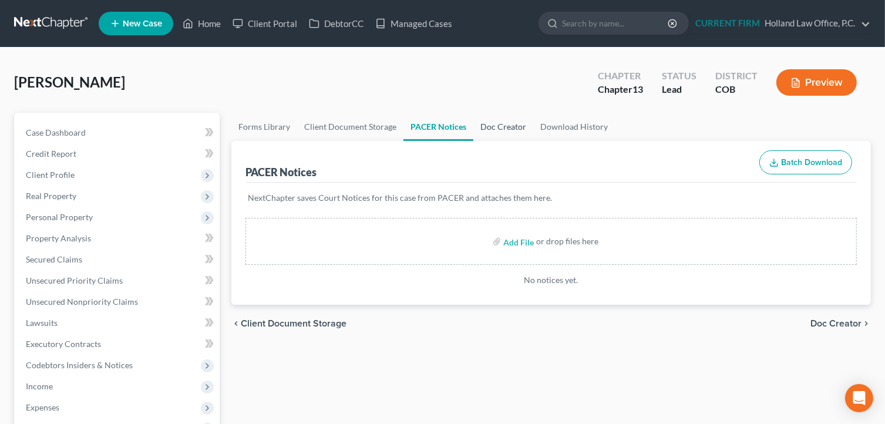
click at [508, 117] on link "Doc Creator" at bounding box center [503, 127] width 60 height 28
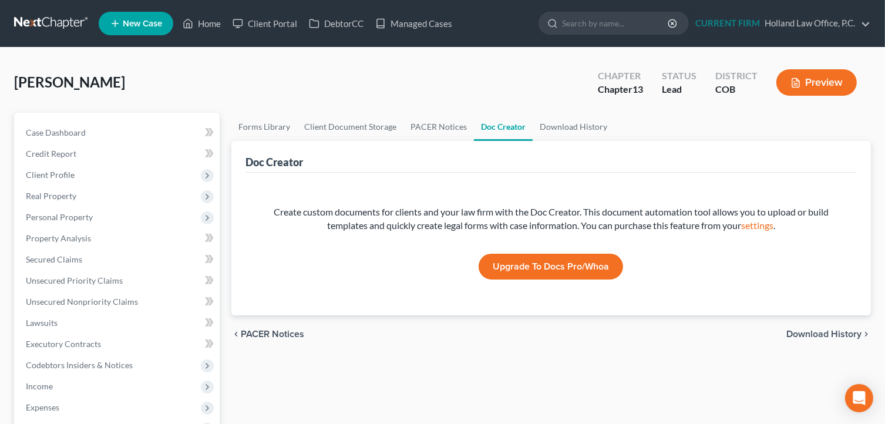
click at [634, 345] on div "chevron_left PACER Notices Download History chevron_right" at bounding box center [550, 334] width 639 height 38
click at [859, 399] on icon "Open Intercom Messenger" at bounding box center [859, 397] width 14 height 15
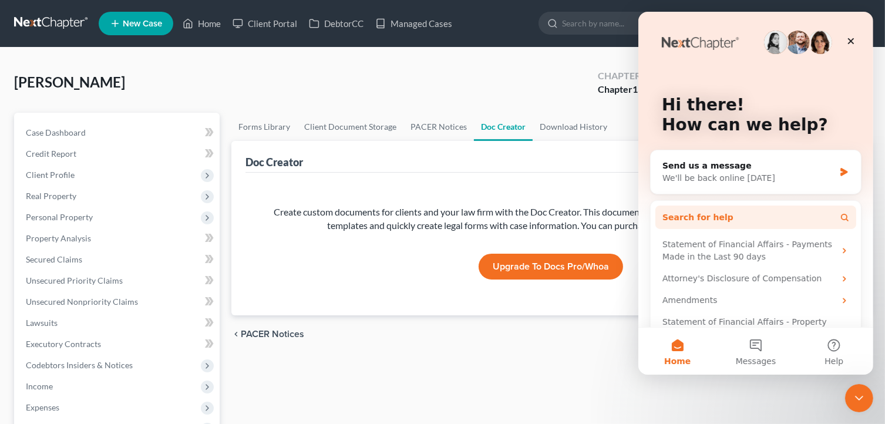
click at [727, 220] on button "Search for help" at bounding box center [755, 216] width 201 height 23
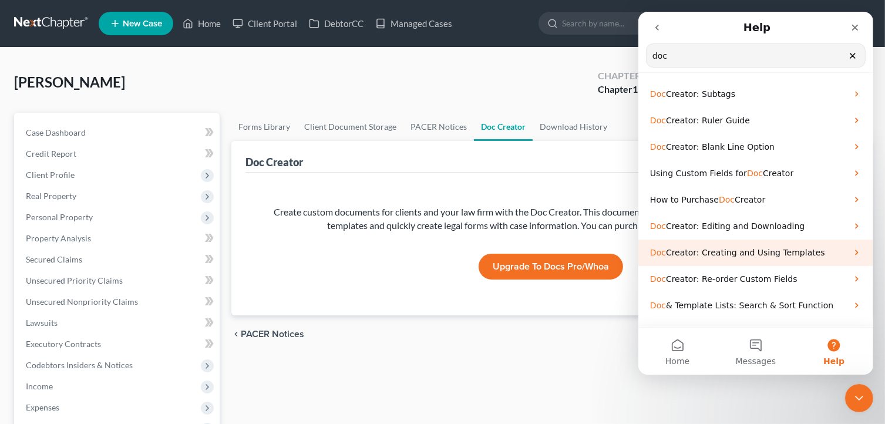
type input "doc"
click at [728, 252] on span "Creator: Creating and Using Templates" at bounding box center [744, 252] width 159 height 9
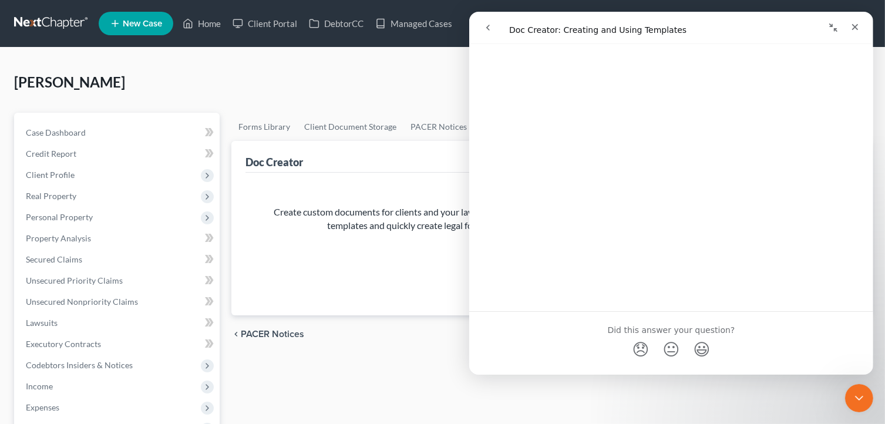
scroll to position [1573, 0]
click at [855, 29] on icon "Close" at bounding box center [853, 26] width 9 height 9
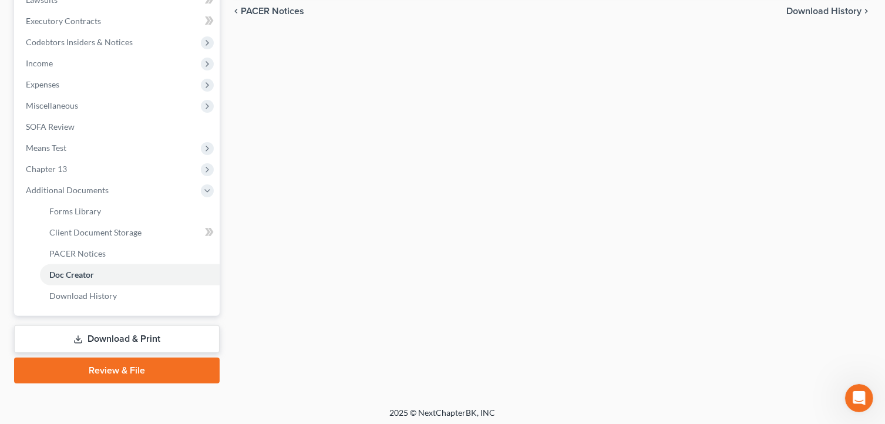
scroll to position [326, 0]
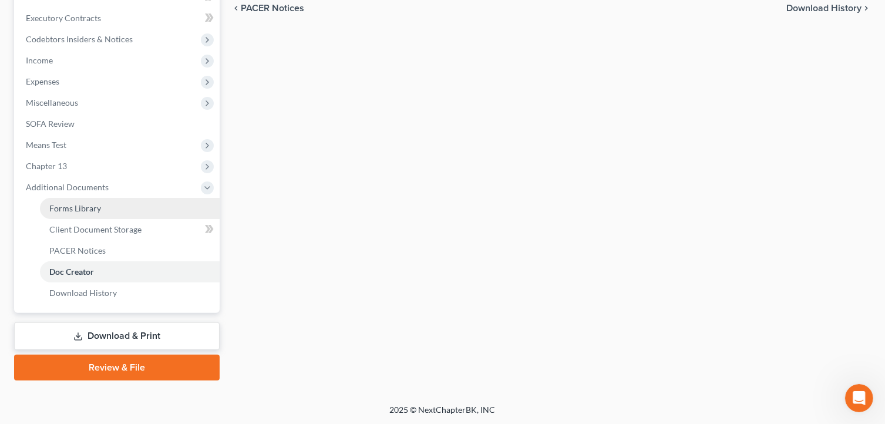
click at [64, 207] on span "Forms Library" at bounding box center [75, 208] width 52 height 10
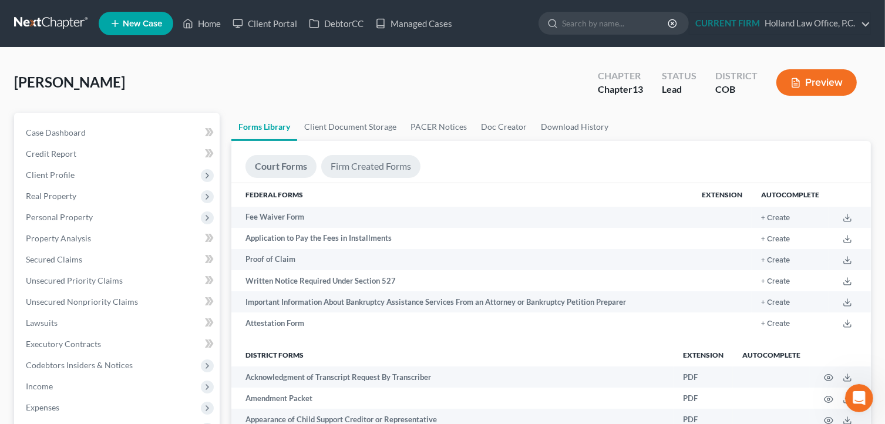
click at [401, 170] on link "Firm Created Forms" at bounding box center [370, 166] width 99 height 23
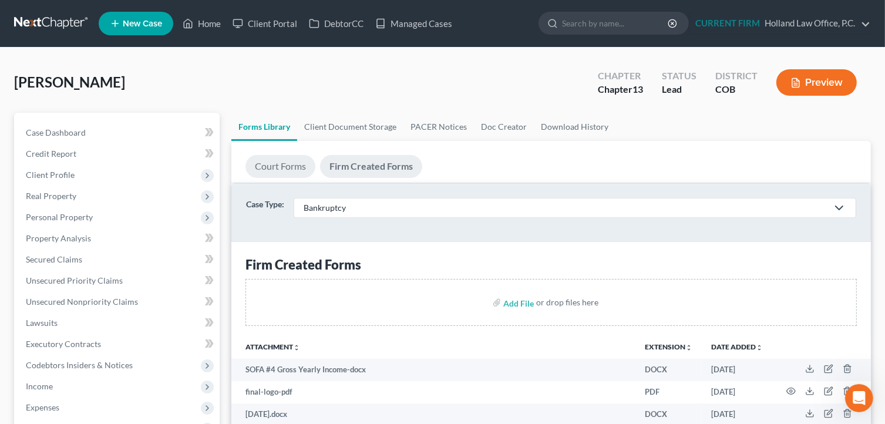
click at [291, 164] on link "Court Forms" at bounding box center [280, 166] width 70 height 23
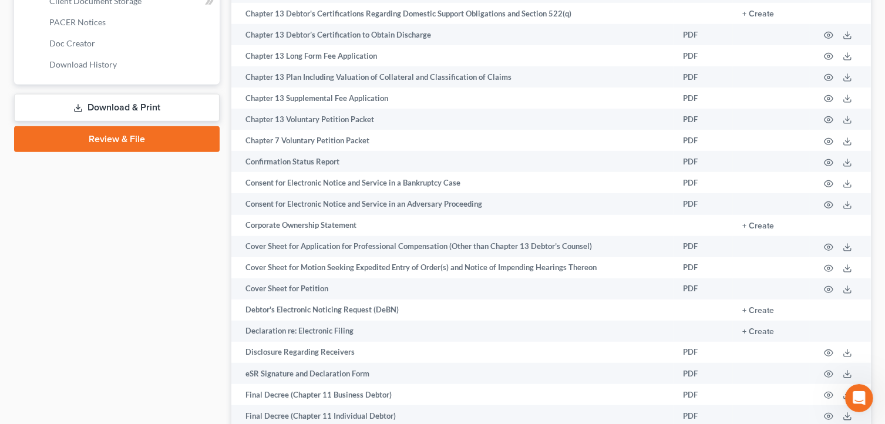
scroll to position [545, 0]
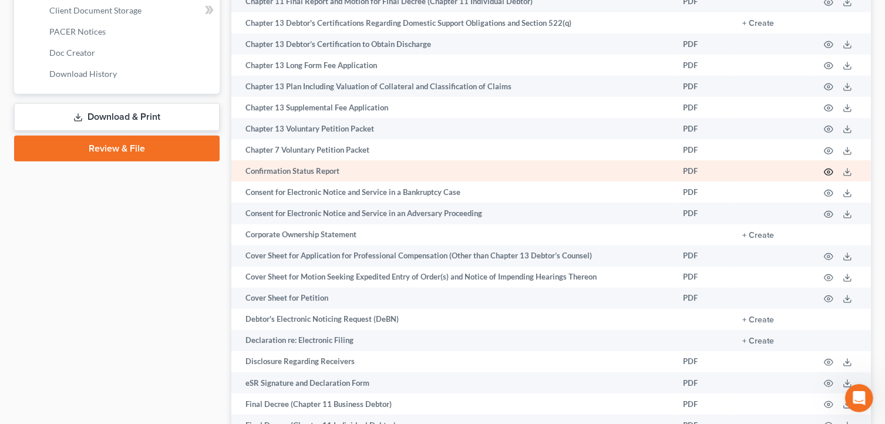
click at [827, 171] on icon "button" at bounding box center [828, 171] width 9 height 9
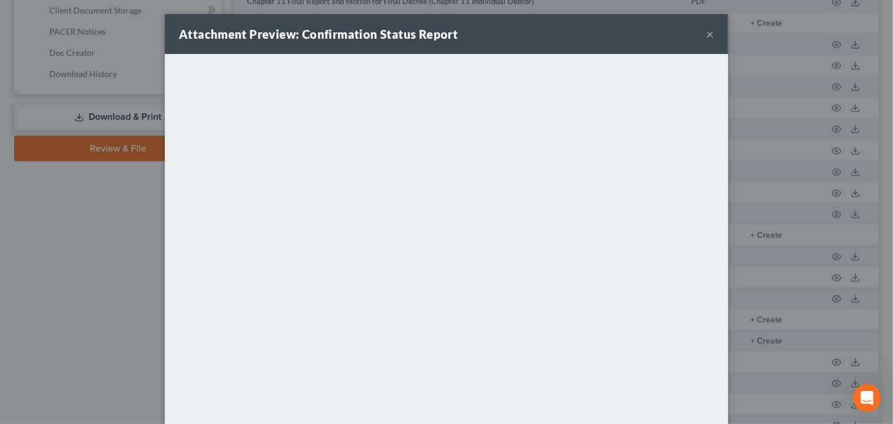
click at [707, 39] on button "×" at bounding box center [710, 34] width 8 height 14
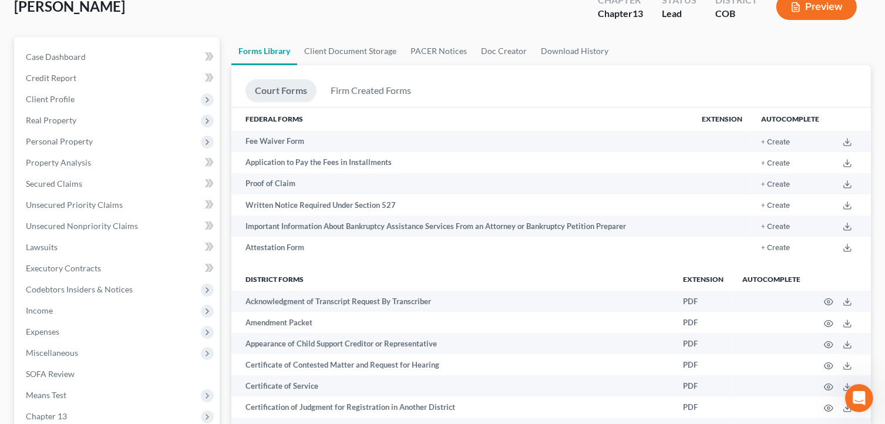
scroll to position [75, 0]
click at [283, 283] on th "District forms" at bounding box center [452, 279] width 442 height 23
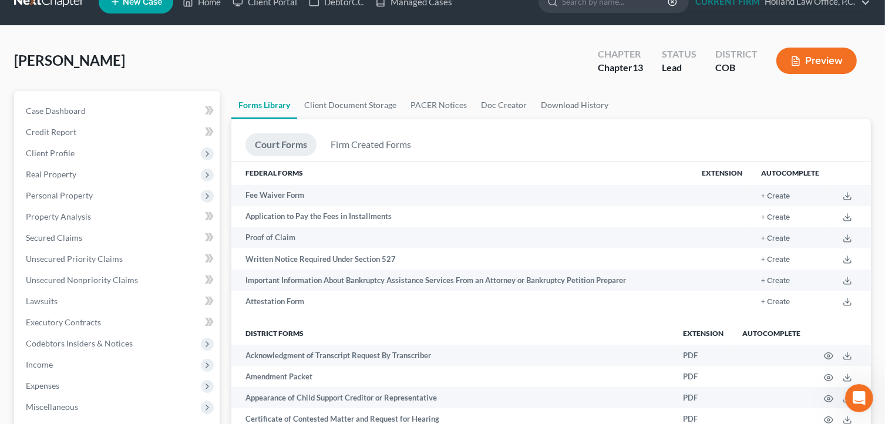
scroll to position [0, 0]
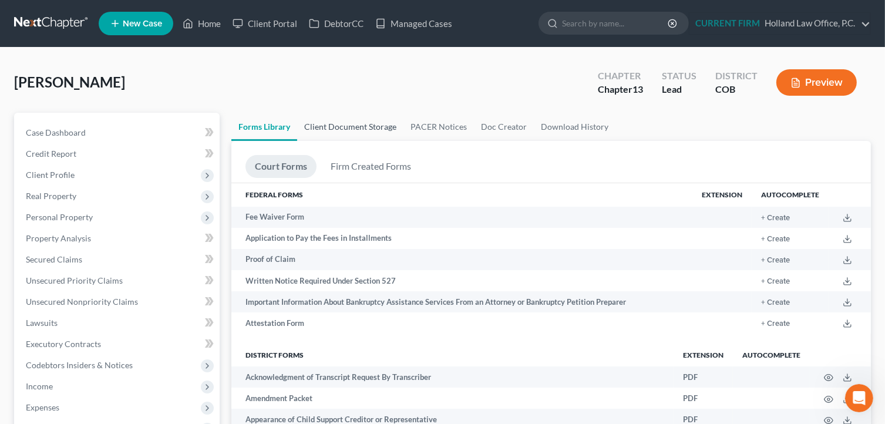
click at [372, 129] on link "Client Document Storage" at bounding box center [350, 127] width 106 height 28
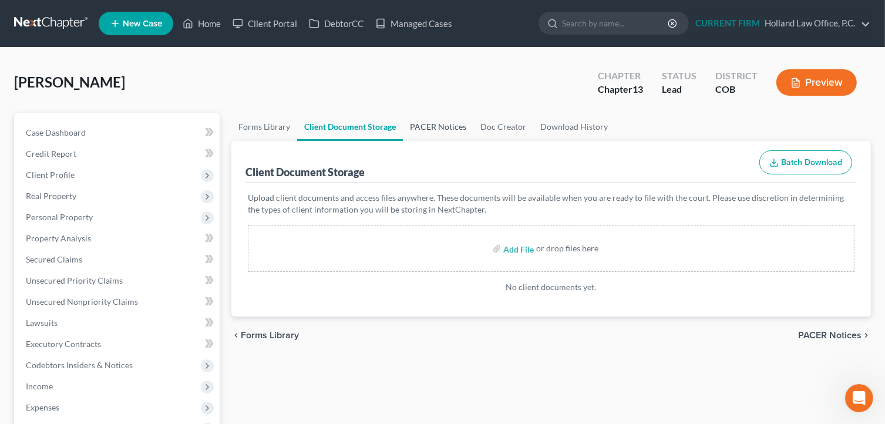
click at [446, 128] on link "PACER Notices" at bounding box center [438, 127] width 70 height 28
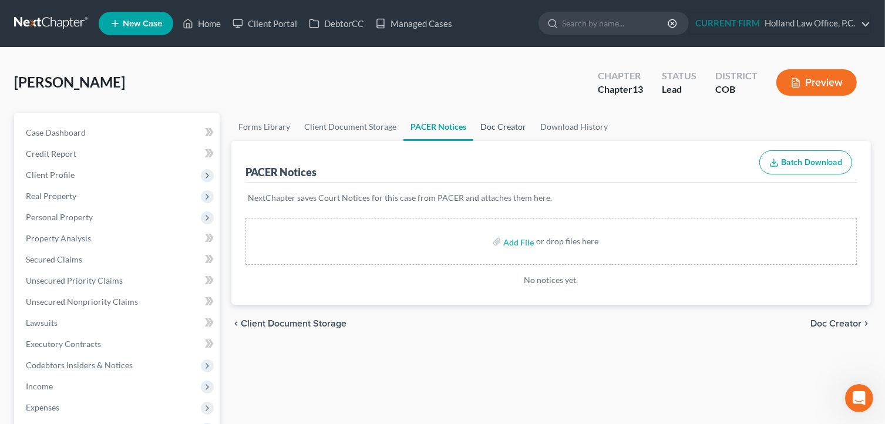
click at [504, 126] on link "Doc Creator" at bounding box center [503, 127] width 60 height 28
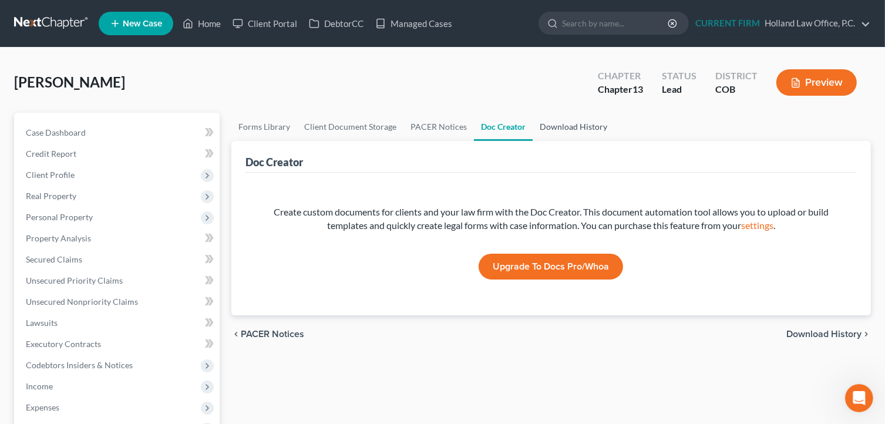
click at [579, 124] on link "Download History" at bounding box center [573, 127] width 82 height 28
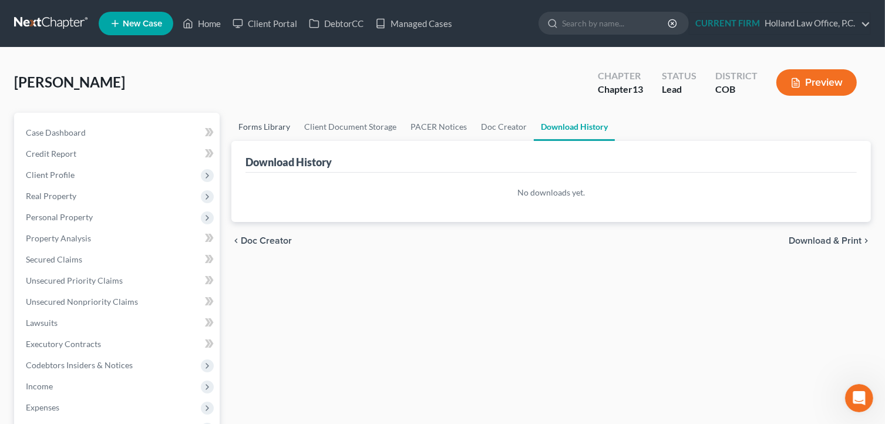
click at [276, 121] on link "Forms Library" at bounding box center [264, 127] width 66 height 28
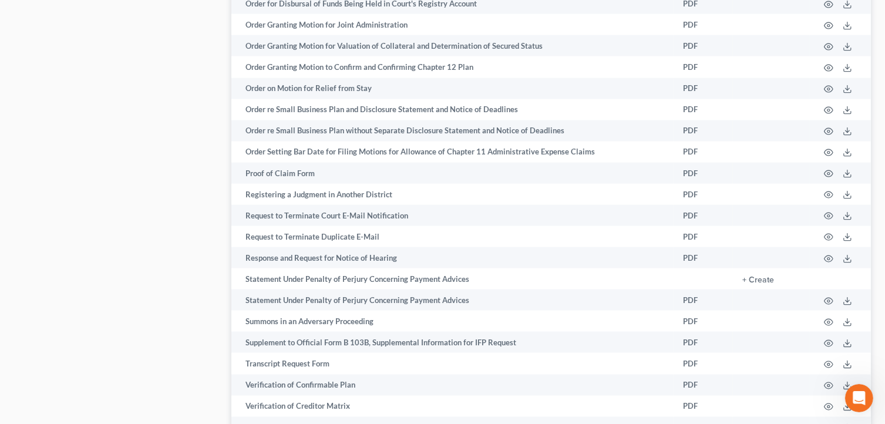
scroll to position [1686, 0]
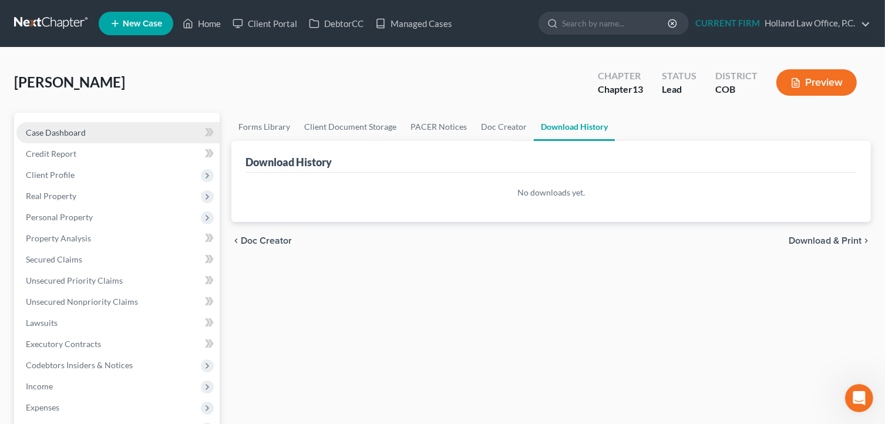
click at [94, 134] on link "Case Dashboard" at bounding box center [117, 132] width 203 height 21
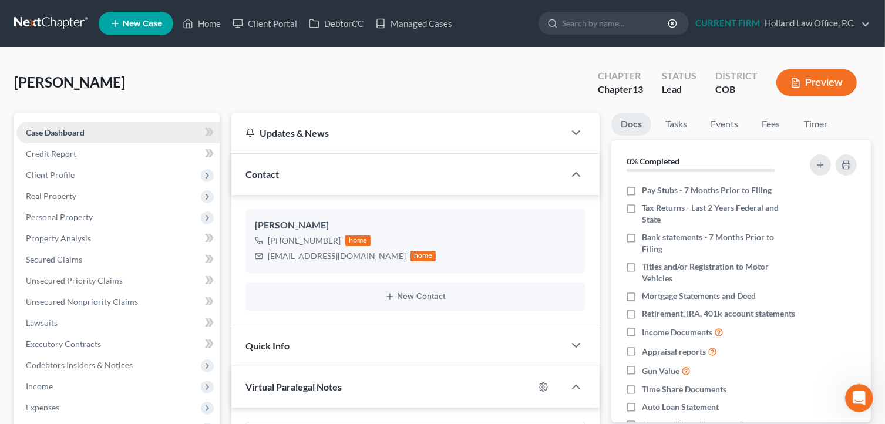
scroll to position [231, 0]
